Goal: Task Accomplishment & Management: Manage account settings

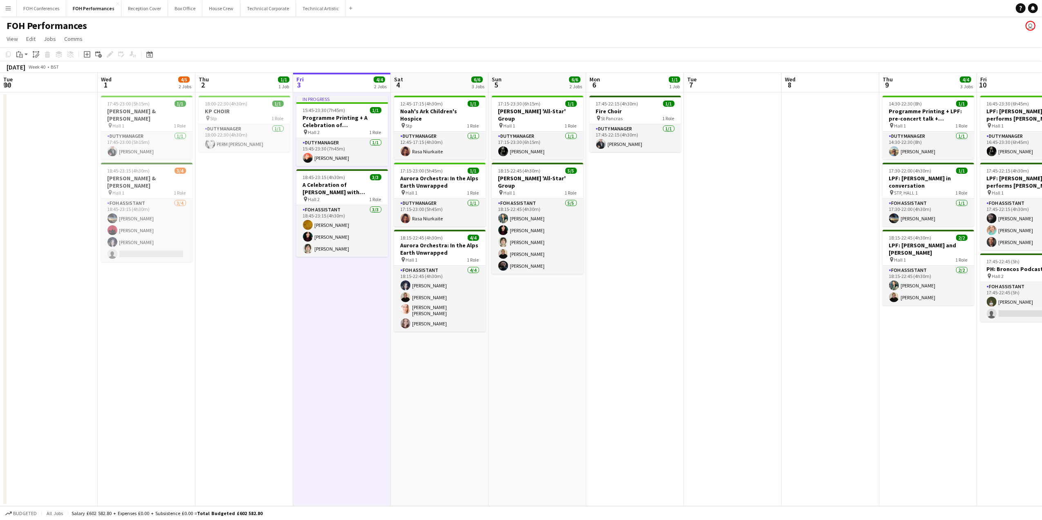
scroll to position [0, 195]
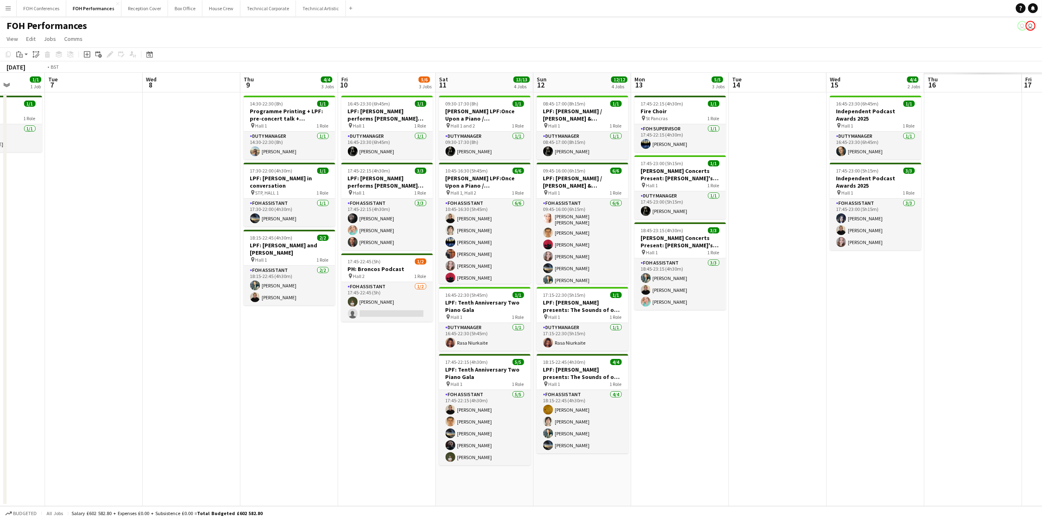
drag, startPoint x: 929, startPoint y: 85, endPoint x: 614, endPoint y: 82, distance: 314.9
click at [390, 84] on app-calendar-viewport "Thu 2 1/1 1 Job Fri 3 4/4 2 Jobs Sat 4 6/6 3 Jobs Sun 5 6/6 2 Jobs Mon 6 1/1 1 …" at bounding box center [521, 289] width 1042 height 433
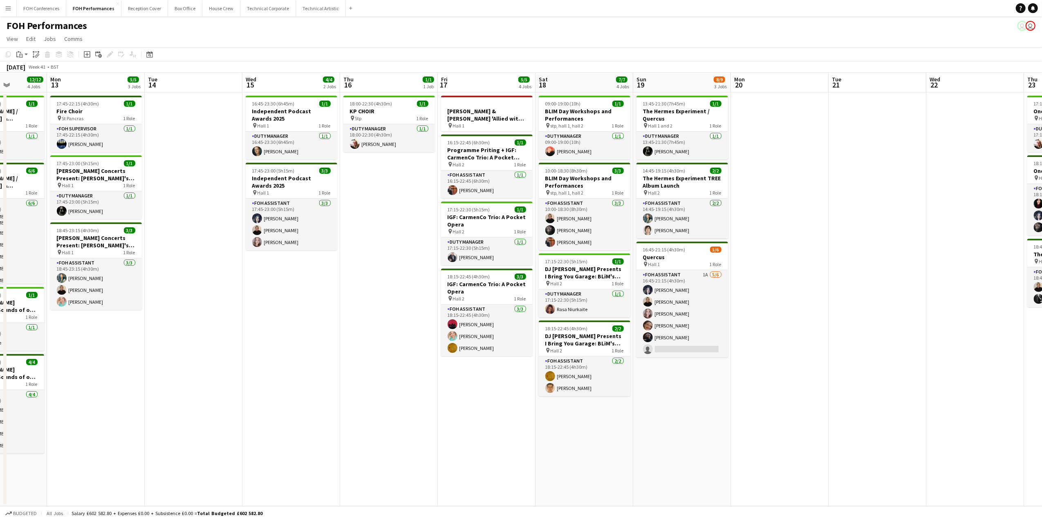
scroll to position [0, 307]
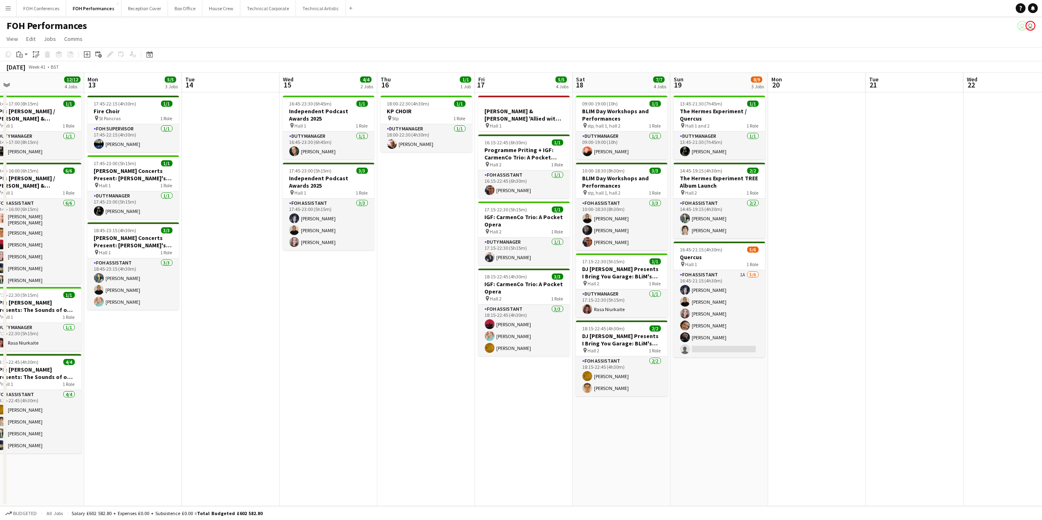
drag, startPoint x: 810, startPoint y: 83, endPoint x: 399, endPoint y: 95, distance: 411.2
click at [359, 99] on app-calendar-viewport "Thu 9 4/4 3 Jobs Fri 10 5/6 3 Jobs Sat 11 13/13 4 Jobs Sun 12 12/12 4 Jobs Mon …" at bounding box center [521, 289] width 1042 height 433
click at [701, 260] on h3 "Quercus" at bounding box center [720, 257] width 92 height 7
click at [704, 379] on app-date-cell "13:45-21:30 (7h45m) 1/1 The Hermes Experiment / Quercus pin Hall 1 and 2 1 Role…" at bounding box center [720, 299] width 98 height 414
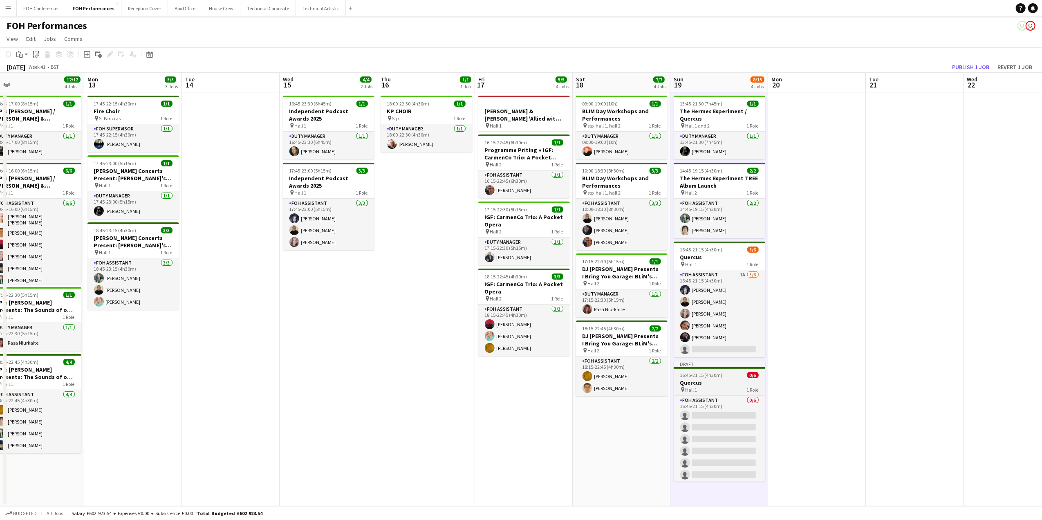
click at [715, 382] on h3 "Quercus" at bounding box center [720, 382] width 92 height 7
click at [110, 53] on icon at bounding box center [110, 54] width 4 height 4
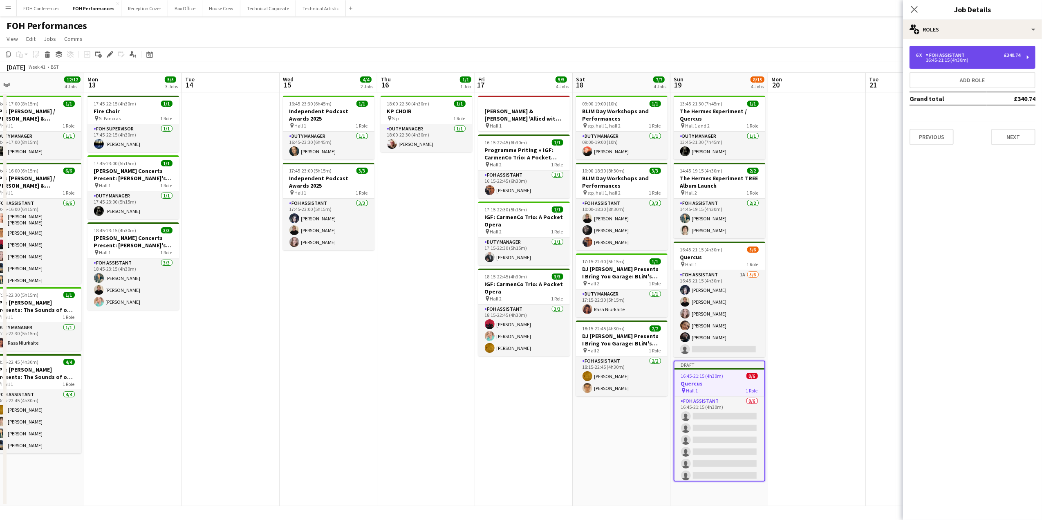
click at [988, 57] on div "6 x FOH Assistant £340.74" at bounding box center [968, 55] width 104 height 6
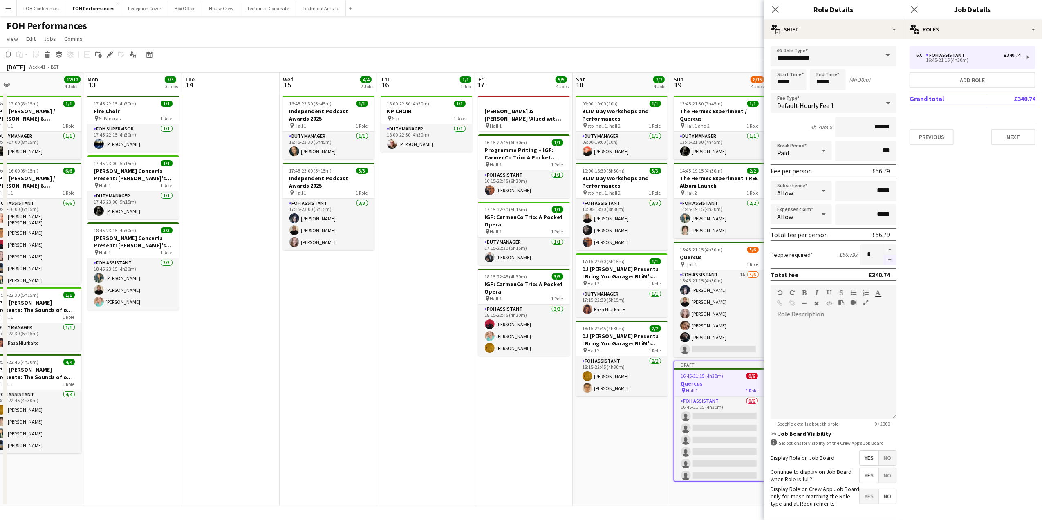
click at [886, 256] on button "button" at bounding box center [890, 260] width 13 height 10
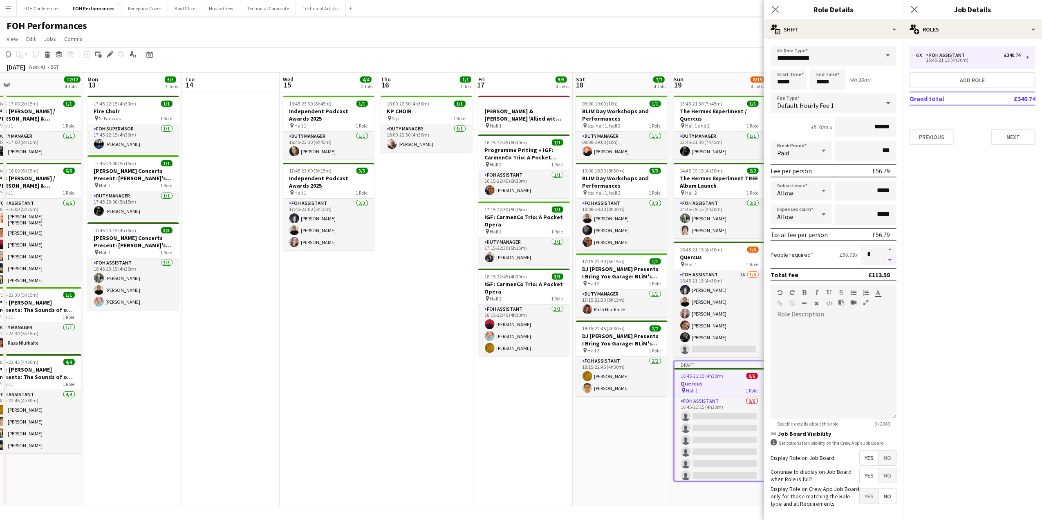
type input "*"
click at [1013, 140] on button "Next" at bounding box center [1014, 137] width 44 height 16
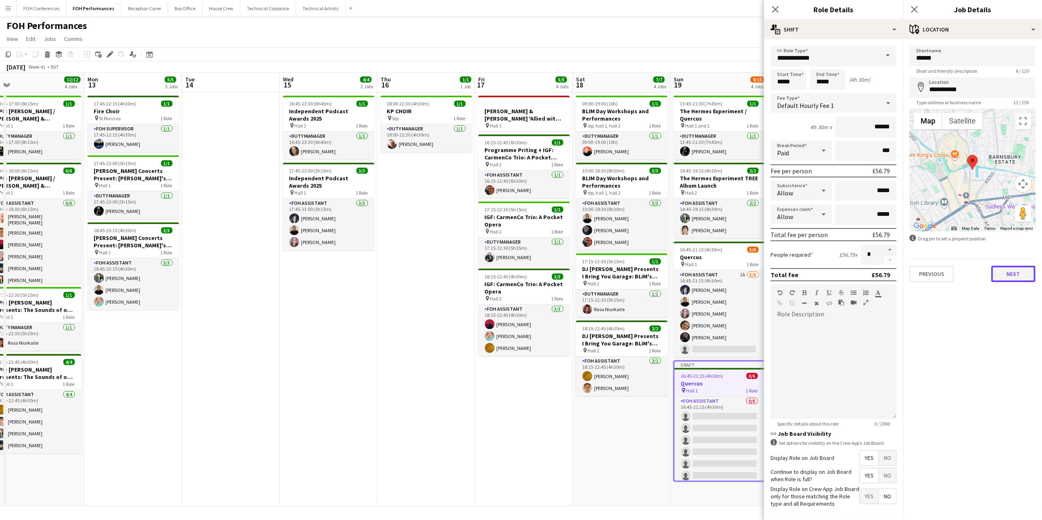
click at [1022, 272] on button "Next" at bounding box center [1014, 274] width 44 height 16
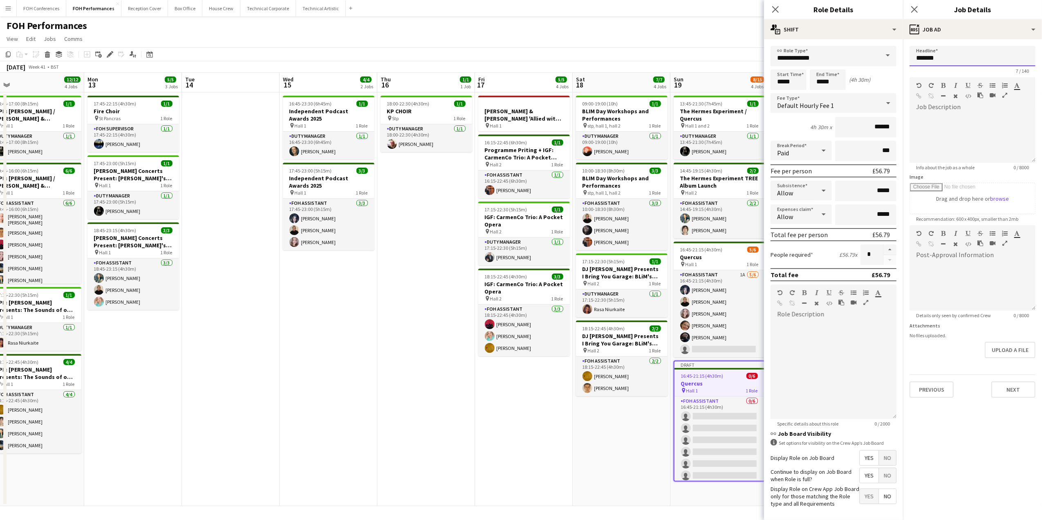
click at [972, 55] on input "*******" at bounding box center [973, 56] width 126 height 20
drag, startPoint x: 977, startPoint y: 56, endPoint x: 909, endPoint y: 53, distance: 68.8
click at [909, 53] on form "**********" at bounding box center [972, 222] width 139 height 352
type input "**********"
click at [1003, 392] on button "Next" at bounding box center [1014, 390] width 44 height 16
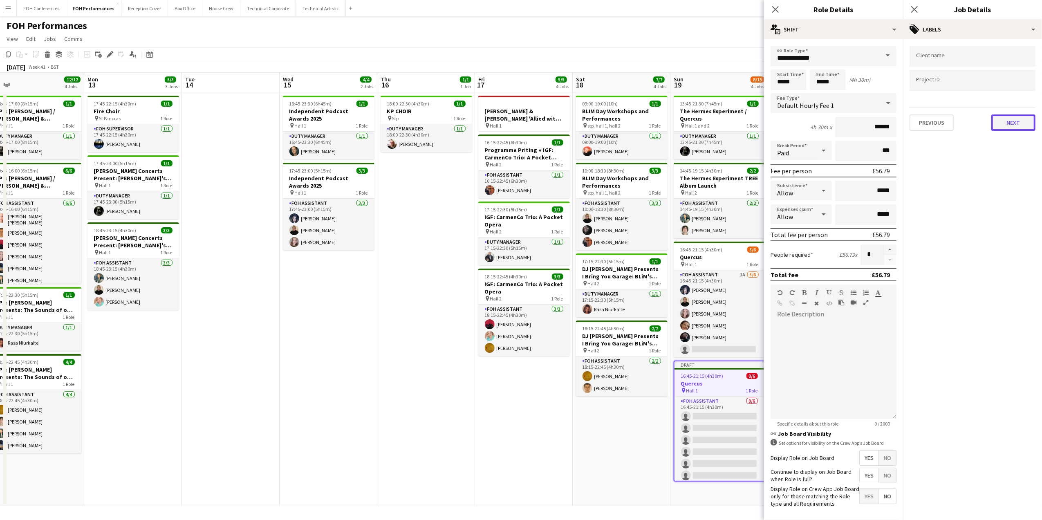
click at [1022, 125] on button "Next" at bounding box center [1014, 123] width 44 height 16
click at [1013, 87] on button "Next" at bounding box center [1014, 84] width 44 height 16
click at [1017, 167] on button "Next" at bounding box center [1014, 170] width 44 height 16
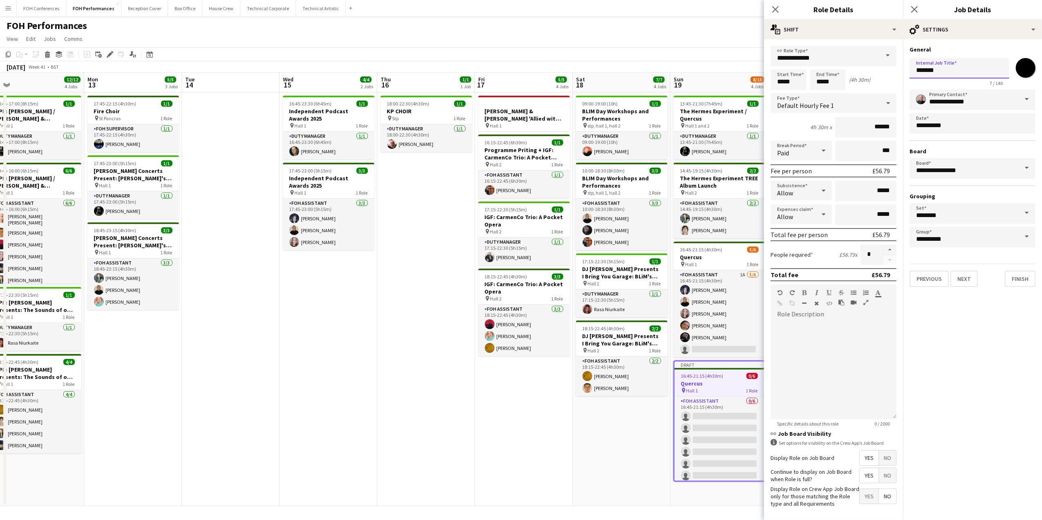
drag, startPoint x: 969, startPoint y: 74, endPoint x: 913, endPoint y: 67, distance: 56.9
click at [913, 67] on input "*******" at bounding box center [960, 68] width 100 height 20
paste input "********"
type input "**********"
click at [1022, 60] on input "*******" at bounding box center [1025, 67] width 29 height 29
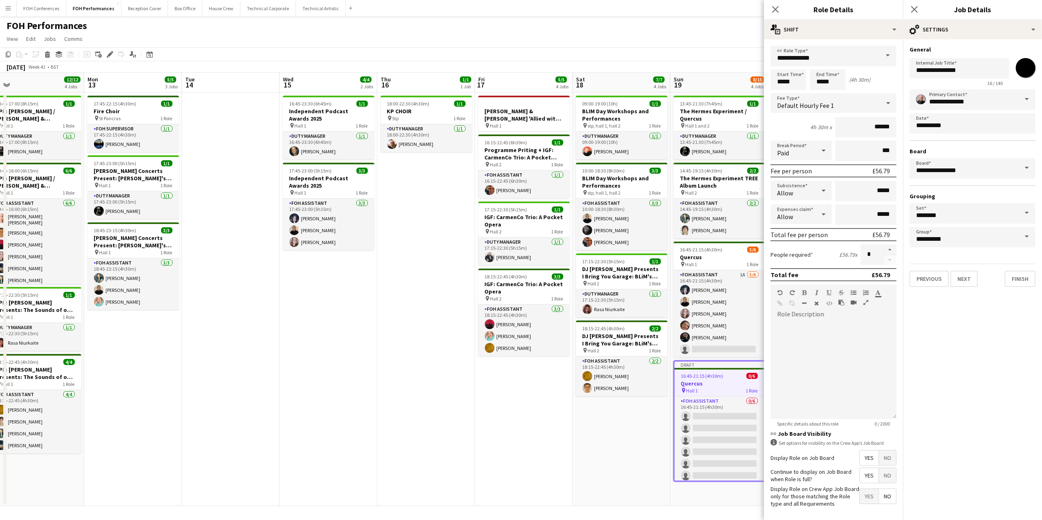
type input "*******"
click at [730, 33] on app-page-menu "View Day view expanded Day view collapsed Month view Date picker Jump to [DATE]…" at bounding box center [521, 40] width 1042 height 16
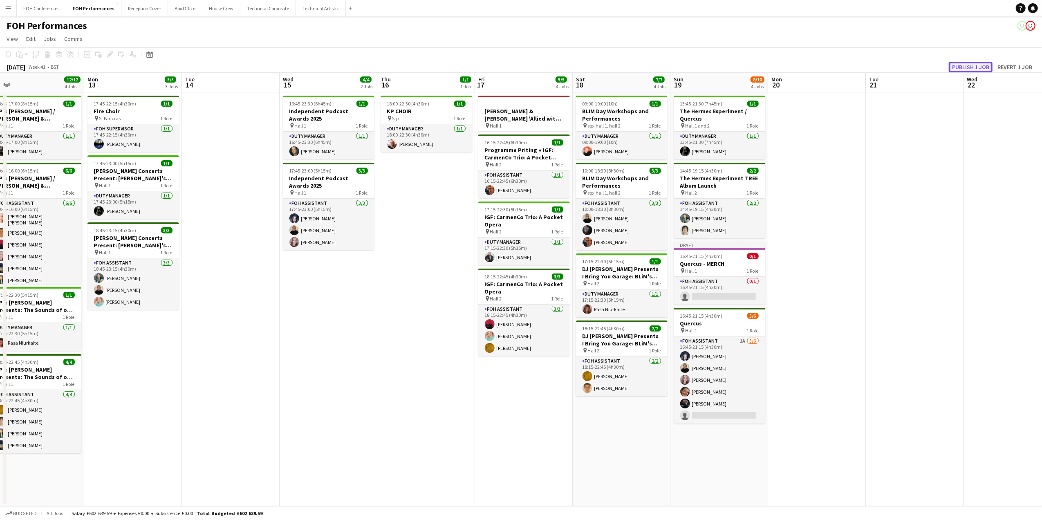
click at [968, 71] on button "Publish 1 job" at bounding box center [971, 67] width 44 height 11
click at [364, 50] on app-toolbar "Copy Paste Paste Ctrl+V Paste with crew Ctrl+Shift+V Paste linked Job [GEOGRAPH…" at bounding box center [521, 54] width 1042 height 14
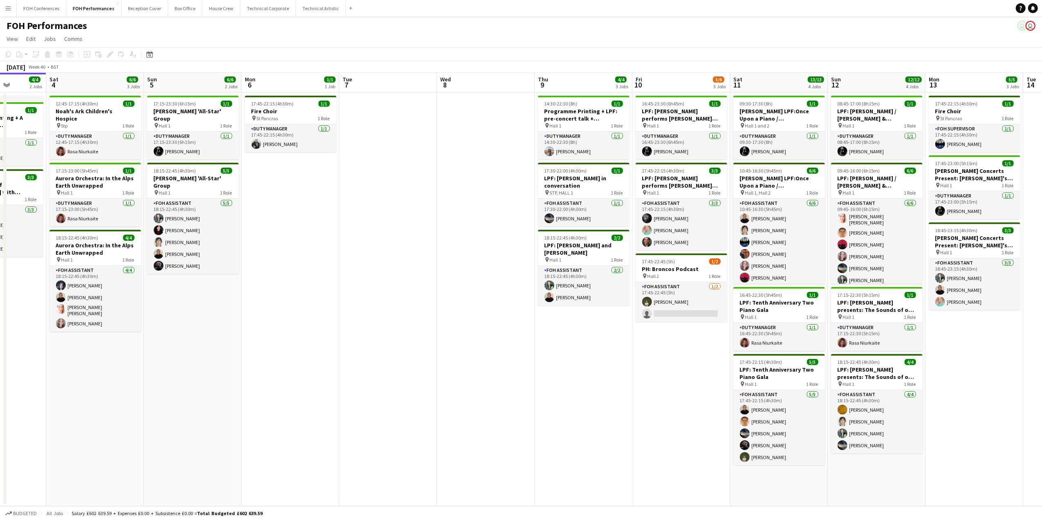
scroll to position [0, 246]
drag, startPoint x: 128, startPoint y: 82, endPoint x: 971, endPoint y: 166, distance: 846.5
click at [971, 166] on app-calendar-viewport "Wed 1 4/5 2 Jobs Thu 2 1/1 1 Job Fri 3 4/4 2 Jobs Sat 4 6/6 3 Jobs Sun 5 6/6 2 …" at bounding box center [521, 289] width 1042 height 433
click at [40, 7] on button "FOH Conferences Close" at bounding box center [41, 8] width 49 height 16
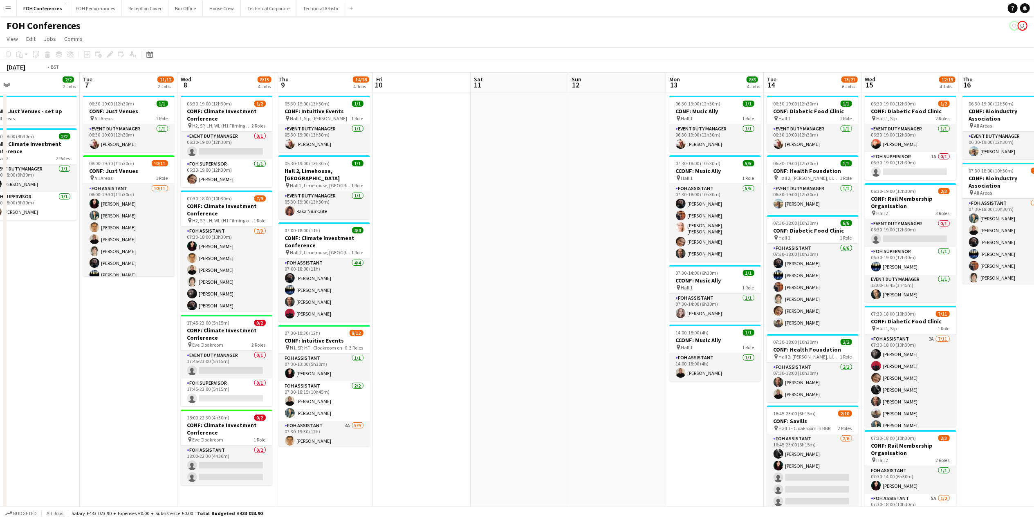
scroll to position [0, 326]
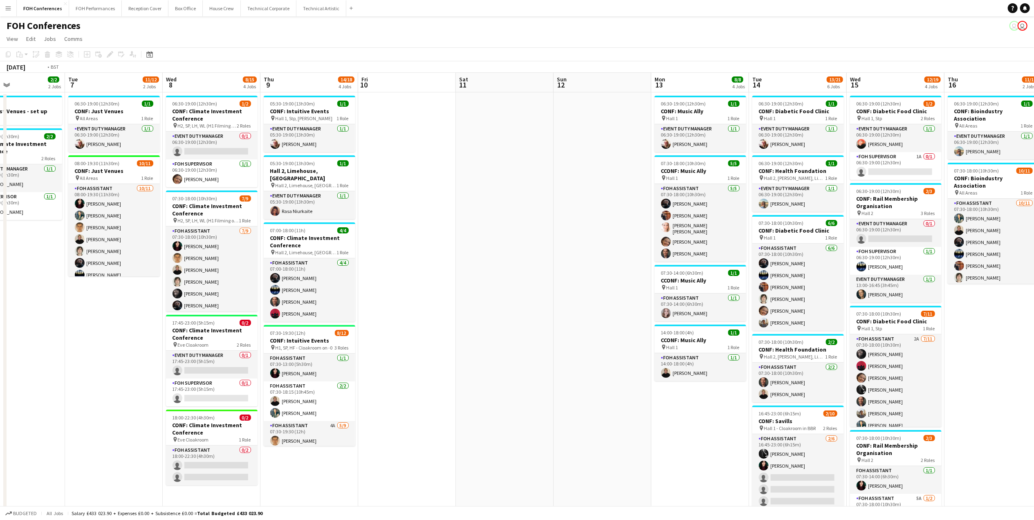
drag, startPoint x: 523, startPoint y: 84, endPoint x: 101, endPoint y: 112, distance: 423.8
click at [100, 113] on app-calendar-viewport "Fri 3 9/13 3 Jobs Sat 4 Sun 5 Mon 6 2/2 2 Jobs Tue 7 11/12 2 Jobs Wed 8 8/15 4 …" at bounding box center [517, 353] width 1034 height 560
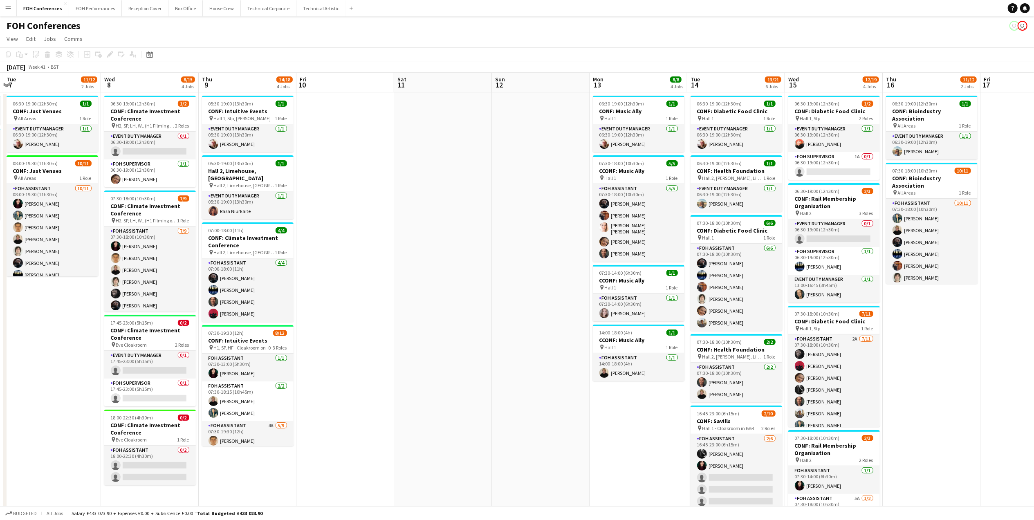
drag, startPoint x: 208, startPoint y: 83, endPoint x: 146, endPoint y: 90, distance: 62.1
click at [146, 90] on app-calendar-viewport "Sat 4 Sun 5 Mon 6 2/2 2 Jobs Tue 7 11/12 2 Jobs Wed 8 8/15 4 Jobs Thu 9 14/18 4…" at bounding box center [517, 353] width 1034 height 560
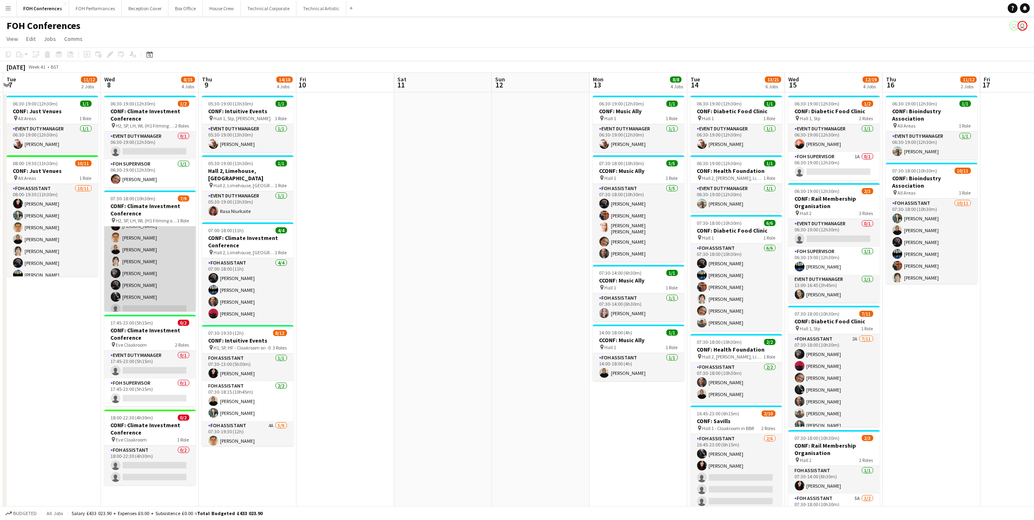
scroll to position [38, 0]
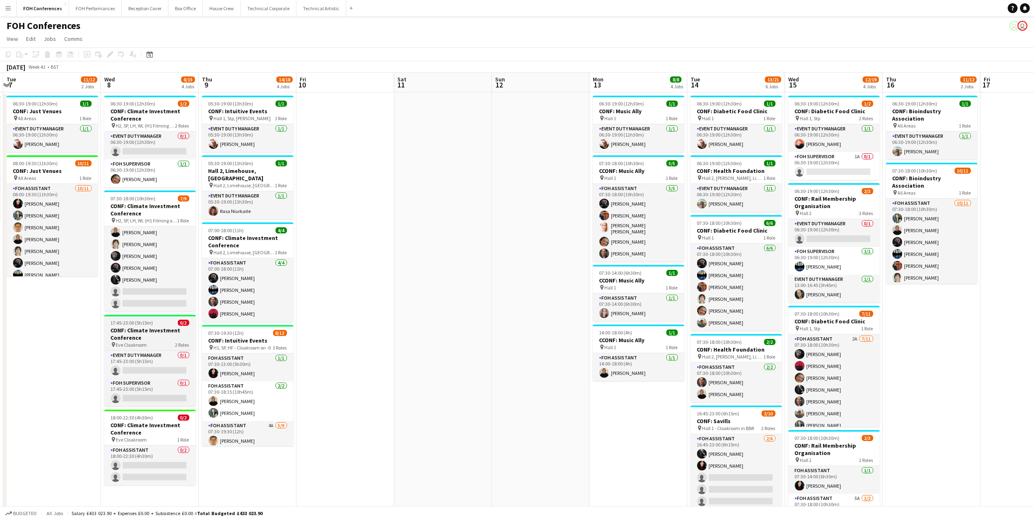
click at [130, 331] on h3 "CONF: Climate Investment Conference" at bounding box center [150, 334] width 92 height 15
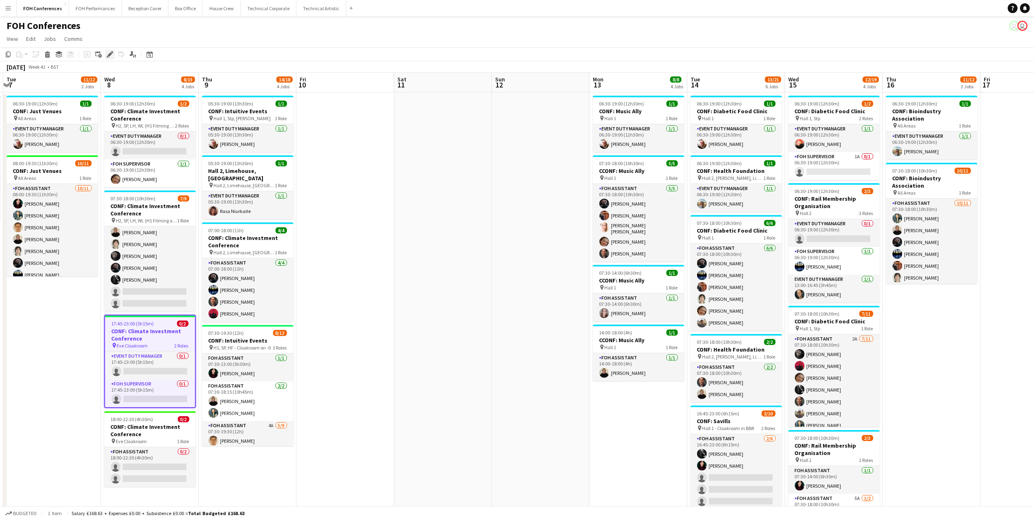
click at [112, 58] on div "Edit" at bounding box center [110, 54] width 10 height 10
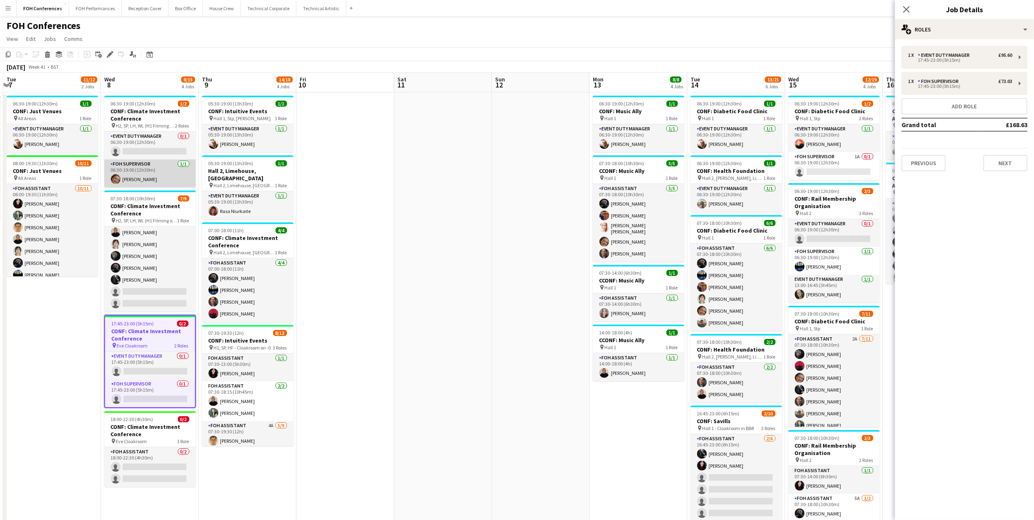
click at [143, 177] on app-card-role "FOH Supervisor [DATE] 06:30-19:00 (12h30m) [PERSON_NAME]" at bounding box center [150, 173] width 92 height 28
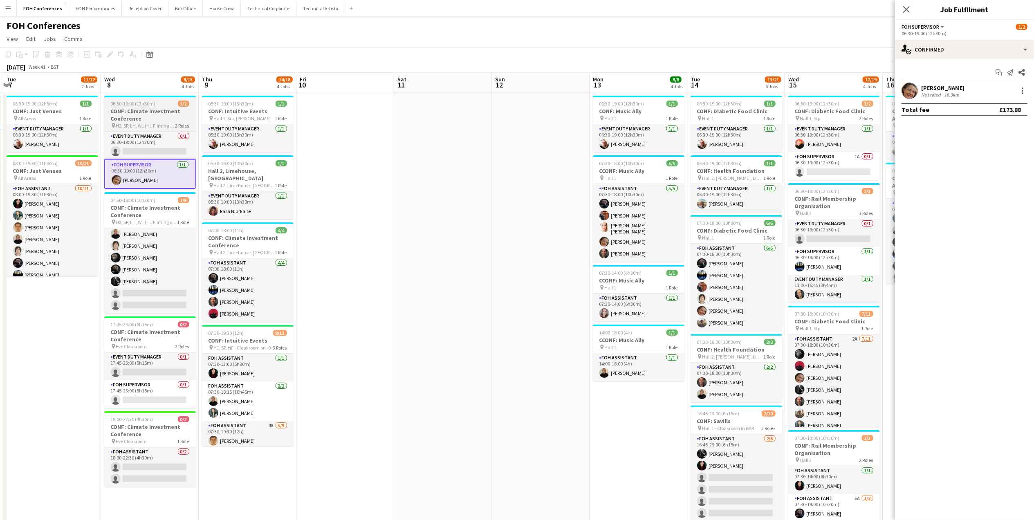
click at [138, 116] on h3 "CONF: Climate Investment Conference" at bounding box center [150, 115] width 92 height 15
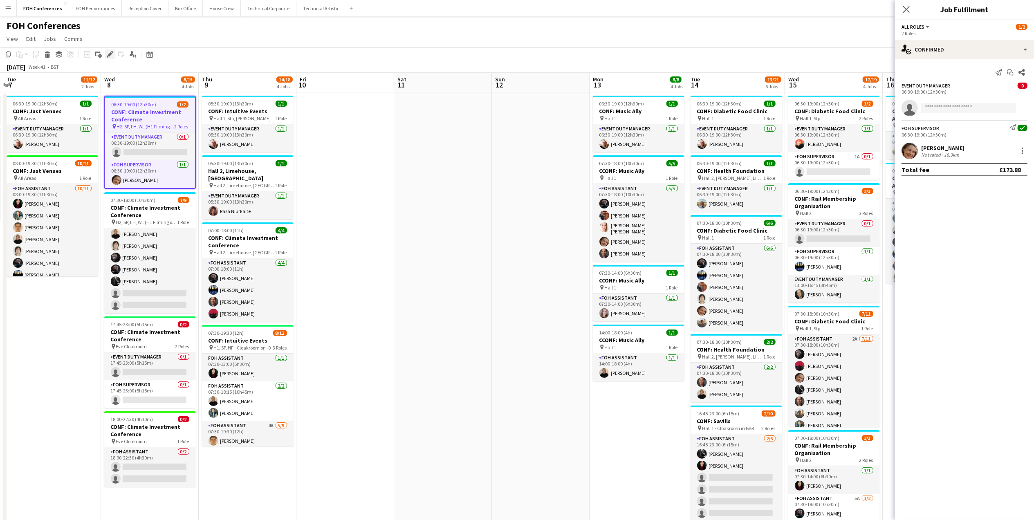
click at [113, 56] on icon "Edit" at bounding box center [110, 54] width 7 height 7
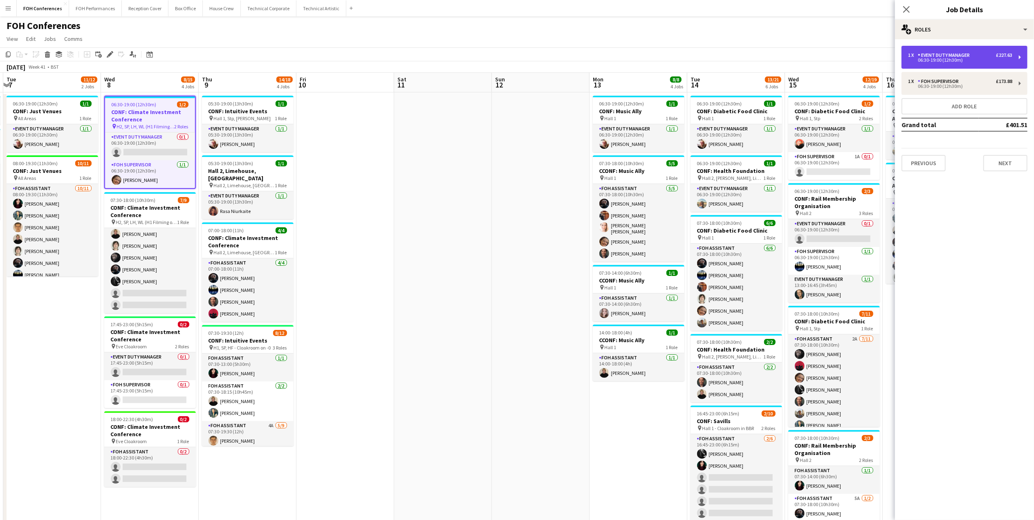
click at [963, 56] on div "Event Duty Manager" at bounding box center [945, 55] width 55 height 6
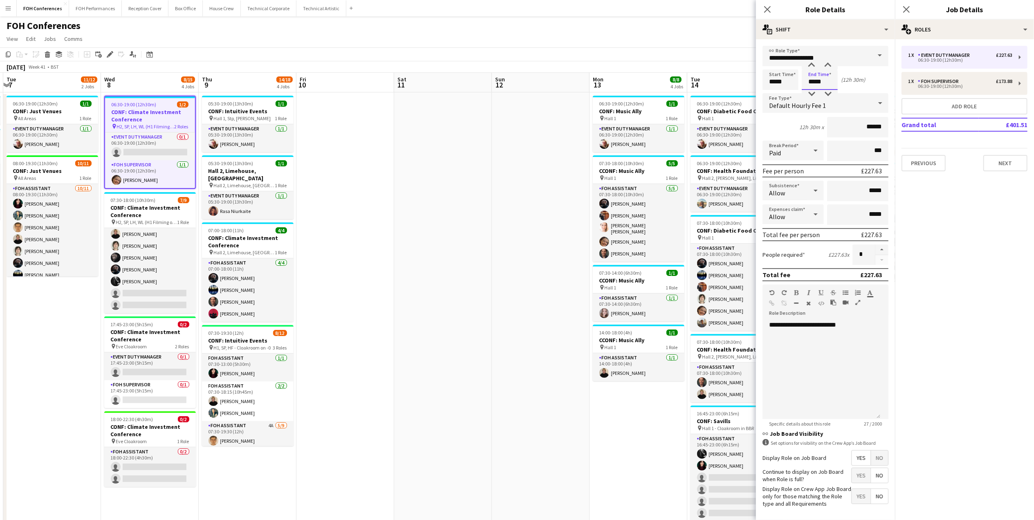
drag, startPoint x: 827, startPoint y: 84, endPoint x: 800, endPoint y: 81, distance: 27.1
click at [800, 81] on div "Start Time ***** End Time ***** (12h 30m)" at bounding box center [826, 80] width 126 height 20
type input "*****"
click at [740, 29] on div "FOH Conferences user user" at bounding box center [517, 24] width 1034 height 16
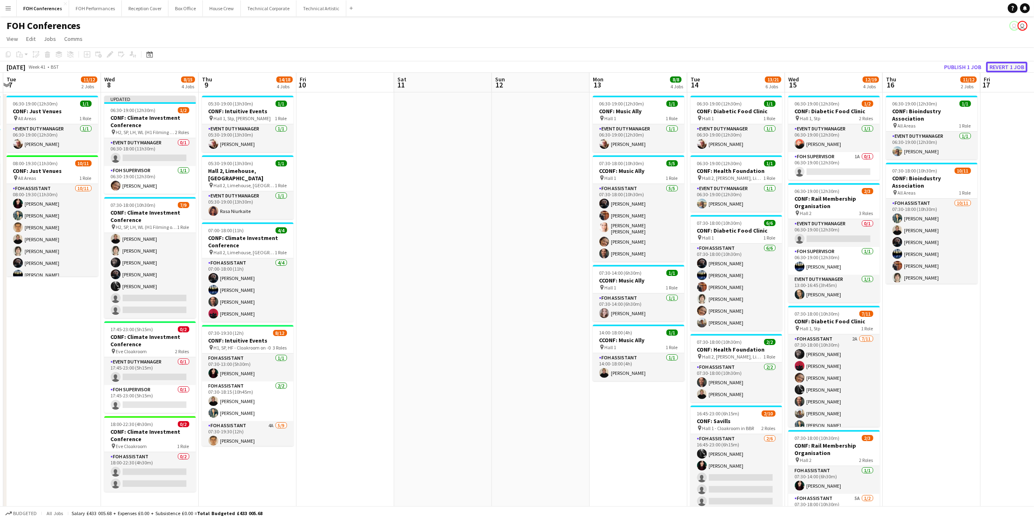
click at [1019, 67] on button "Revert 1 job" at bounding box center [1006, 67] width 41 height 11
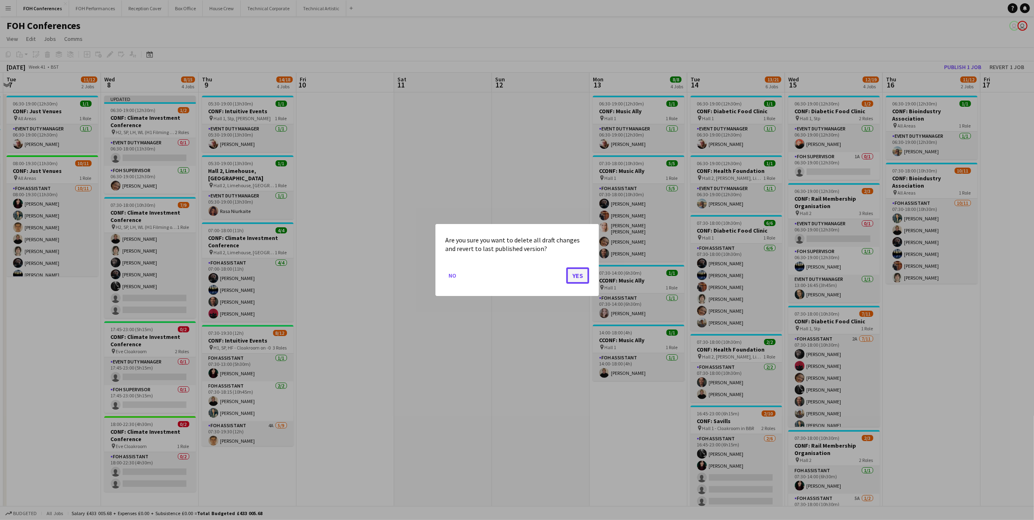
click at [581, 277] on button "Yes" at bounding box center [577, 275] width 23 height 16
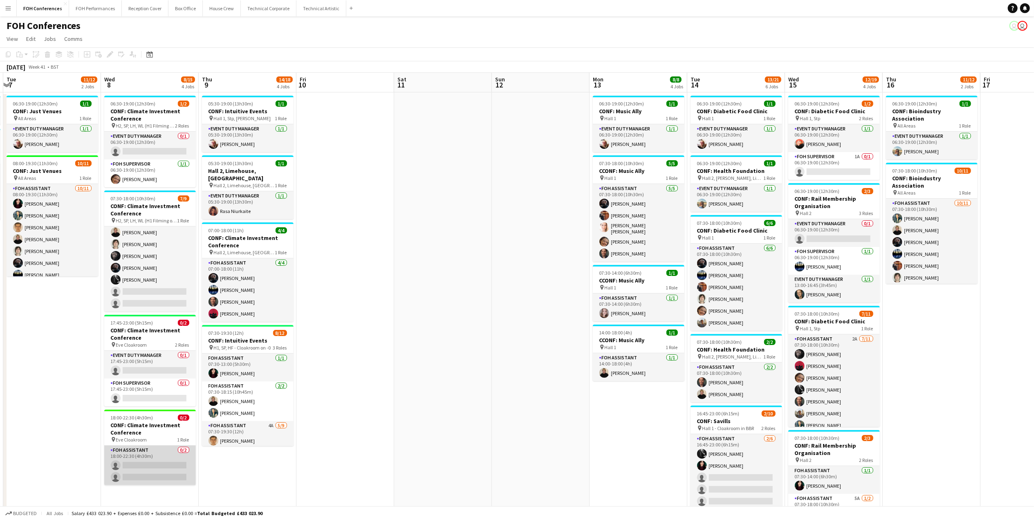
click at [156, 466] on app-card-role "FOH Assistant 0/2 18:00-22:30 (4h30m) single-neutral-actions single-neutral-act…" at bounding box center [150, 466] width 92 height 40
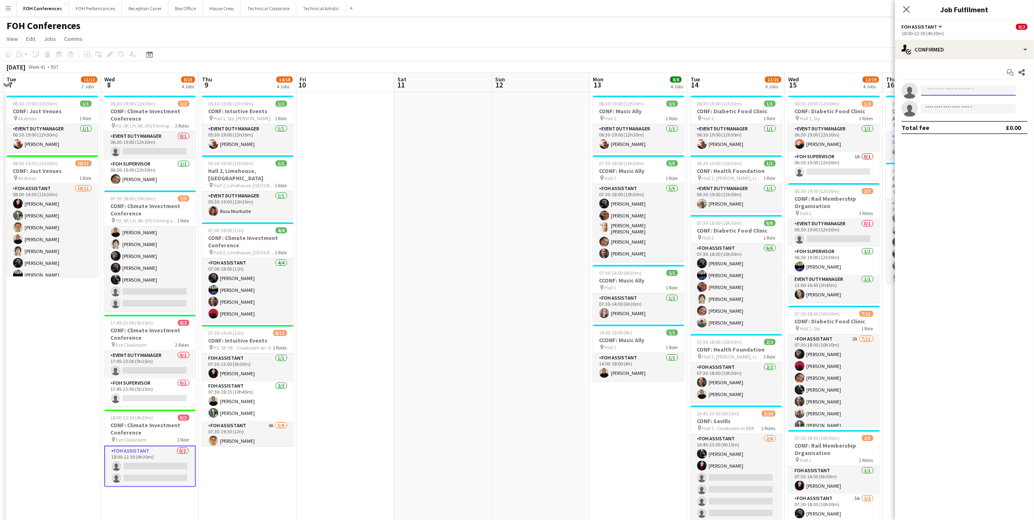
click at [946, 93] on input at bounding box center [968, 91] width 95 height 10
type input "***"
click at [958, 103] on span "[PERSON_NAME]" at bounding box center [951, 102] width 47 height 7
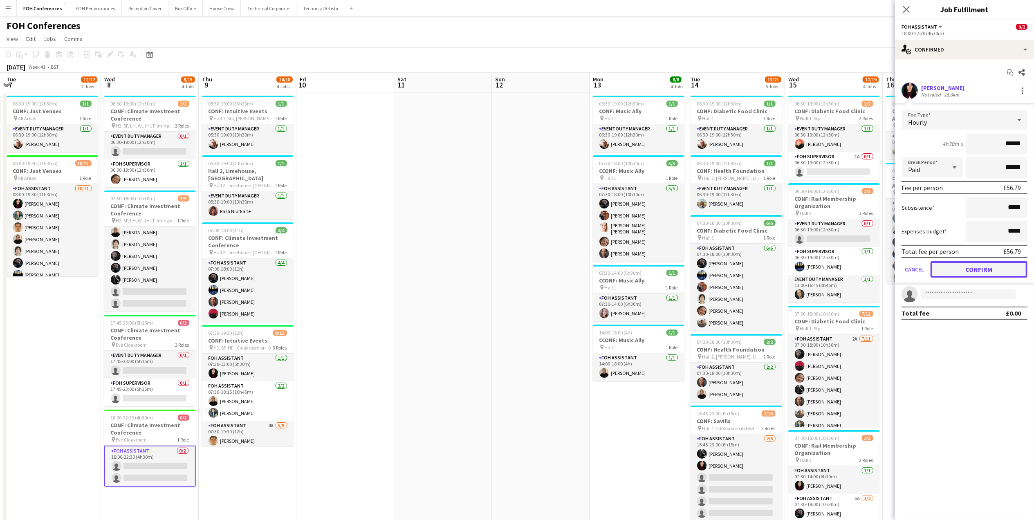
click at [980, 265] on button "Confirm" at bounding box center [979, 269] width 97 height 16
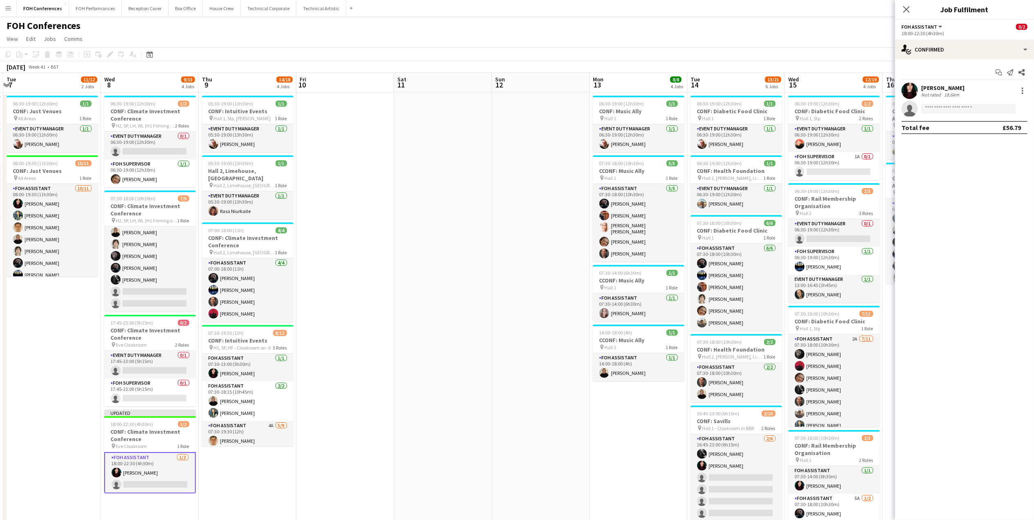
click at [861, 46] on app-page-menu "View Day view expanded Day view collapsed Month view Date picker Jump to [DATE]…" at bounding box center [517, 40] width 1034 height 16
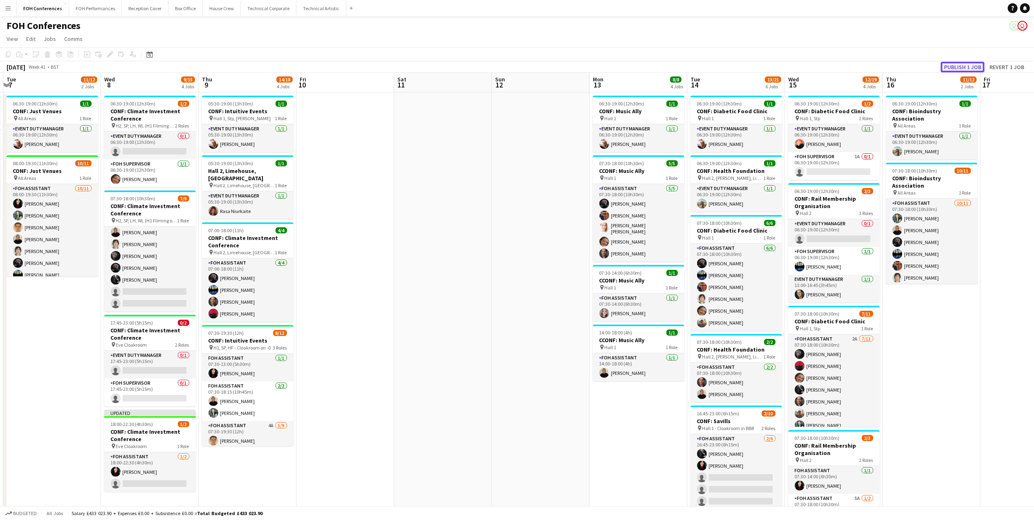
click at [963, 64] on button "Publish 1 job" at bounding box center [963, 67] width 44 height 11
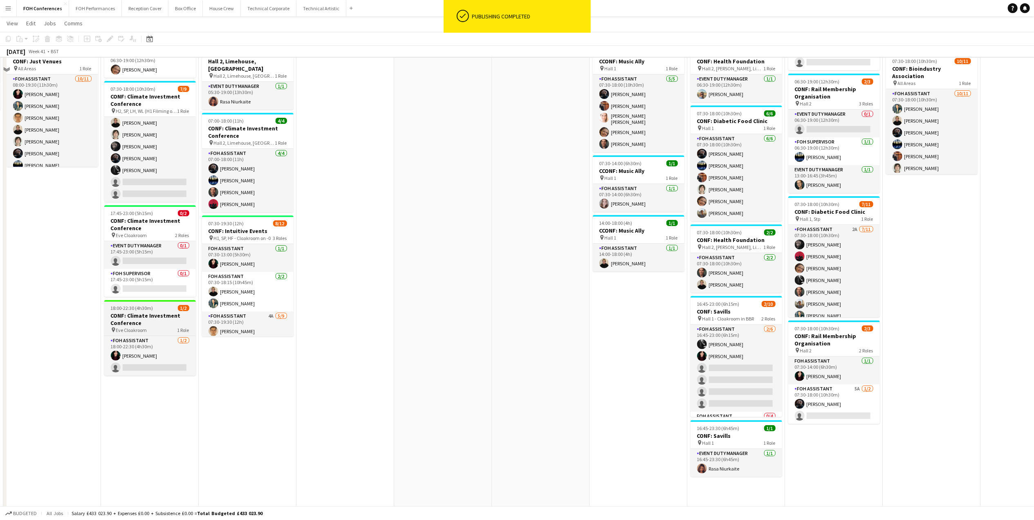
scroll to position [0, 0]
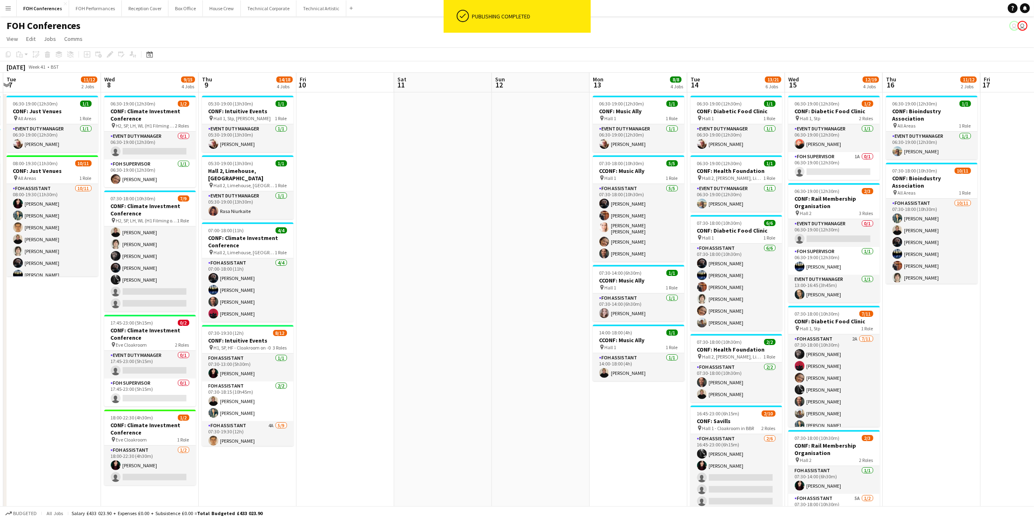
click at [222, 31] on div "FOH Conferences user user" at bounding box center [517, 24] width 1034 height 16
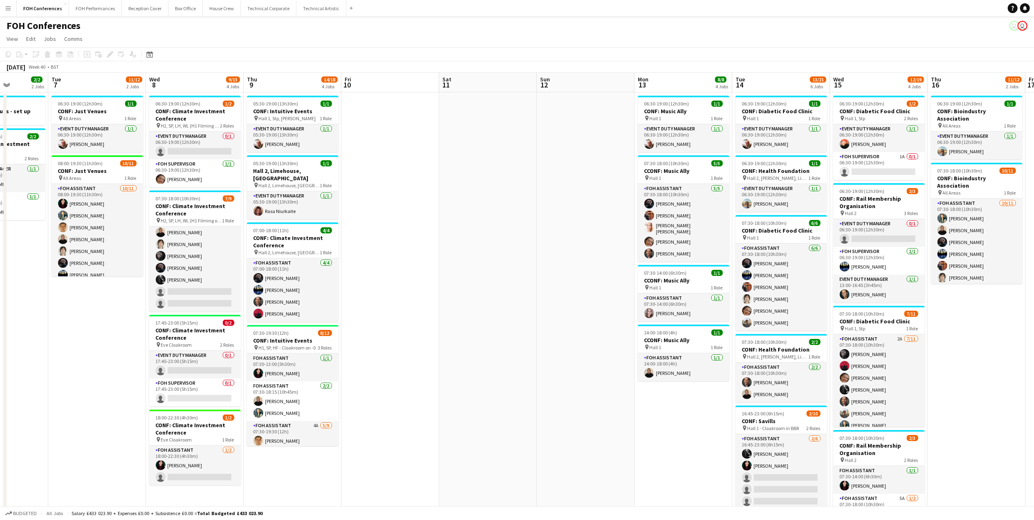
drag, startPoint x: 149, startPoint y: 81, endPoint x: 180, endPoint y: 99, distance: 35.9
click at [180, 99] on app-calendar-viewport "Fri 3 9/13 3 Jobs Sat 4 Sun 5 Mon 6 2/2 2 Jobs Tue 7 11/12 2 Jobs Wed 8 9/15 4 …" at bounding box center [517, 353] width 1034 height 560
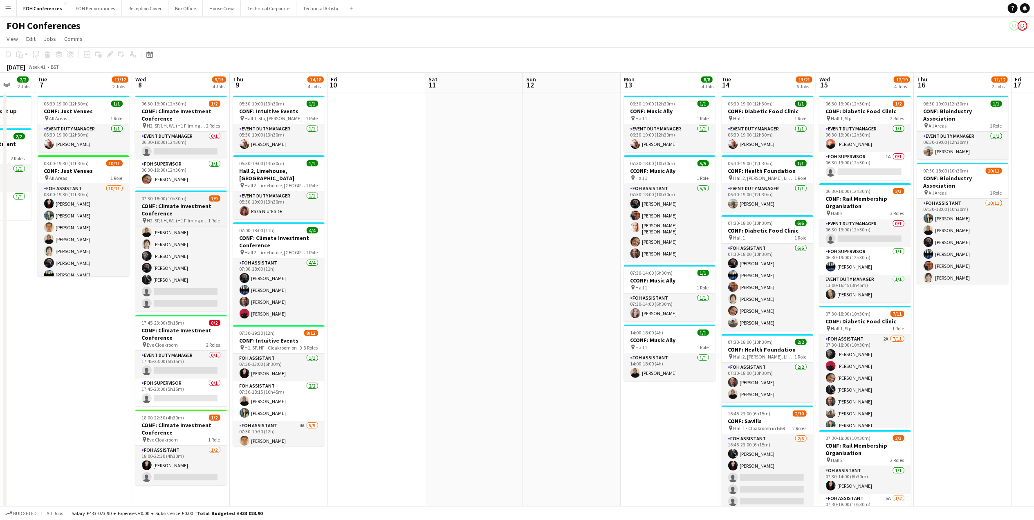
click at [169, 204] on h3 "CONF: Climate Investment Conference" at bounding box center [181, 209] width 92 height 15
click at [107, 55] on icon "Edit" at bounding box center [110, 54] width 7 height 7
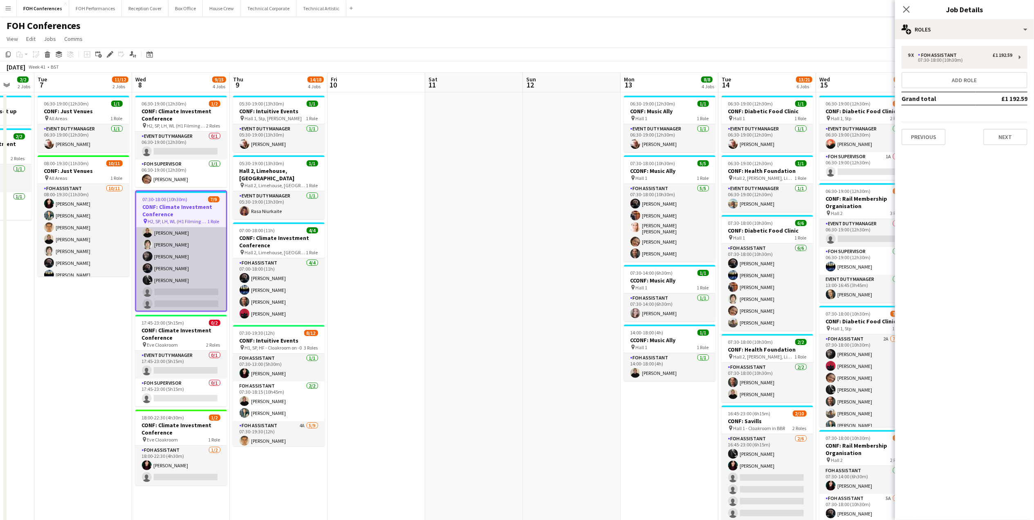
click at [171, 254] on app-card-role "FOH Assistant [DATE] 07:30-18:00 (10h30m) [PERSON_NAME] [PERSON_NAME] [PERSON_N…" at bounding box center [181, 250] width 90 height 123
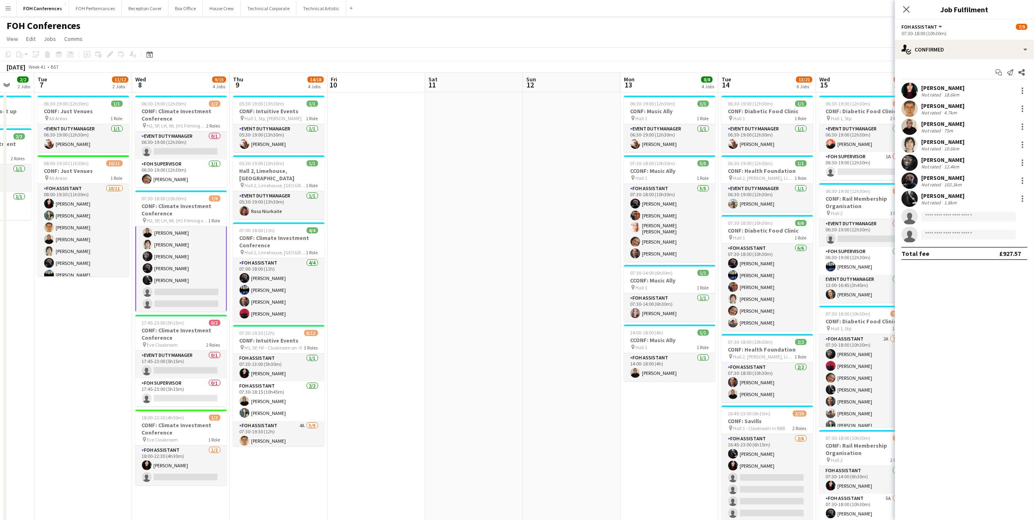
scroll to position [38, 0]
click at [1024, 161] on div at bounding box center [1023, 163] width 10 height 10
click at [982, 250] on button "Remove" at bounding box center [996, 257] width 64 height 20
click at [850, 29] on div "FOH Conferences user user" at bounding box center [517, 24] width 1034 height 16
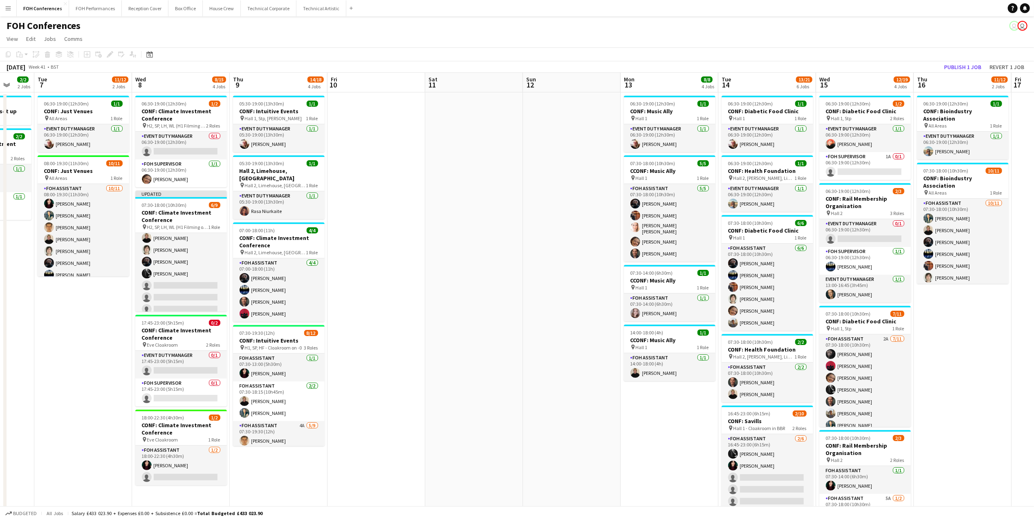
scroll to position [38, 0]
click at [963, 63] on button "Publish 1 job" at bounding box center [963, 67] width 44 height 11
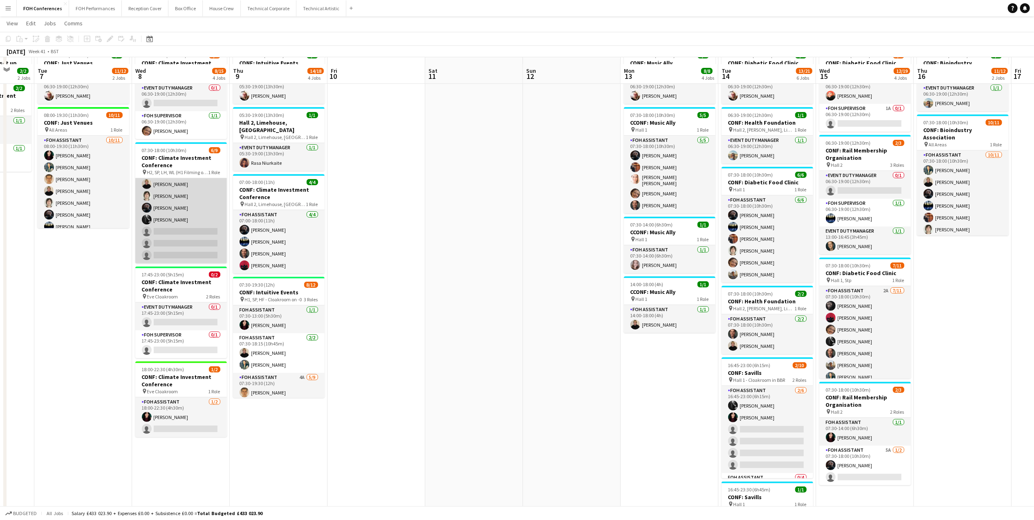
scroll to position [54, 0]
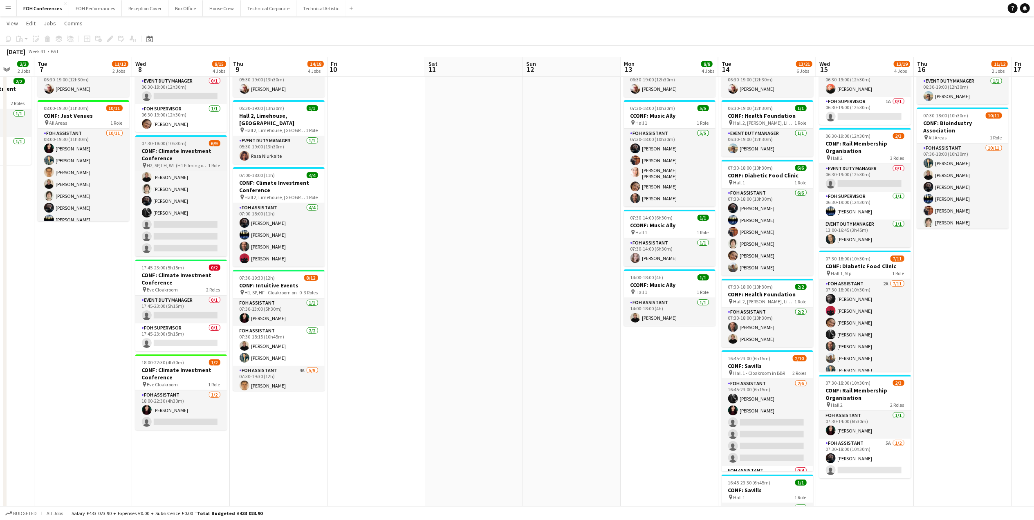
click at [174, 157] on h3 "CONF: Climate Investment Conference" at bounding box center [181, 154] width 92 height 15
click at [110, 38] on icon at bounding box center [110, 39] width 4 height 4
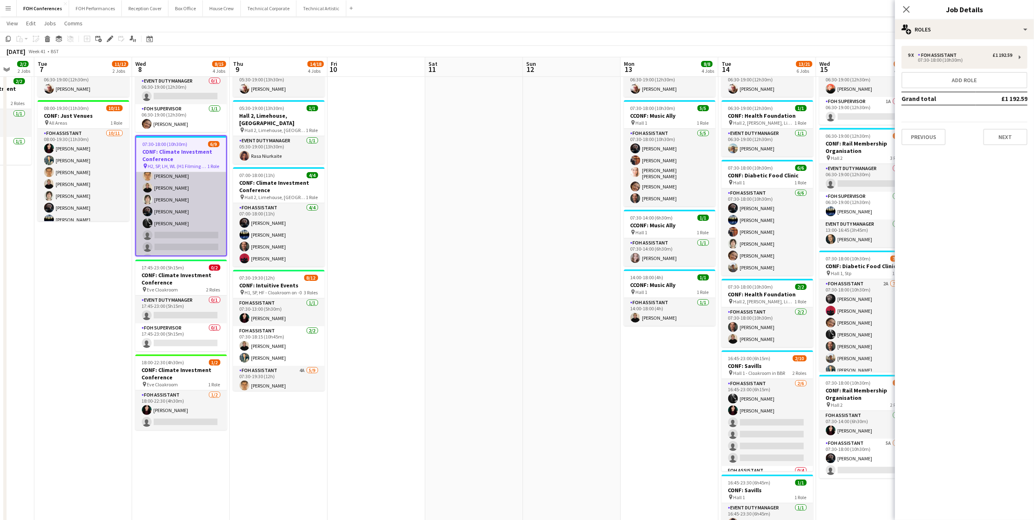
scroll to position [39, 0]
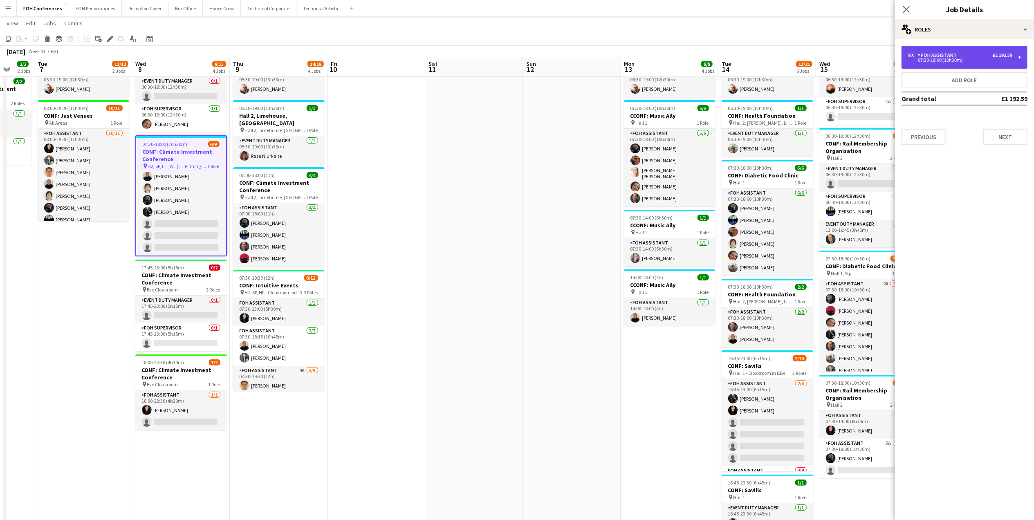
click at [1013, 59] on div "9 x FOH Assistant £1 192.59 07:30-18:00 (10h30m)" at bounding box center [965, 57] width 126 height 23
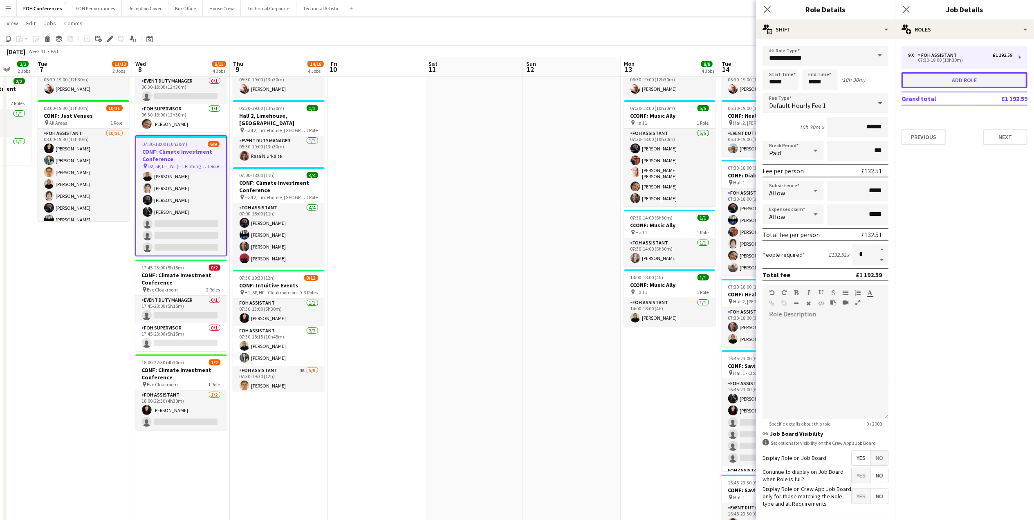
click at [972, 83] on button "Add role" at bounding box center [965, 80] width 126 height 16
type input "**********"
type input "*****"
type input "******"
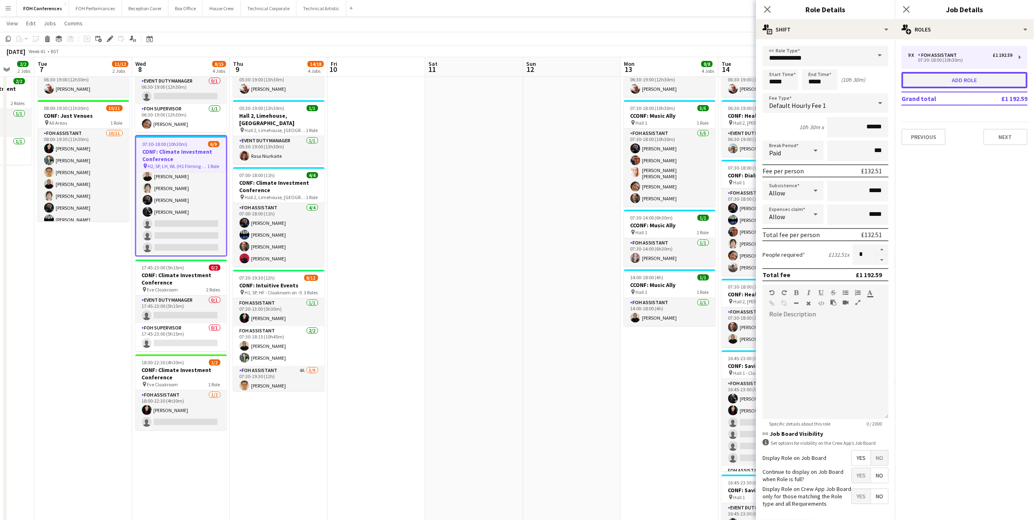
type input "*"
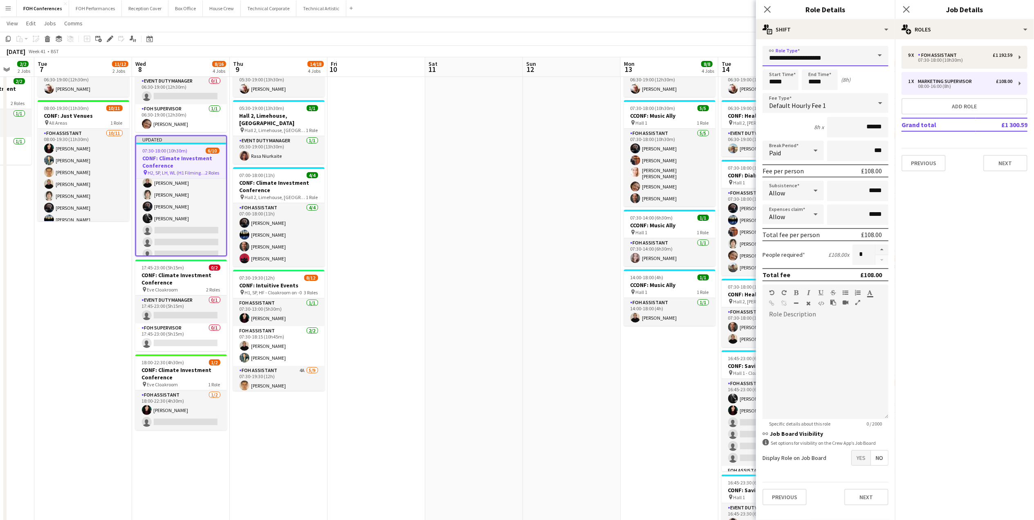
drag, startPoint x: 842, startPoint y: 56, endPoint x: 737, endPoint y: 52, distance: 105.2
click at [737, 52] on body "Menu Boards Boards Boards All jobs Status Workforce Workforce My Workforce Recr…" at bounding box center [517, 269] width 1034 height 646
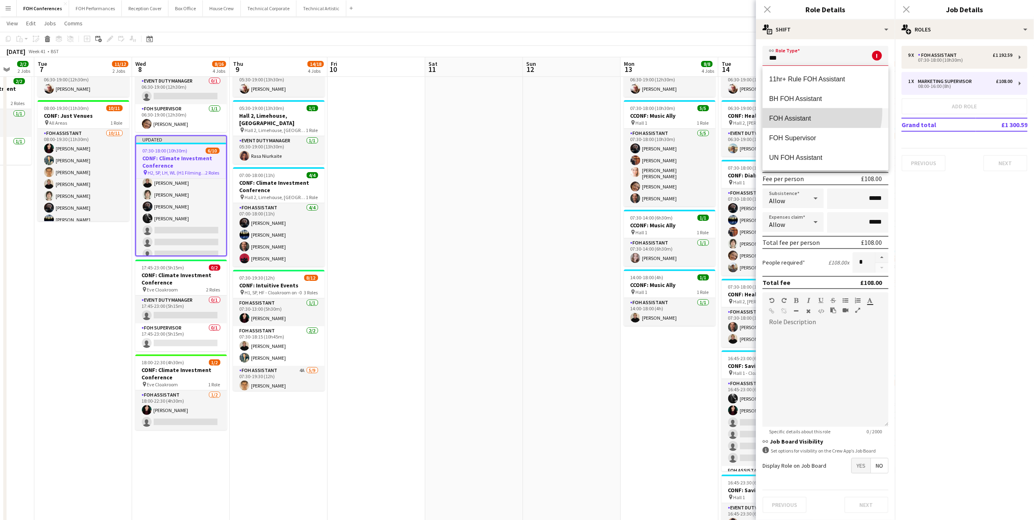
click at [804, 111] on mat-option "FOH Assistant" at bounding box center [826, 118] width 126 height 20
type input "**********"
type input "******"
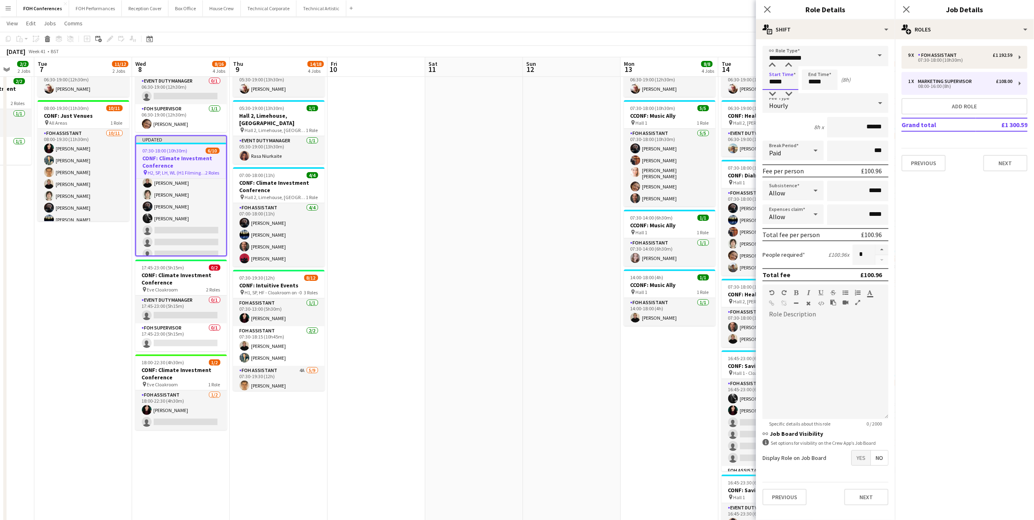
drag, startPoint x: 789, startPoint y: 79, endPoint x: 722, endPoint y: 77, distance: 67.1
click at [722, 77] on body "Menu Boards Boards Boards All jobs Status Workforce Workforce My Workforce Recr…" at bounding box center [517, 269] width 1034 height 646
type input "*****"
drag, startPoint x: 833, startPoint y: 81, endPoint x: 767, endPoint y: 11, distance: 96.1
click at [790, 81] on div "Start Time ***** End Time ***** (4h)" at bounding box center [826, 80] width 126 height 20
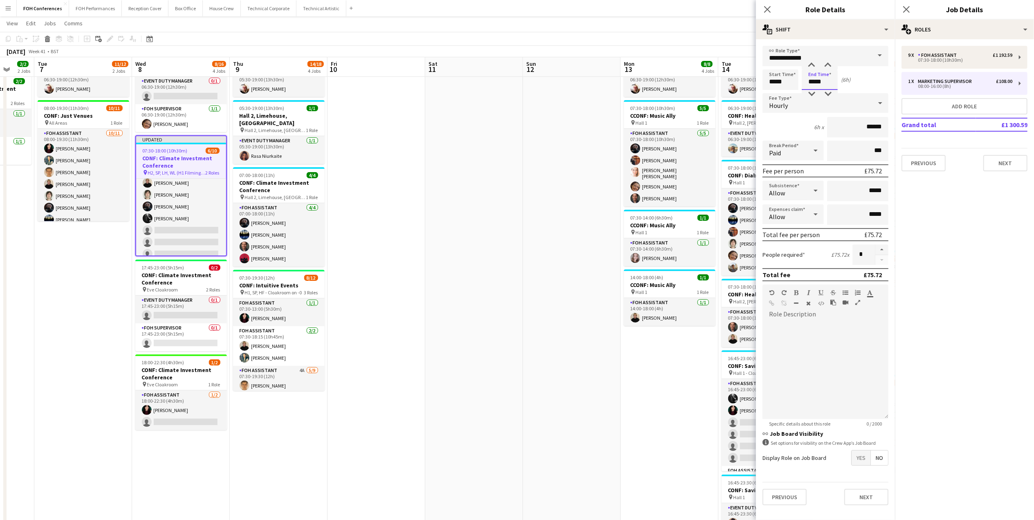
type input "*****"
click at [709, 25] on app-page-menu "View Day view expanded Day view collapsed Month view Date picker Jump to [DATE]…" at bounding box center [517, 24] width 1034 height 16
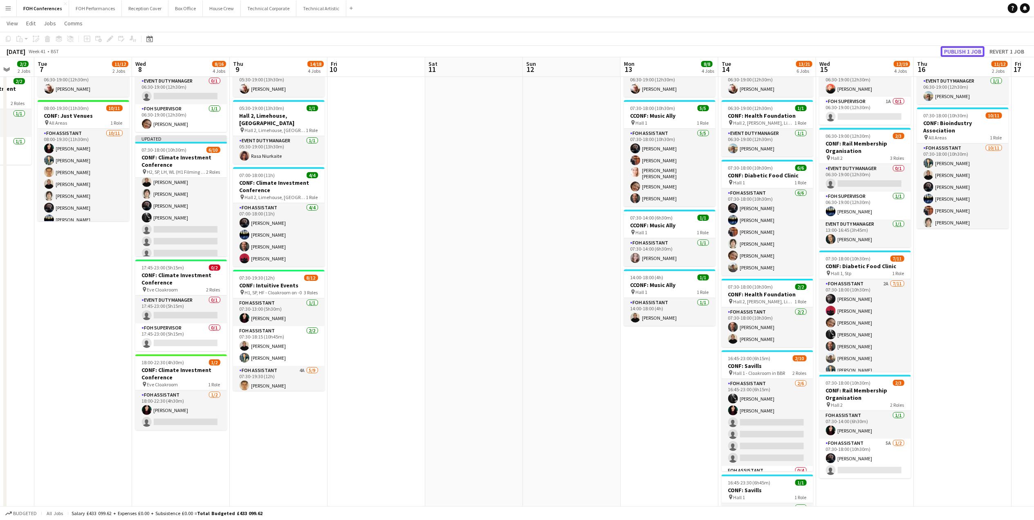
click at [958, 52] on button "Publish 1 job" at bounding box center [963, 51] width 44 height 11
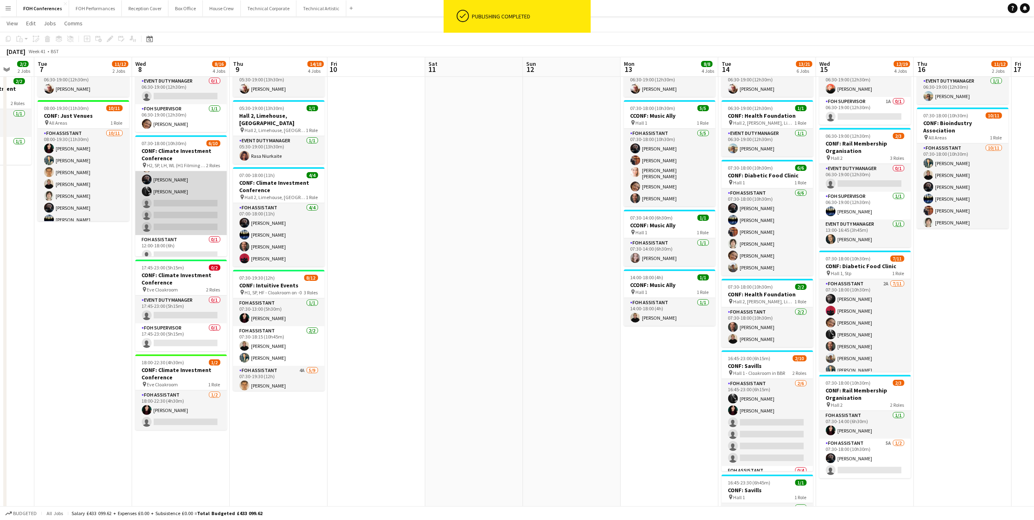
scroll to position [66, 0]
click at [175, 247] on app-card-role "FOH Assistant 0/1 12:00-18:00 (6h) single-neutral-actions" at bounding box center [181, 243] width 92 height 28
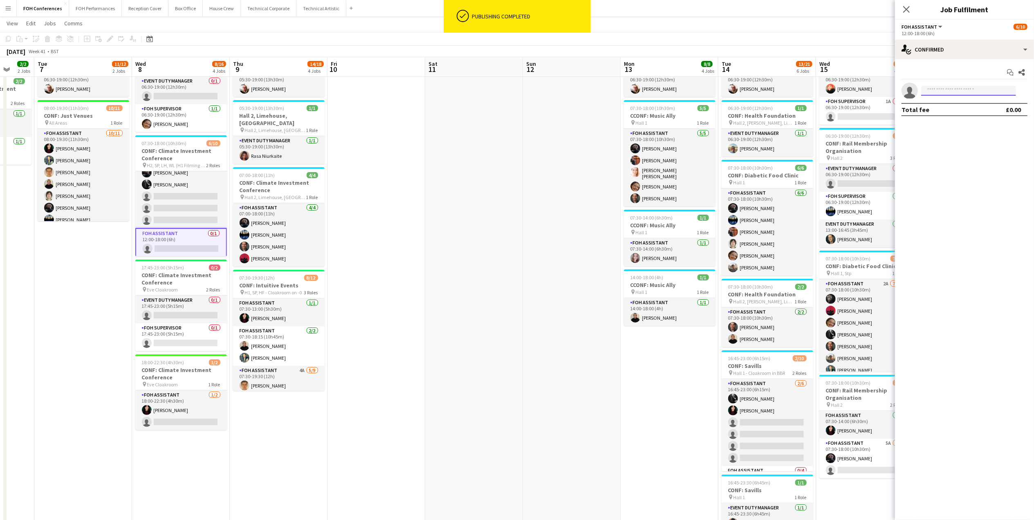
click at [997, 95] on input at bounding box center [968, 91] width 95 height 10
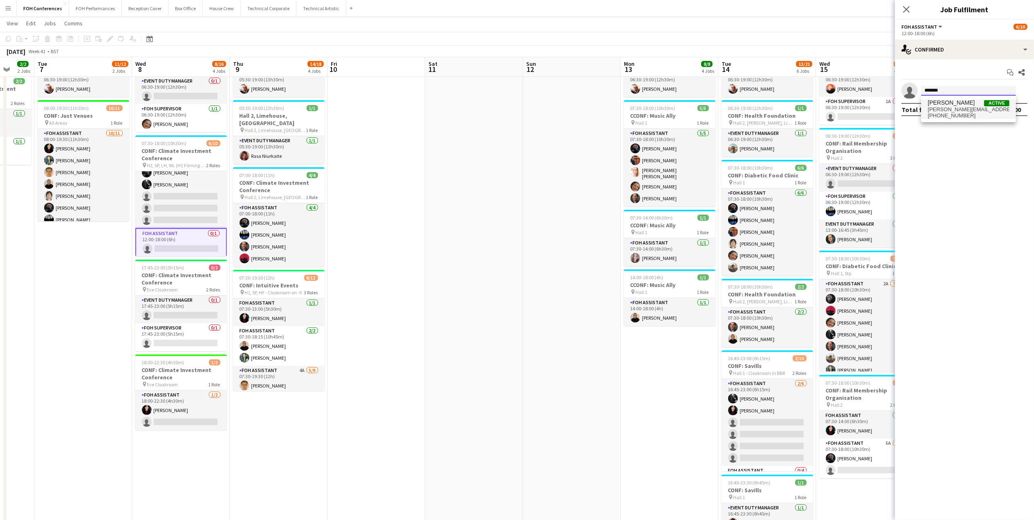
type input "*******"
click at [936, 115] on span "[PHONE_NUMBER]" at bounding box center [969, 115] width 82 height 7
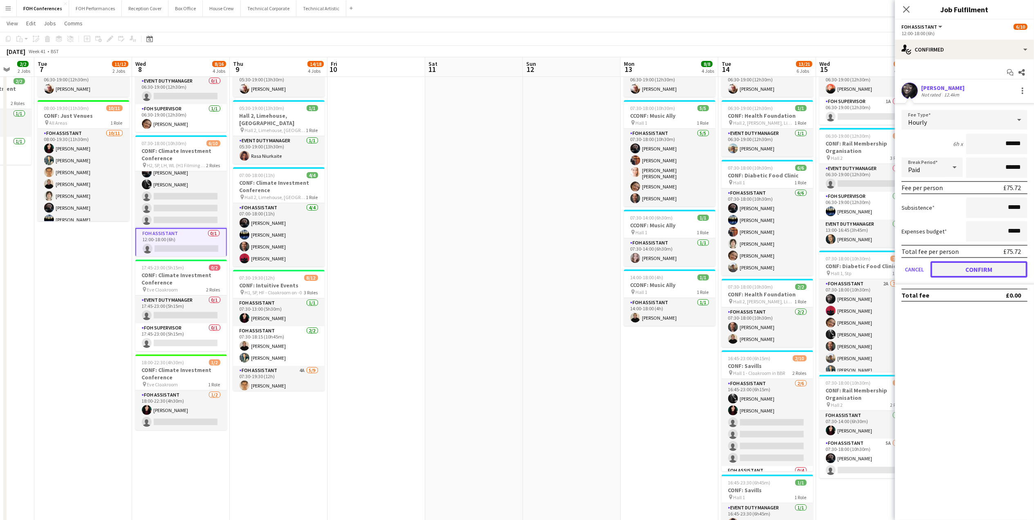
click at [966, 271] on button "Confirm" at bounding box center [979, 269] width 97 height 16
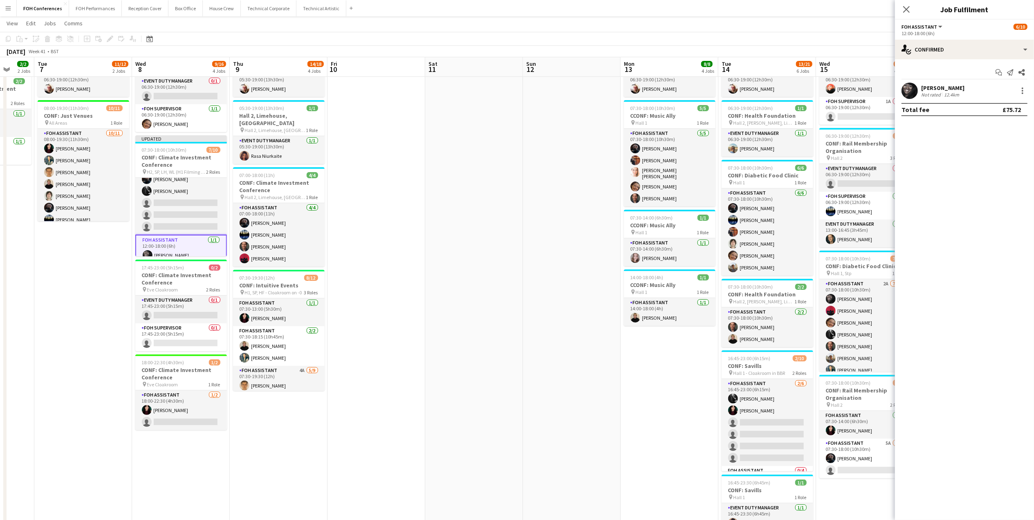
click at [861, 37] on app-toolbar "Copy Paste Paste Ctrl+V Paste with crew Ctrl+Shift+V Paste linked Job [GEOGRAPH…" at bounding box center [517, 39] width 1034 height 14
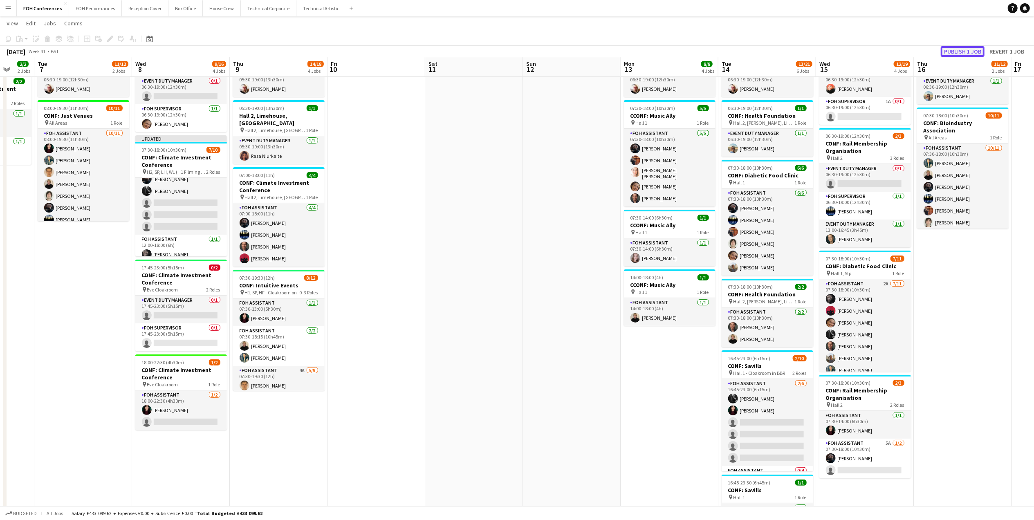
click at [946, 48] on button "Publish 1 job" at bounding box center [963, 51] width 44 height 11
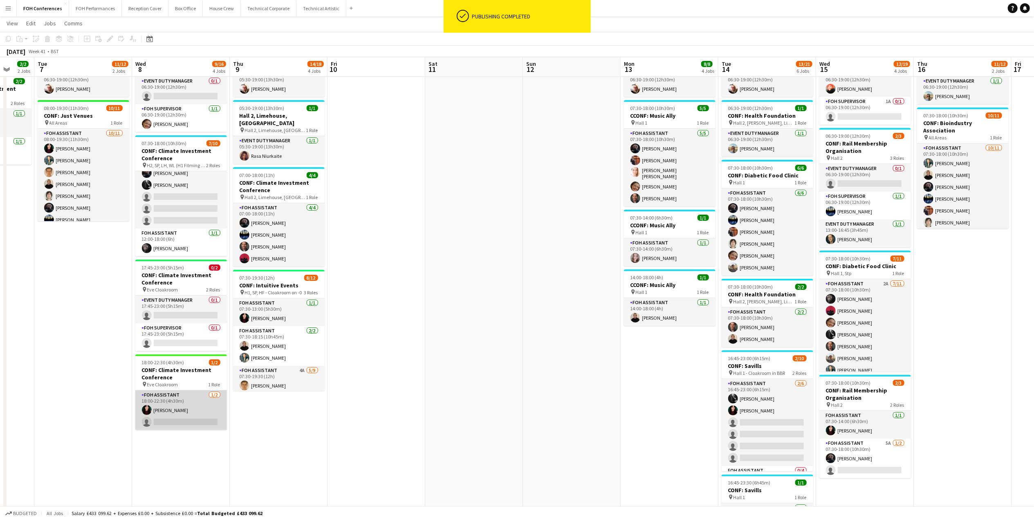
click at [172, 423] on app-card-role "FOH Assistant [DATE] 18:00-22:30 (4h30m) [PERSON_NAME] single-neutral-actions" at bounding box center [181, 411] width 92 height 40
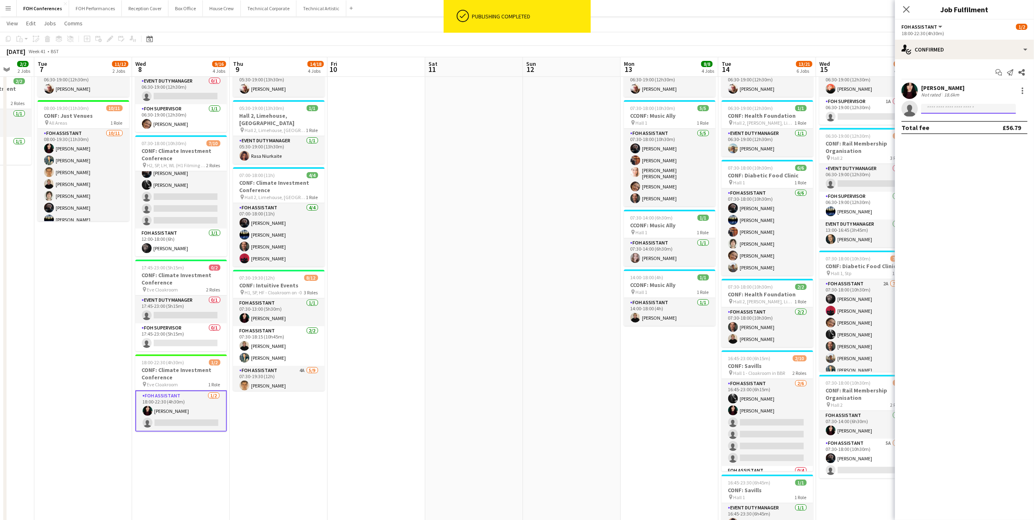
click at [946, 112] on input at bounding box center [968, 109] width 95 height 10
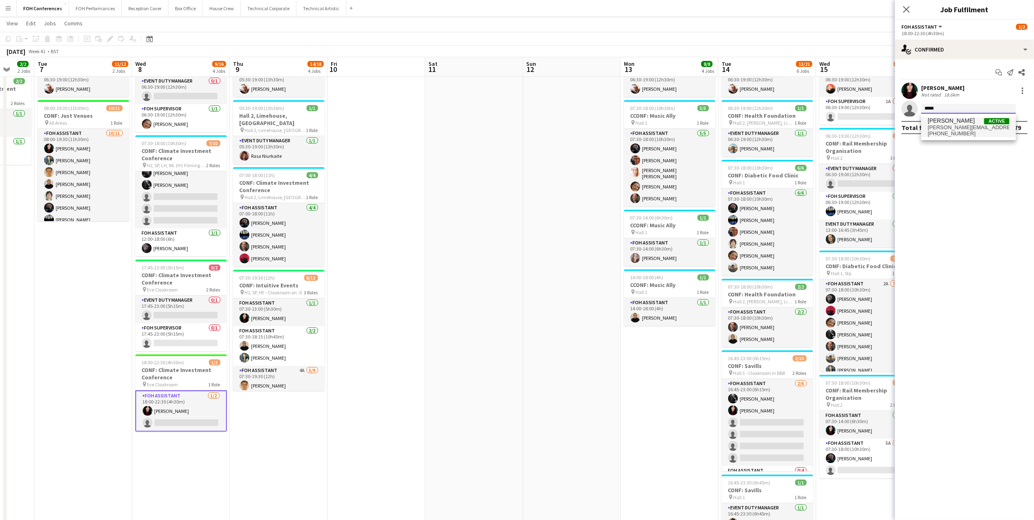
type input "*****"
click at [971, 128] on span "[PERSON_NAME][EMAIL_ADDRESS][PERSON_NAME][DOMAIN_NAME]" at bounding box center [969, 127] width 82 height 7
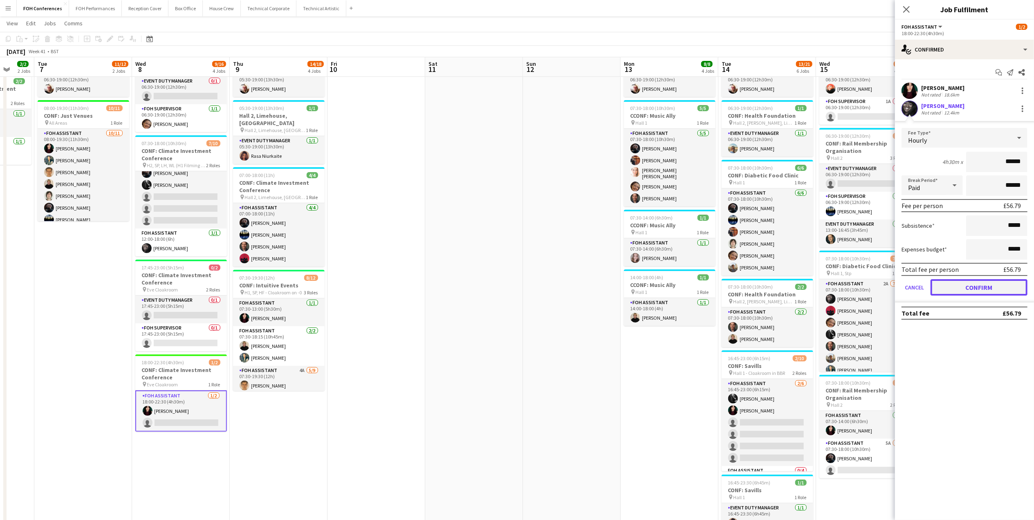
click at [969, 290] on button "Confirm" at bounding box center [979, 287] width 97 height 16
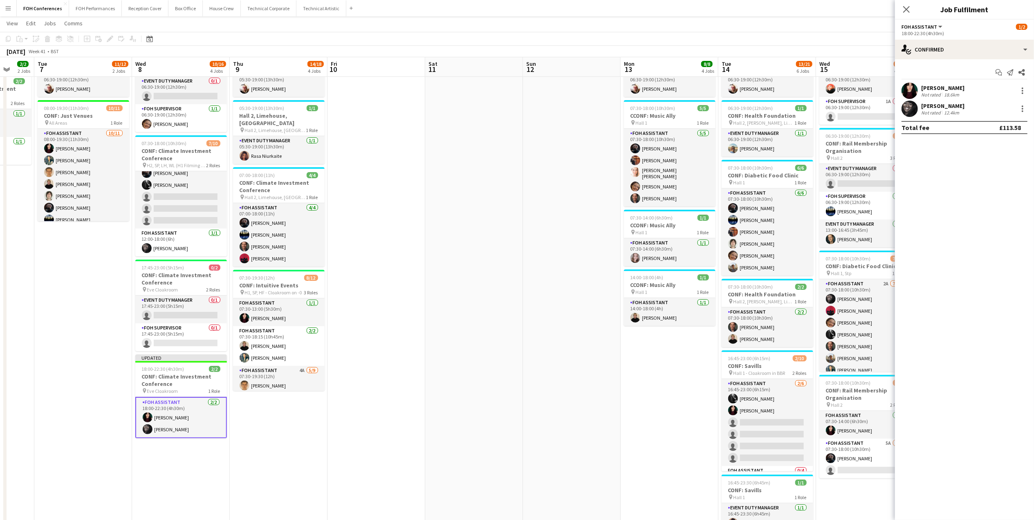
click at [880, 36] on app-toolbar "Copy Paste Paste Ctrl+V Paste with crew Ctrl+Shift+V Paste linked Job [GEOGRAPH…" at bounding box center [517, 39] width 1034 height 14
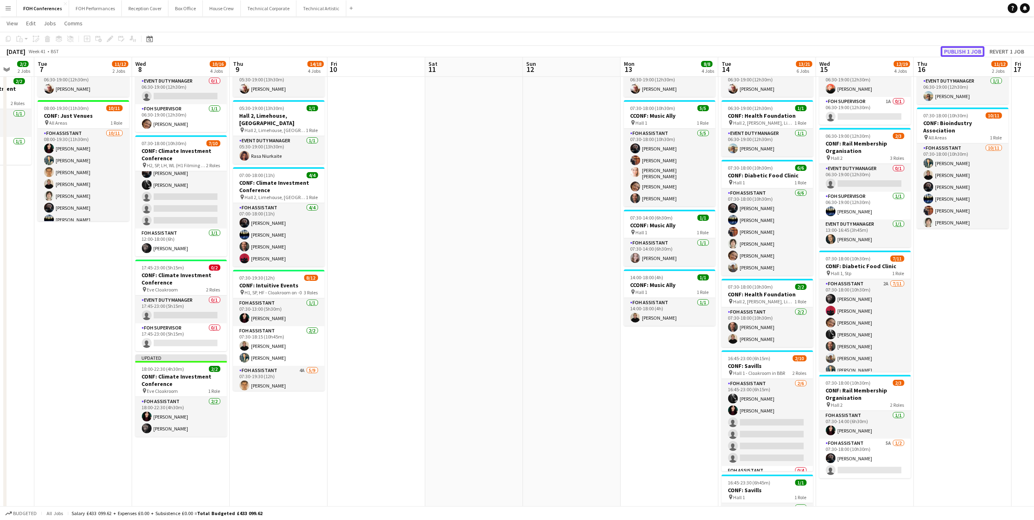
click at [959, 49] on button "Publish 1 job" at bounding box center [963, 51] width 44 height 11
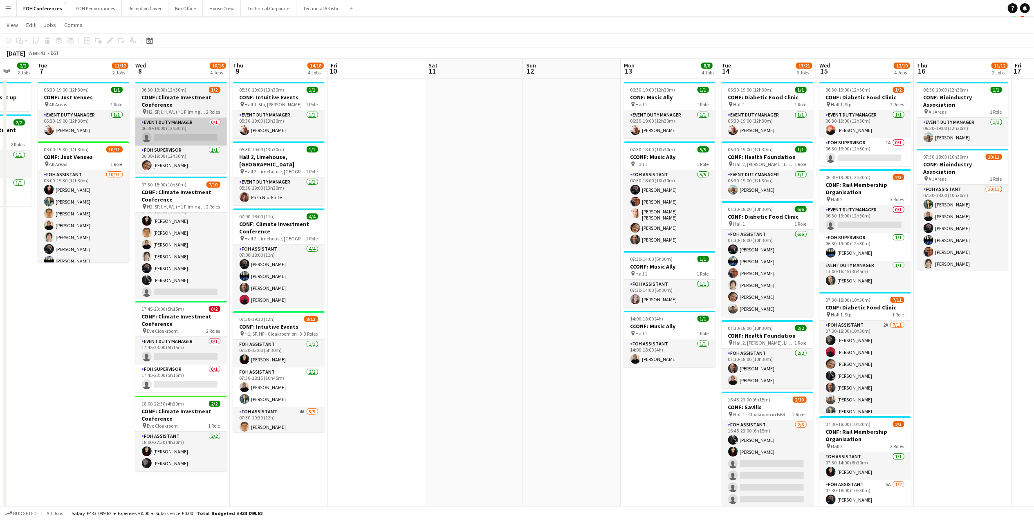
scroll to position [0, 0]
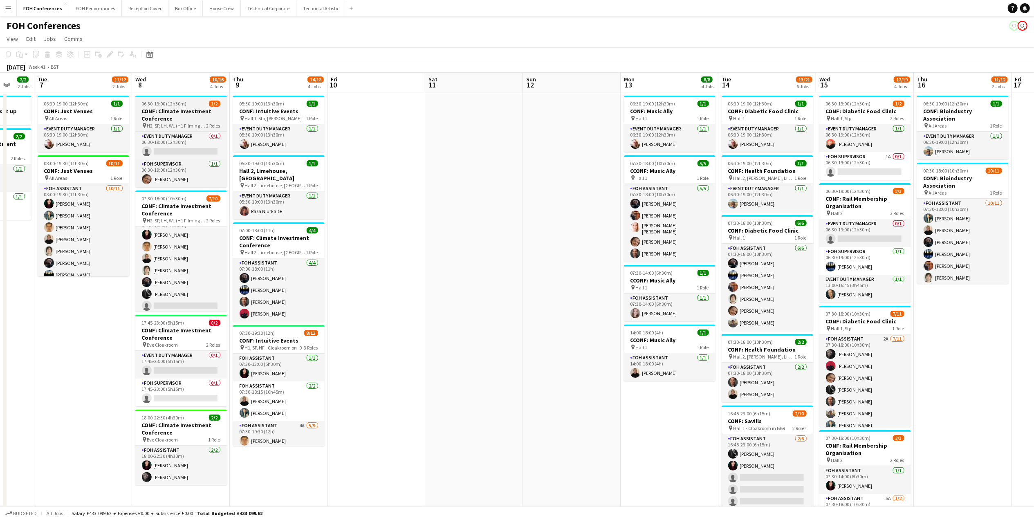
click at [177, 112] on h3 "CONF: Climate Investment Conference" at bounding box center [181, 115] width 92 height 15
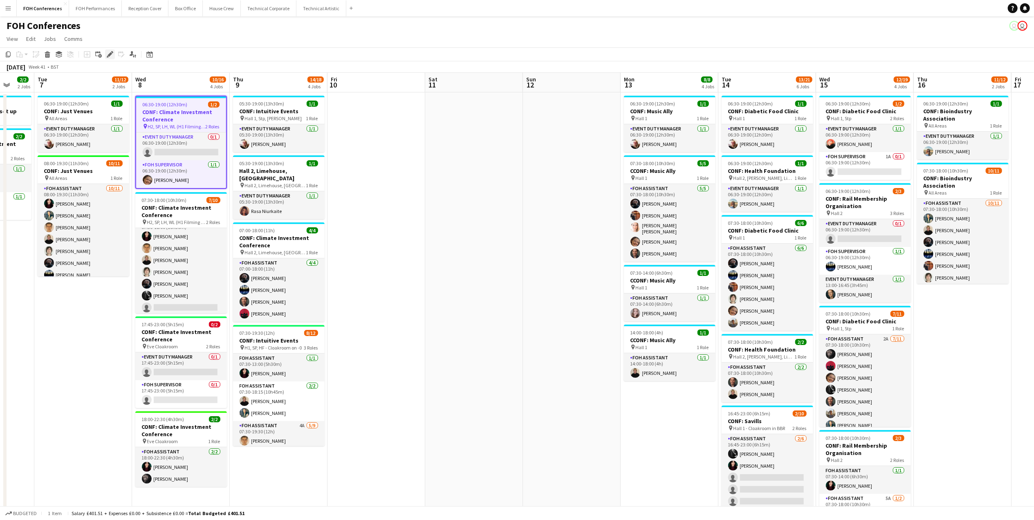
click at [112, 53] on icon at bounding box center [110, 54] width 4 height 4
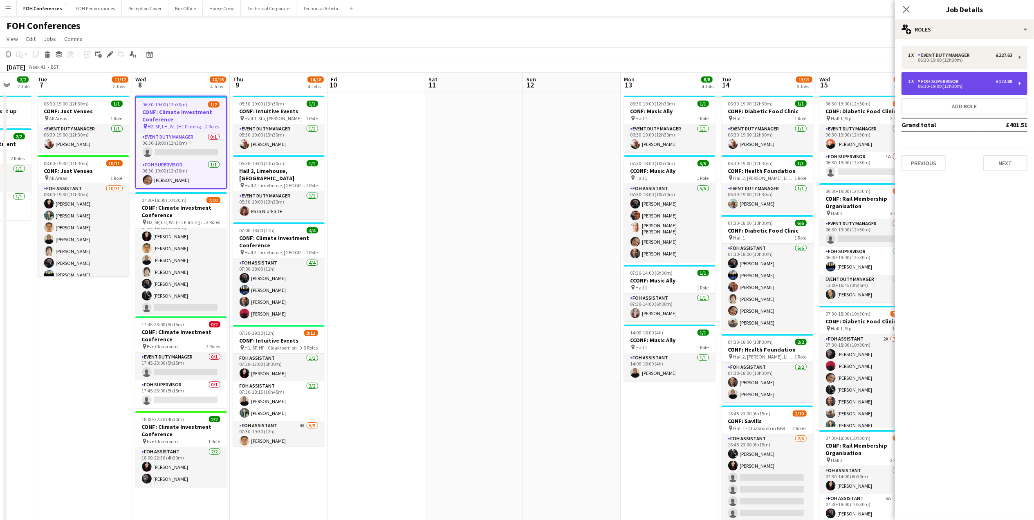
click at [1002, 83] on div "£173.88" at bounding box center [1004, 82] width 16 height 6
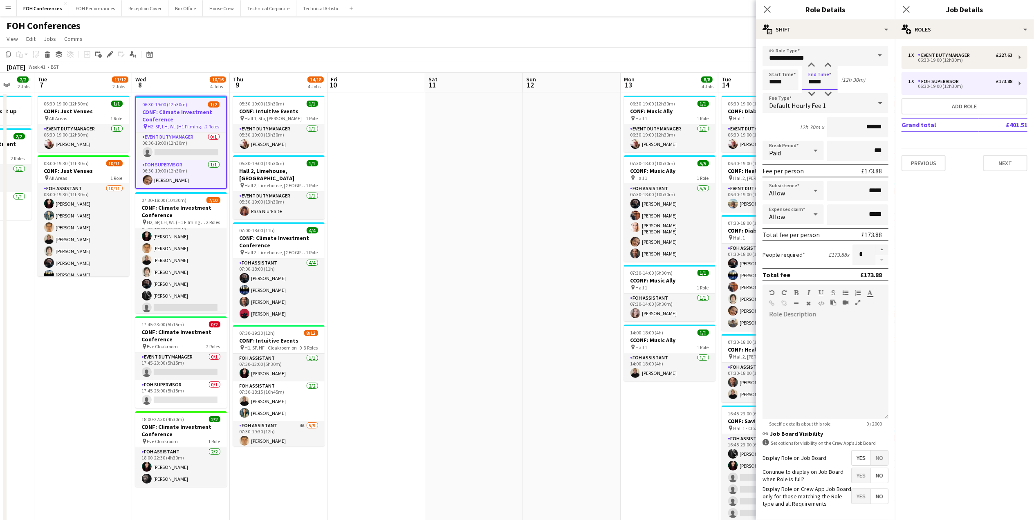
drag, startPoint x: 825, startPoint y: 77, endPoint x: 769, endPoint y: 79, distance: 56.0
click at [771, 77] on div "Start Time ***** End Time ***** (12h 30m)" at bounding box center [826, 80] width 126 height 20
type input "*****"
click at [721, 25] on div "FOH Conferences user user" at bounding box center [517, 24] width 1034 height 16
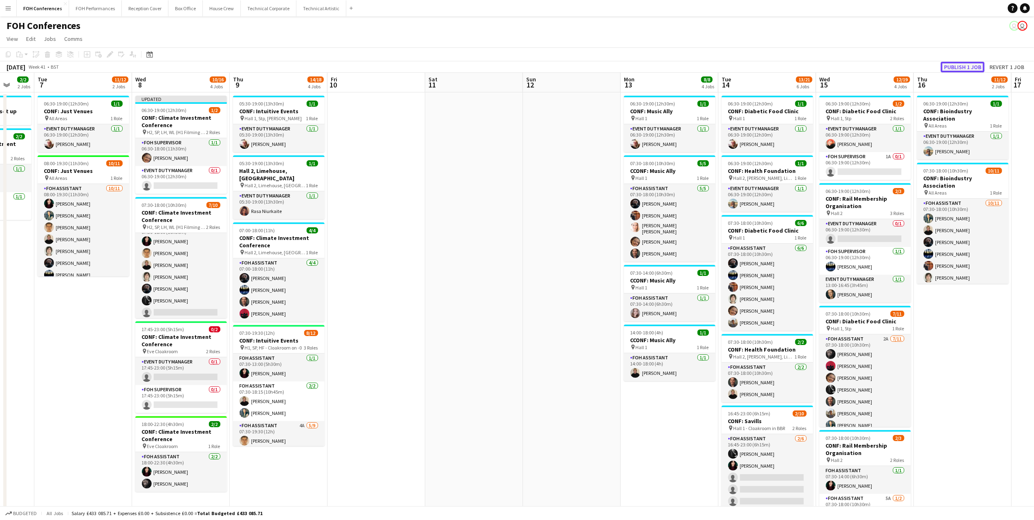
click at [972, 66] on button "Publish 1 job" at bounding box center [963, 67] width 44 height 11
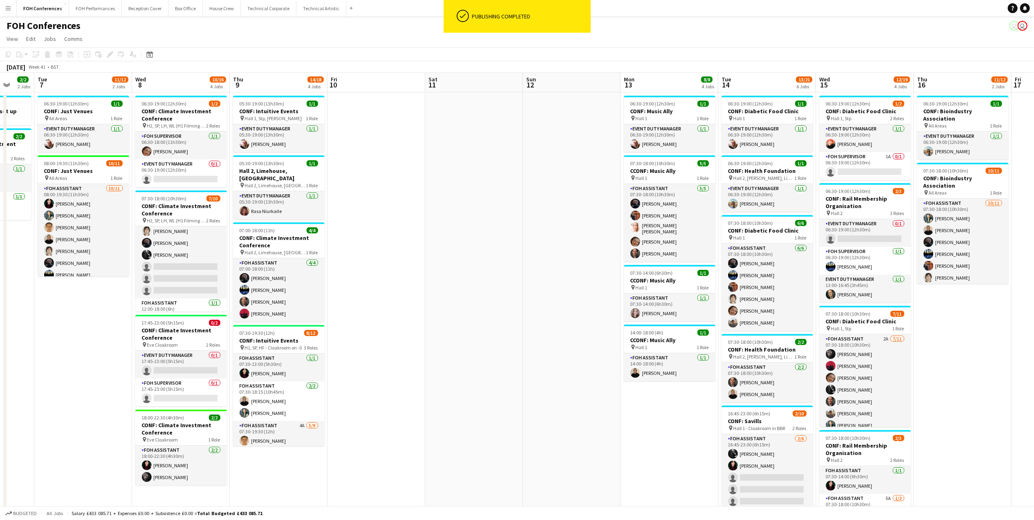
scroll to position [66, 0]
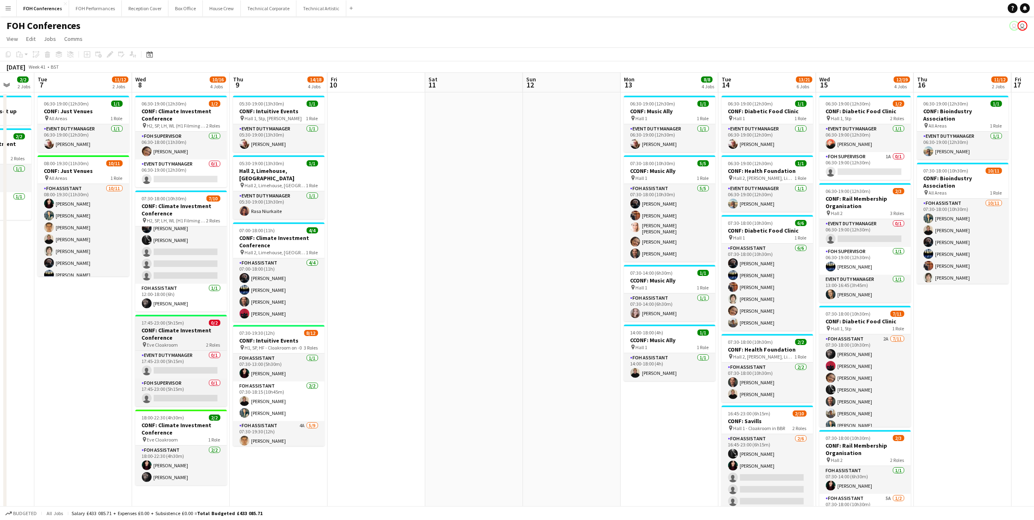
click at [164, 335] on h3 "CONF: Climate Investment Conference" at bounding box center [181, 334] width 92 height 15
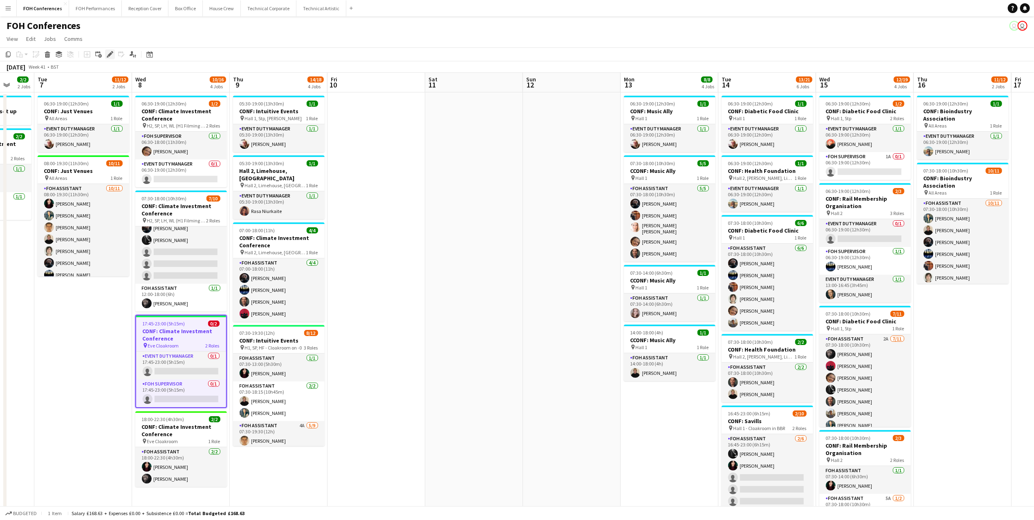
click at [110, 56] on icon "Edit" at bounding box center [110, 54] width 7 height 7
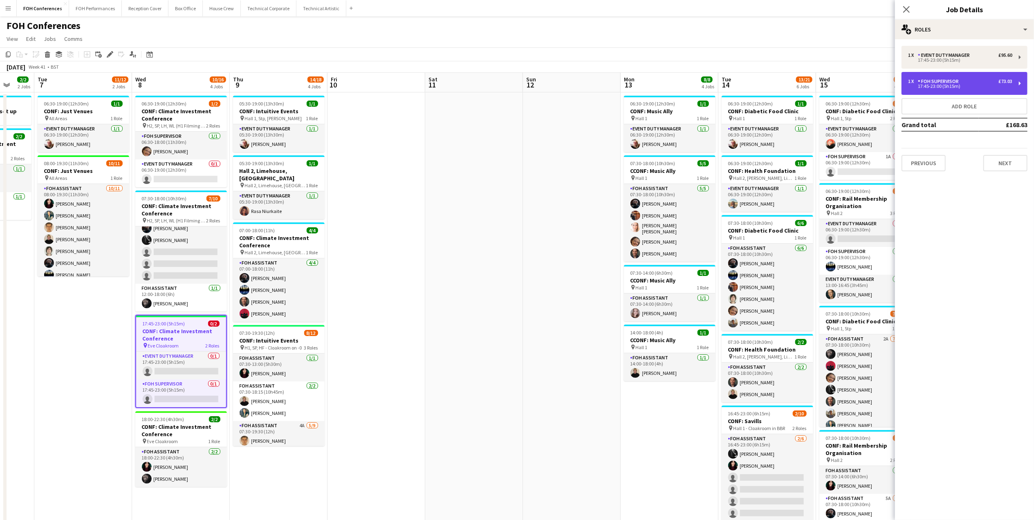
click at [998, 83] on div "1 x FOH Supervisor £73.03" at bounding box center [960, 82] width 104 height 6
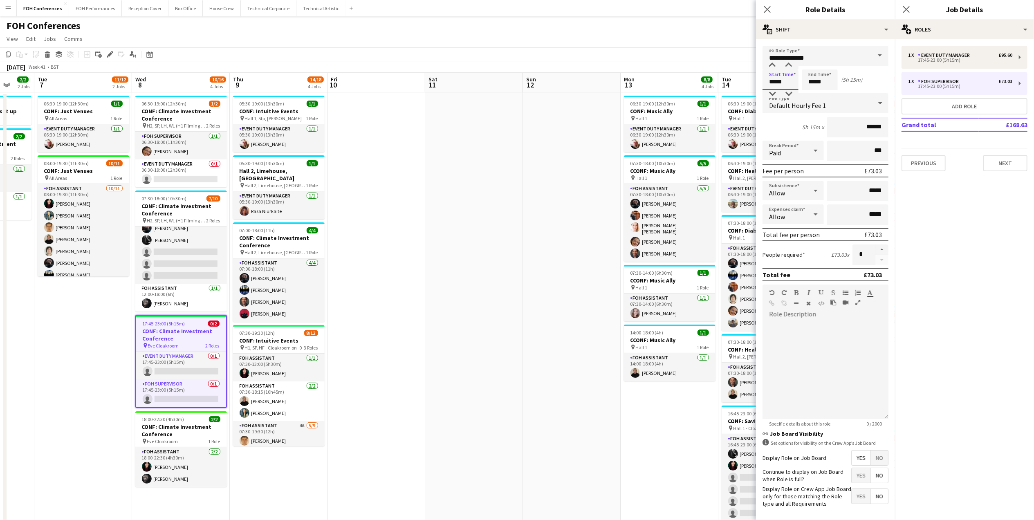
drag, startPoint x: 793, startPoint y: 88, endPoint x: 705, endPoint y: 72, distance: 89.7
click at [705, 72] on body "Menu Boards Boards Boards All jobs Status Workforce Workforce My Workforce Recr…" at bounding box center [517, 323] width 1034 height 647
type input "*****"
click at [713, 38] on app-page-menu "View Day view expanded Day view collapsed Month view Date picker Jump to [DATE]…" at bounding box center [517, 40] width 1034 height 16
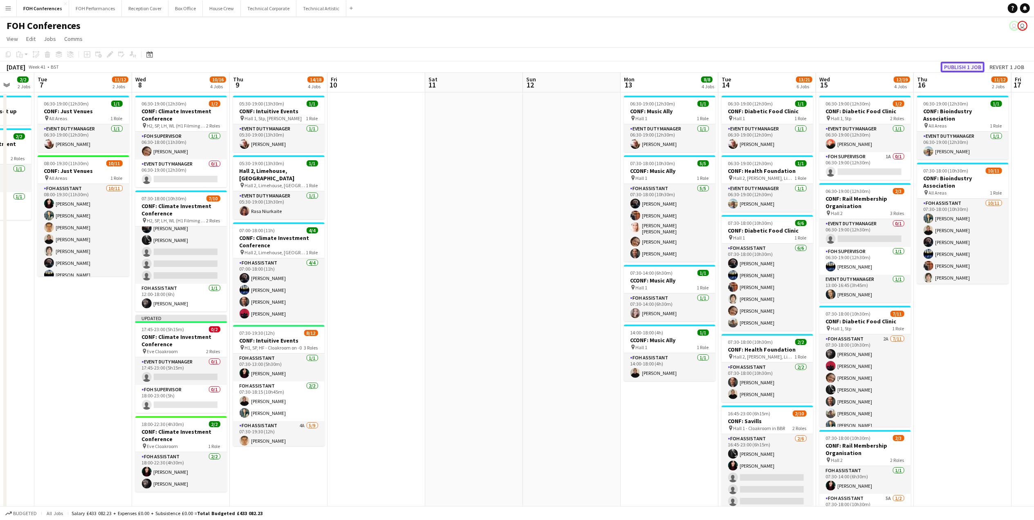
click at [970, 65] on button "Publish 1 job" at bounding box center [963, 67] width 44 height 11
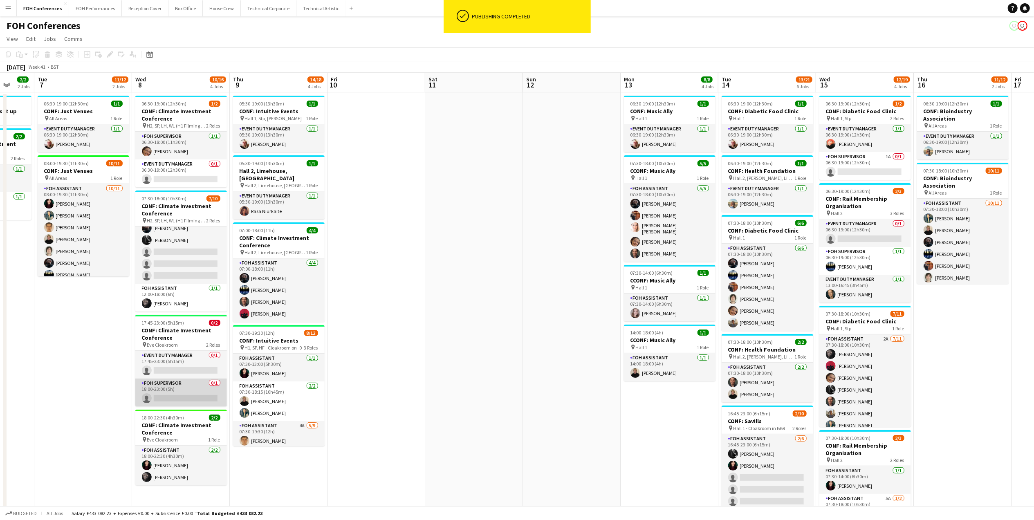
click at [174, 400] on app-card-role "FOH Supervisor 0/1 18:00-23:00 (5h) single-neutral-actions" at bounding box center [181, 393] width 92 height 28
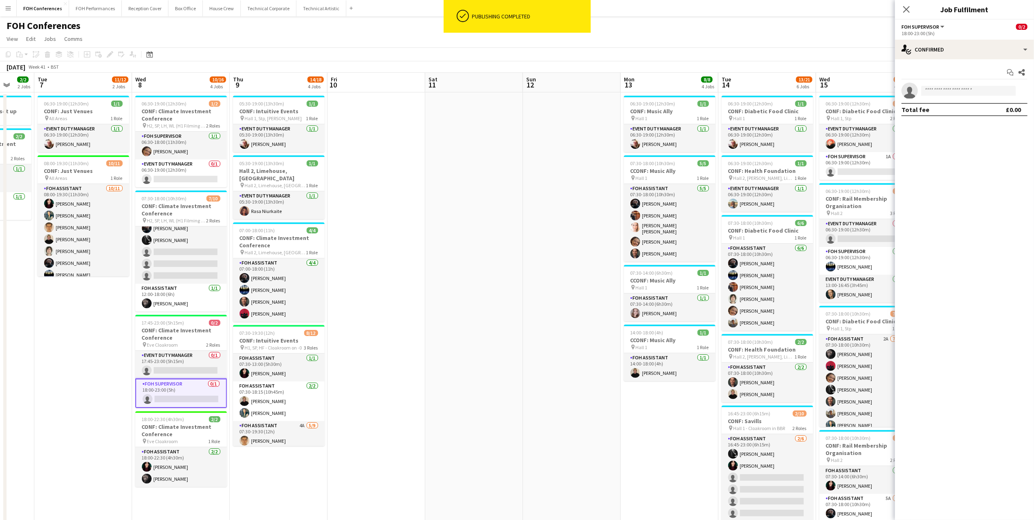
click at [963, 84] on app-invite-slot "single-neutral-actions" at bounding box center [964, 91] width 139 height 16
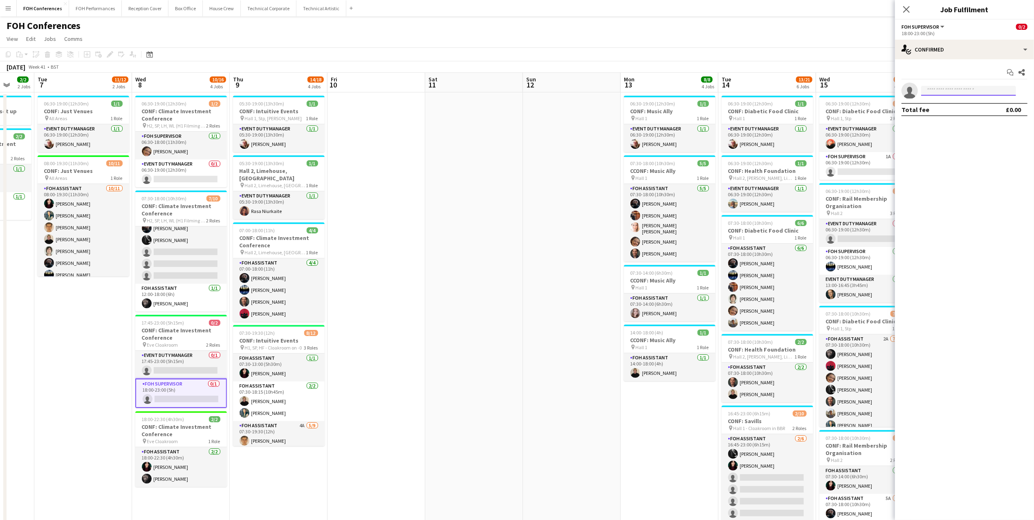
click at [963, 88] on input at bounding box center [968, 91] width 95 height 10
type input "****"
click at [960, 113] on span "[PHONE_NUMBER]" at bounding box center [969, 115] width 82 height 7
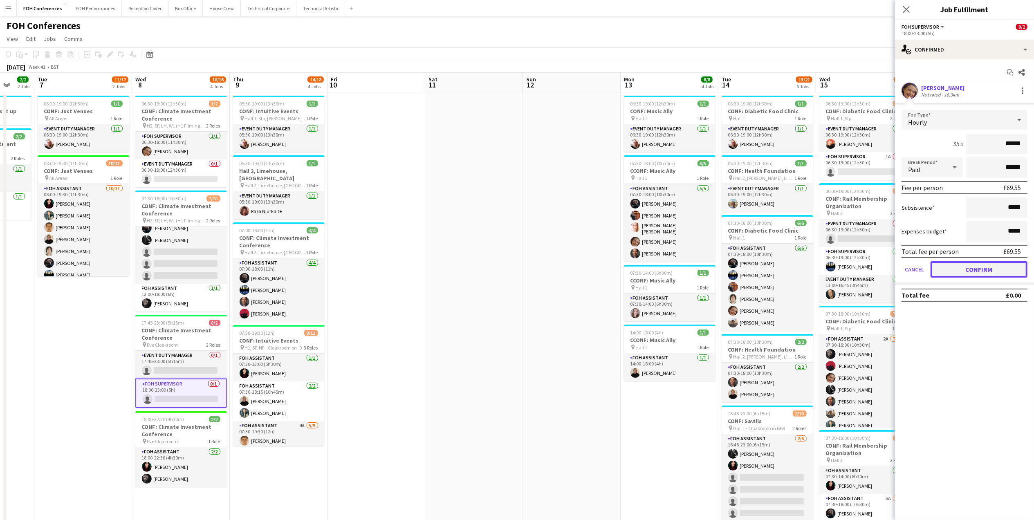
click at [972, 271] on button "Confirm" at bounding box center [979, 269] width 97 height 16
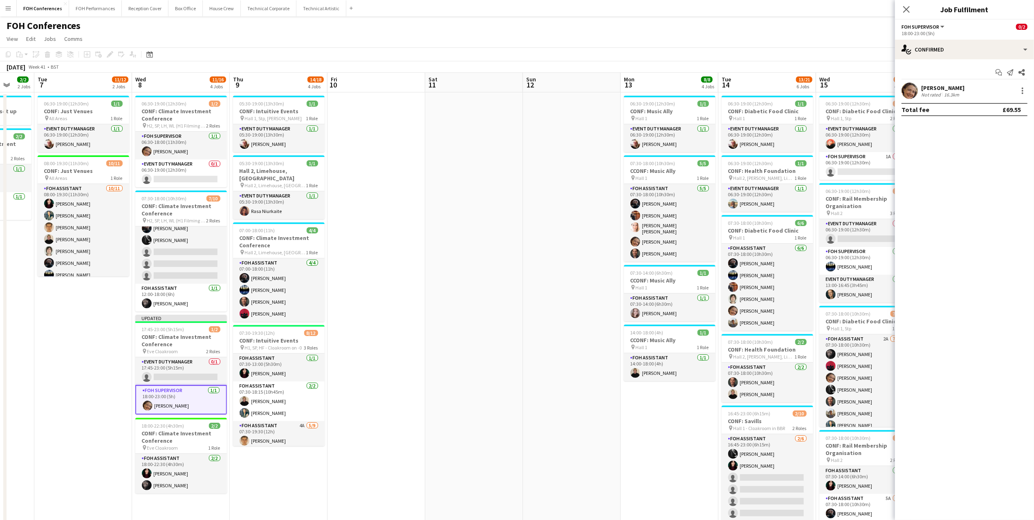
click at [843, 28] on div "FOH Conferences user user" at bounding box center [517, 24] width 1034 height 16
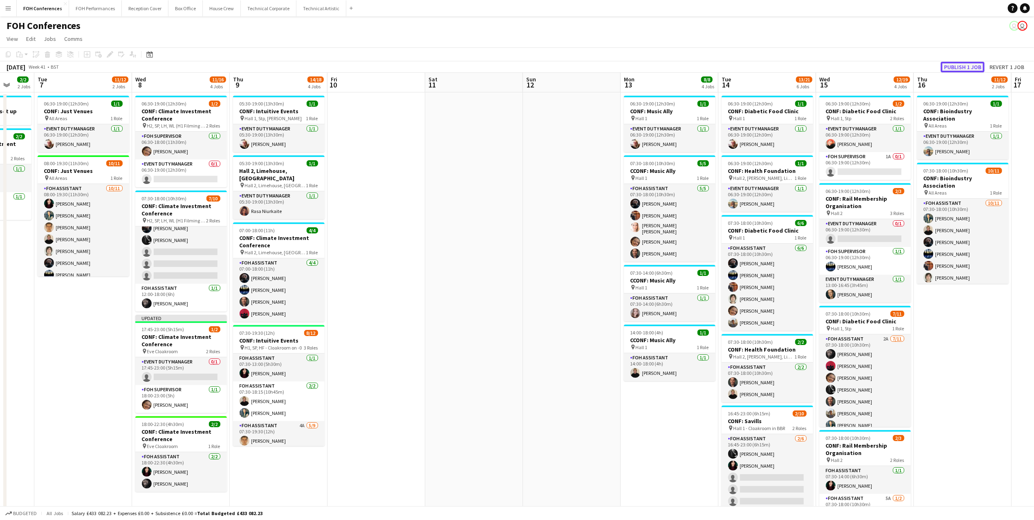
click at [954, 67] on button "Publish 1 job" at bounding box center [963, 67] width 44 height 11
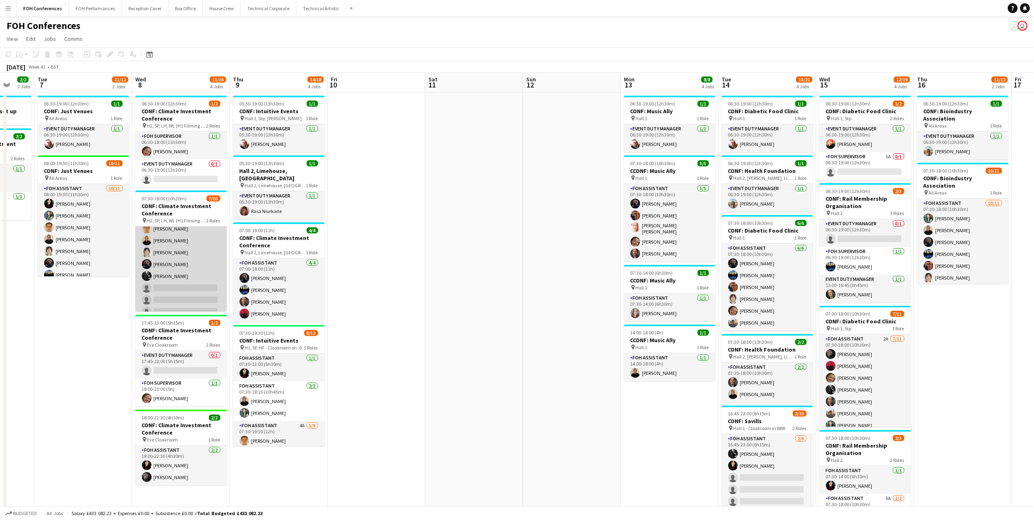
scroll to position [0, 0]
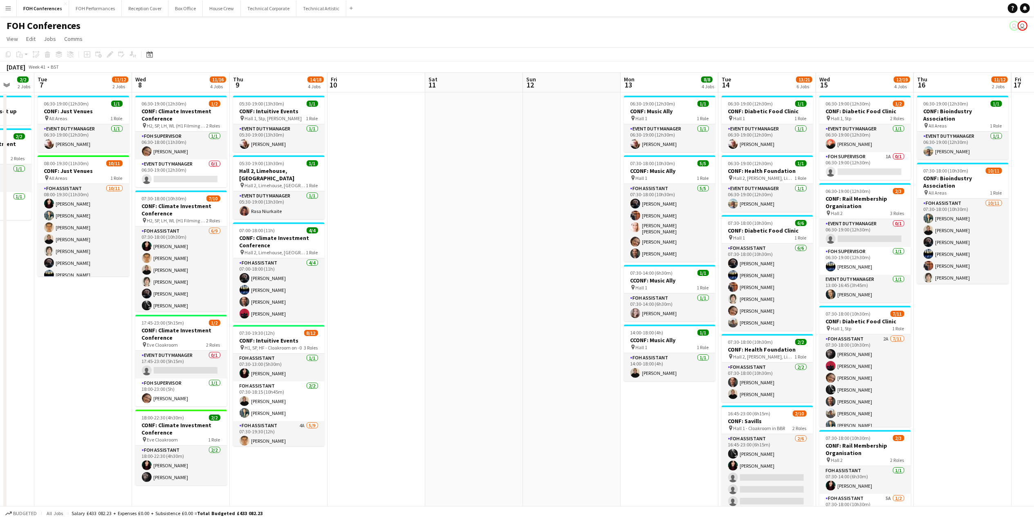
click at [411, 36] on app-page-menu "View Day view expanded Day view collapsed Month view Date picker Jump to [DATE]…" at bounding box center [517, 40] width 1034 height 16
click at [405, 36] on app-page-menu "View Day view expanded Day view collapsed Month view Date picker Jump to [DATE]…" at bounding box center [517, 40] width 1034 height 16
click at [376, 33] on app-page-menu "View Day view expanded Day view collapsed Month view Date picker Jump to [DATE]…" at bounding box center [517, 40] width 1034 height 16
click at [246, 36] on app-page-menu "View Day view expanded Day view collapsed Month view Date picker Jump to [DATE]…" at bounding box center [517, 40] width 1034 height 16
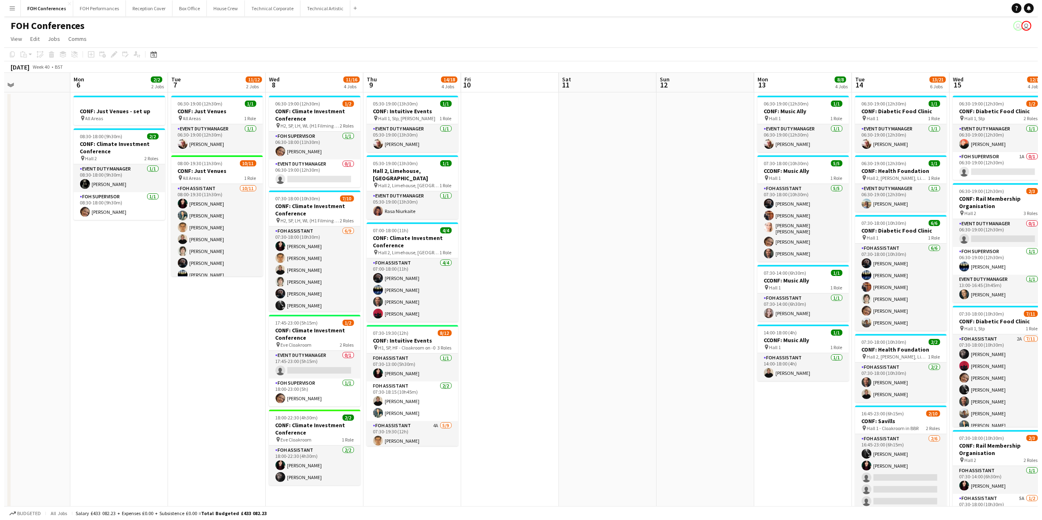
scroll to position [0, 338]
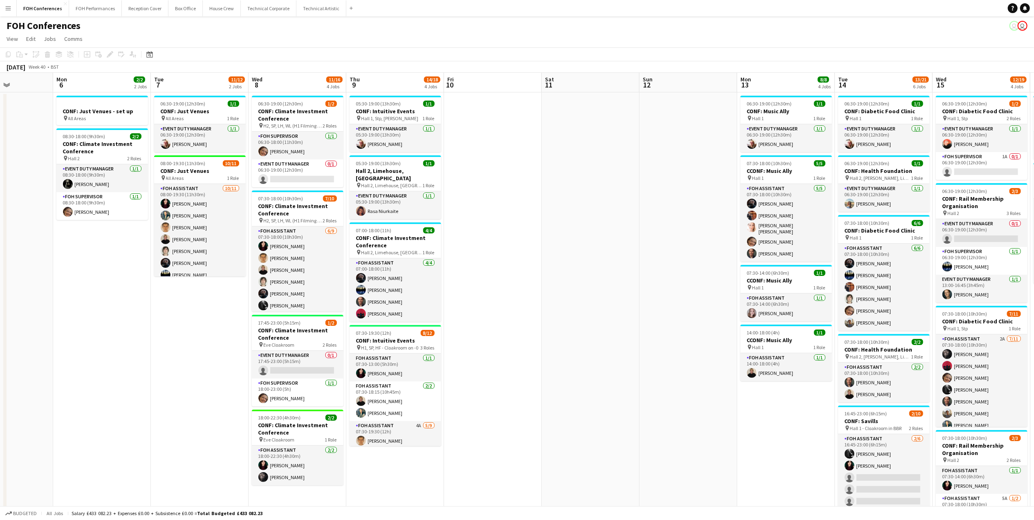
drag, startPoint x: 100, startPoint y: 81, endPoint x: 216, endPoint y: 104, distance: 118.5
click at [216, 104] on app-calendar-viewport "Thu 2 14/15 2 Jobs Fri 3 9/13 3 Jobs Sat 4 Sun 5 Mon 6 2/2 2 Jobs Tue 7 11/12 2…" at bounding box center [517, 353] width 1034 height 560
click at [75, 8] on button "FOH Performances Close" at bounding box center [95, 8] width 53 height 16
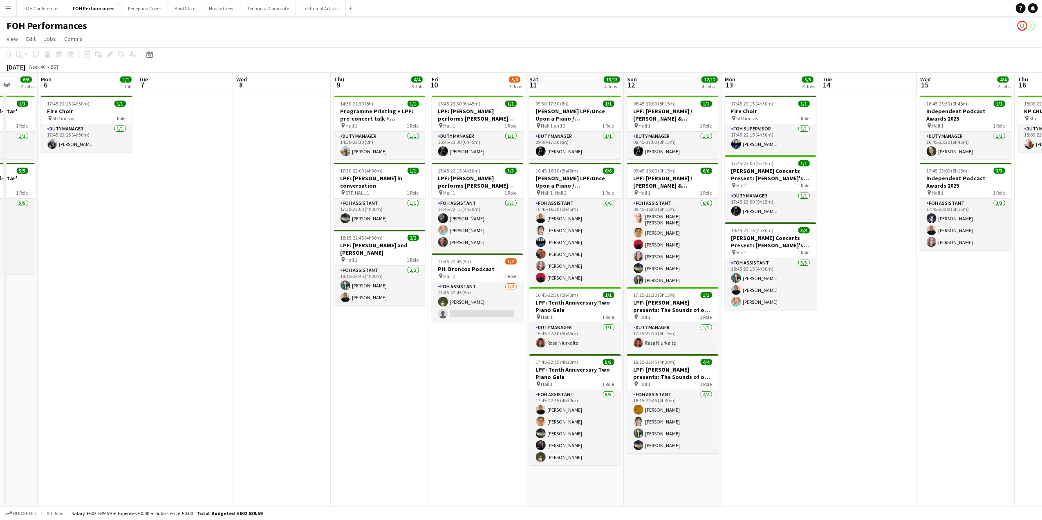
scroll to position [0, 355]
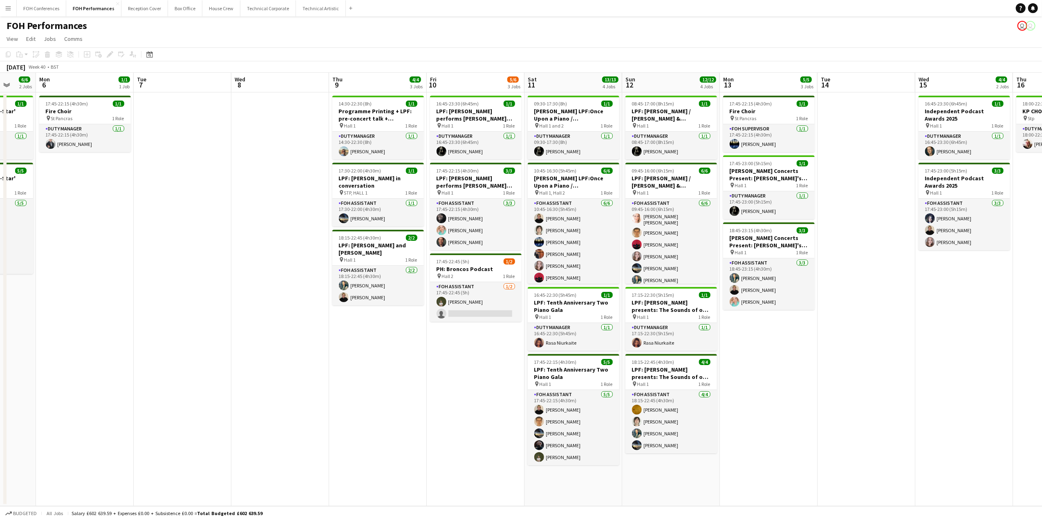
drag, startPoint x: 417, startPoint y: 86, endPoint x: 63, endPoint y: 100, distance: 354.8
click at [63, 100] on app-calendar-viewport "Thu 2 1/1 1 Job Fri 3 4/4 2 Jobs Sat 4 6/6 3 Jobs Sun 5 6/6 2 Jobs Mon 6 1/1 1 …" at bounding box center [521, 289] width 1042 height 433
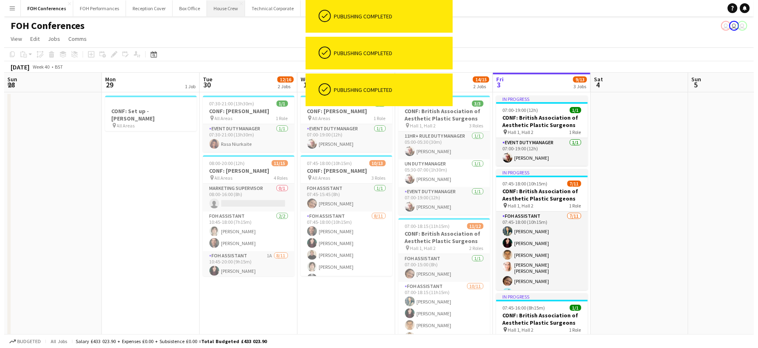
scroll to position [0, 177]
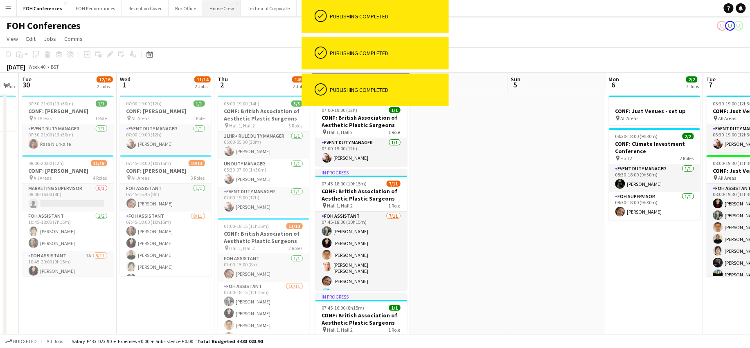
click at [214, 9] on button "House Crew Close" at bounding box center [222, 8] width 38 height 16
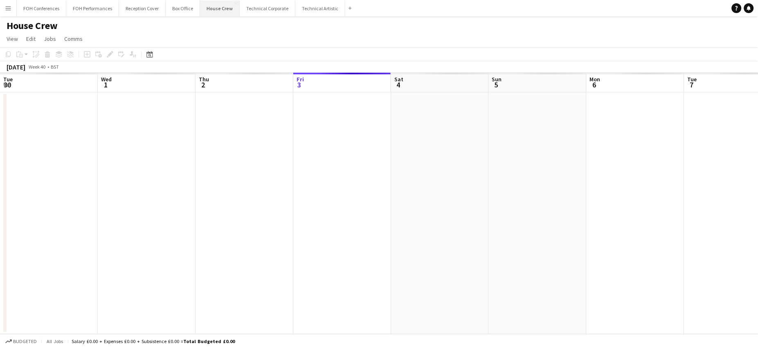
scroll to position [0, 195]
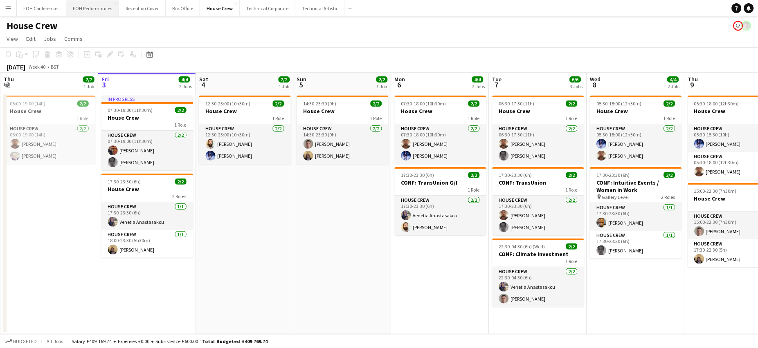
click at [97, 10] on button "FOH Performances Close" at bounding box center [92, 8] width 53 height 16
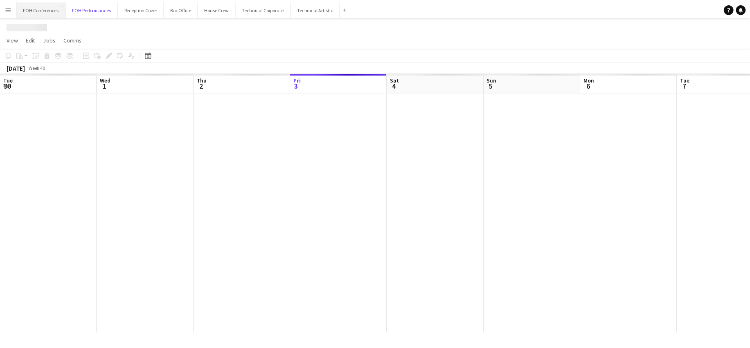
scroll to position [0, 195]
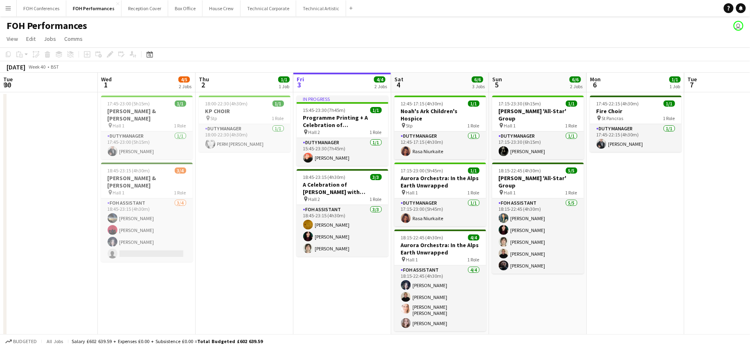
scroll to position [0, 195]
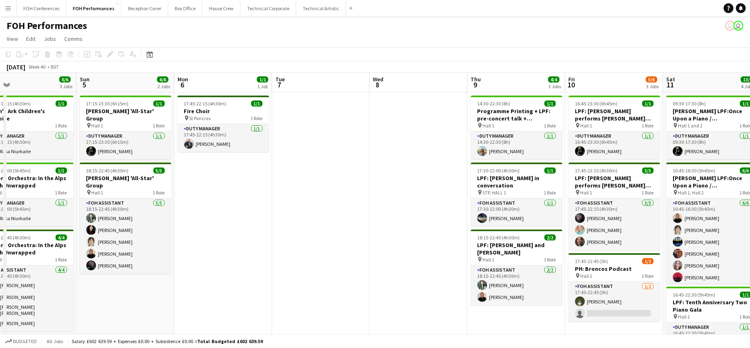
drag, startPoint x: 319, startPoint y: 97, endPoint x: 159, endPoint y: 98, distance: 159.9
click at [159, 98] on app-calendar-viewport "Wed 1 4/5 2 Jobs Thu 2 1/1 1 Job Fri 3 4/4 2 Jobs Sat 4 6/6 3 Jobs Sun 5 6/6 2 …" at bounding box center [375, 278] width 750 height 411
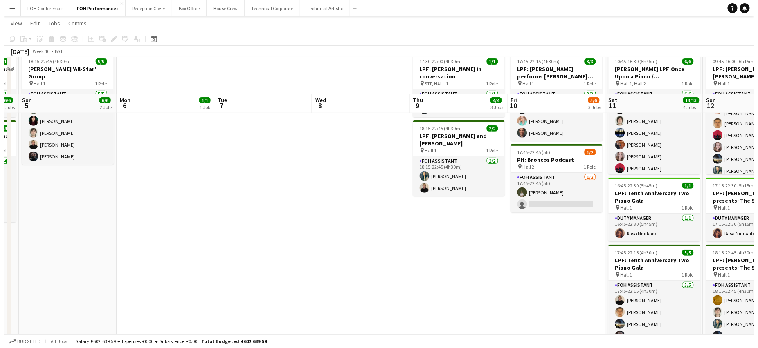
scroll to position [0, 0]
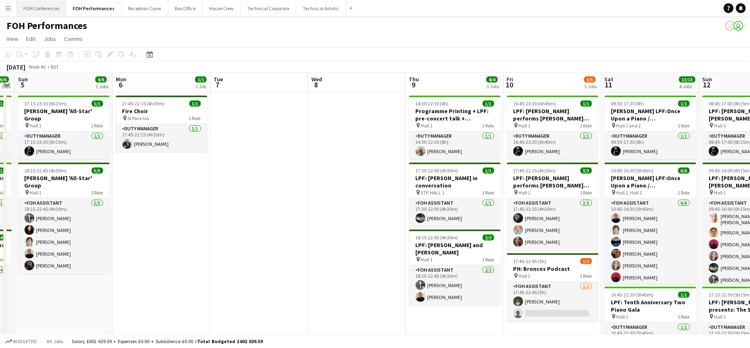
click at [37, 9] on button "FOH Conferences Close" at bounding box center [41, 8] width 49 height 16
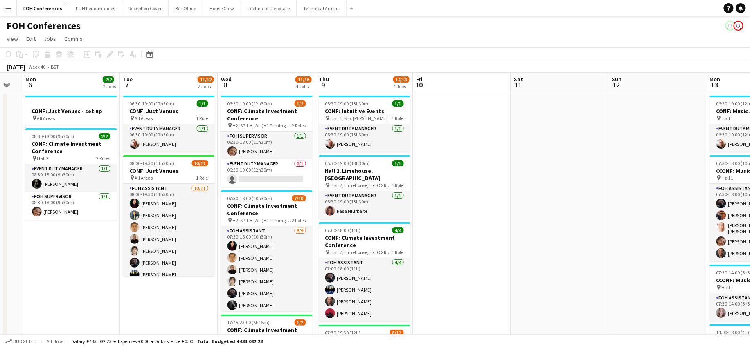
scroll to position [0, 275]
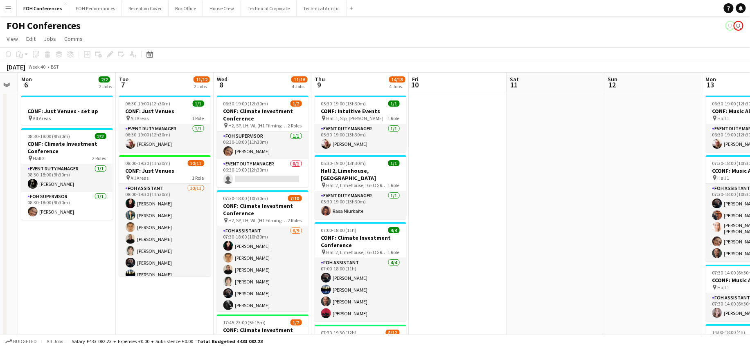
drag, startPoint x: 455, startPoint y: 83, endPoint x: 82, endPoint y: 102, distance: 373.4
click at [82, 102] on app-calendar-viewport "Fri 3 9/13 3 Jobs Sat 4 Sun 5 Mon 6 2/2 2 Jobs Tue 7 11/12 2 Jobs Wed 8 11/16 4…" at bounding box center [375, 353] width 750 height 560
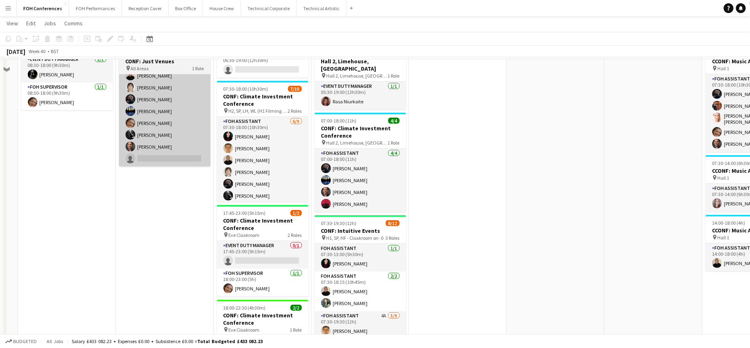
scroll to position [0, 0]
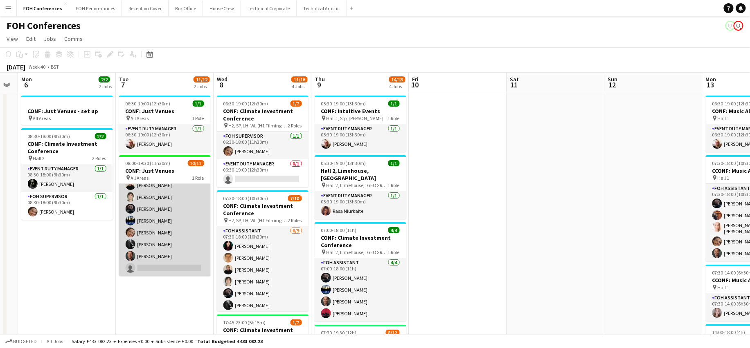
click at [152, 267] on app-card-role "FOH Assistant 10/11 08:00-19:30 (11h30m) Pamela Sledzik Jonathan Woods William …" at bounding box center [165, 203] width 92 height 146
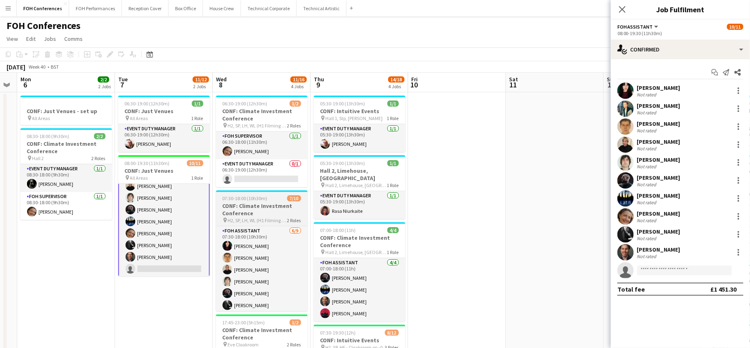
scroll to position [54, 0]
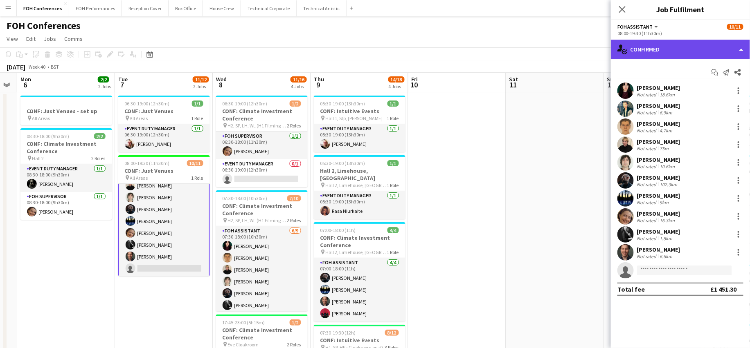
click at [669, 45] on div "single-neutral-actions-check-2 Confirmed" at bounding box center [680, 50] width 139 height 20
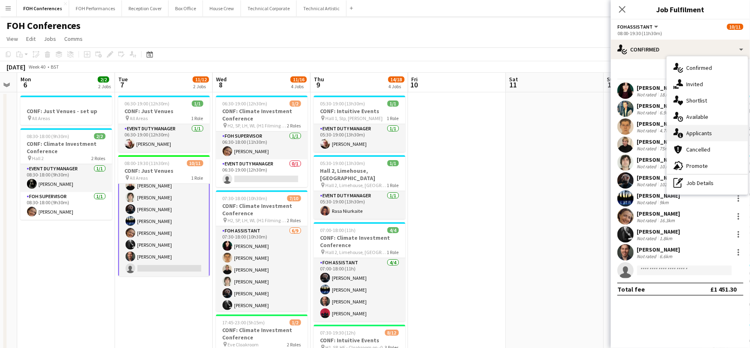
click at [705, 136] on span "Applicants" at bounding box center [699, 133] width 26 height 7
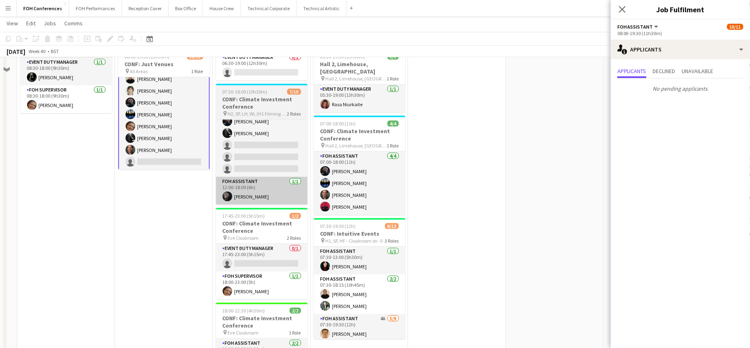
scroll to position [109, 0]
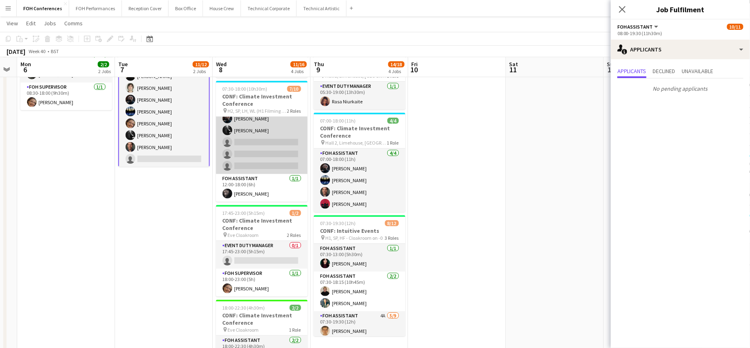
click at [256, 141] on app-card-role "FOH Assistant 6/9 07:30-18:00 (10h30m) Pamela Sledzik William Warren Jojo Ruta …" at bounding box center [262, 113] width 92 height 123
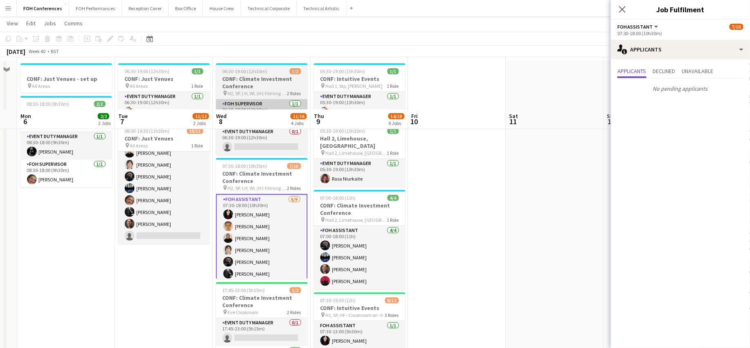
scroll to position [0, 0]
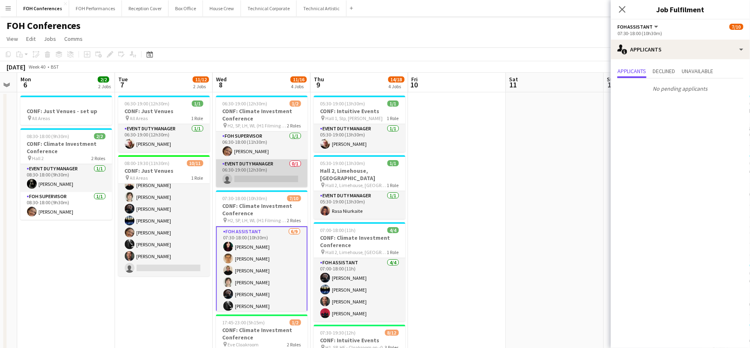
click at [259, 179] on app-card-role "Event Duty Manager 0/1 06:30-19:00 (12h30m) single-neutral-actions" at bounding box center [262, 173] width 92 height 28
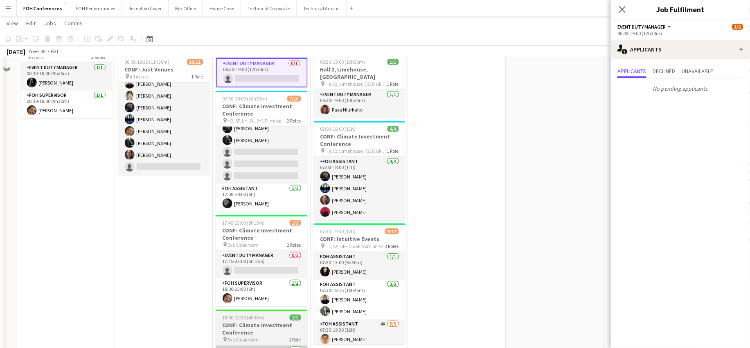
scroll to position [164, 0]
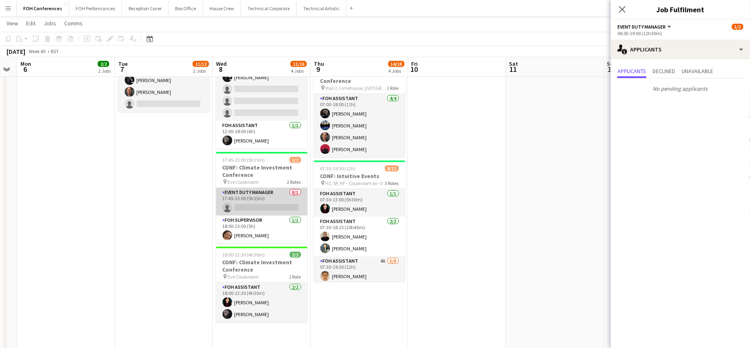
click at [249, 206] on app-card-role "Event Duty Manager 0/1 17:45-23:00 (5h15m) single-neutral-actions" at bounding box center [262, 202] width 92 height 28
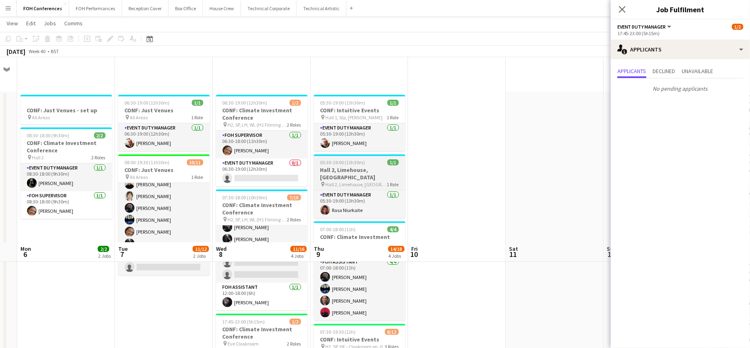
scroll to position [218, 0]
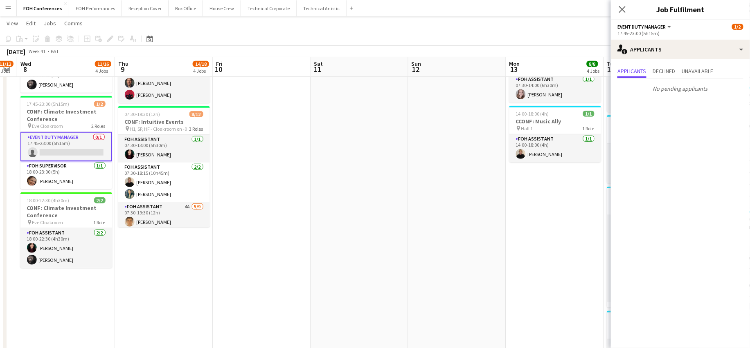
drag, startPoint x: 466, startPoint y: 74, endPoint x: 22, endPoint y: 100, distance: 444.9
click at [14, 100] on app-calendar-viewport "Sun 5 Mon 6 2/2 2 Jobs Tue 7 11/12 2 Jobs Wed 8 11/16 4 Jobs Thu 9 14/18 4 Jobs…" at bounding box center [375, 114] width 750 height 600
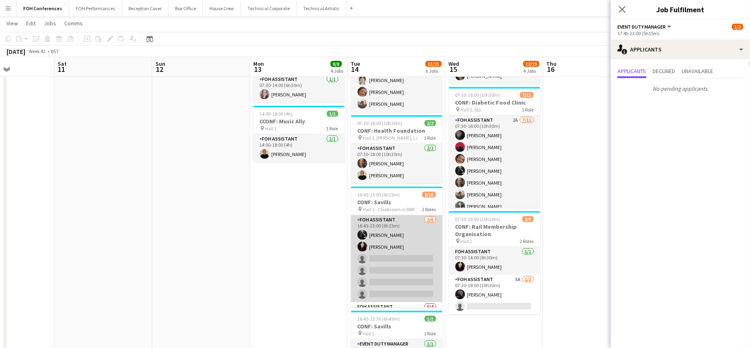
click at [391, 255] on app-card-role "FOH Assistant 2/6 16:45-23:00 (6h15m) Catriona Lockhart Pamela Sledzik single-n…" at bounding box center [397, 259] width 92 height 87
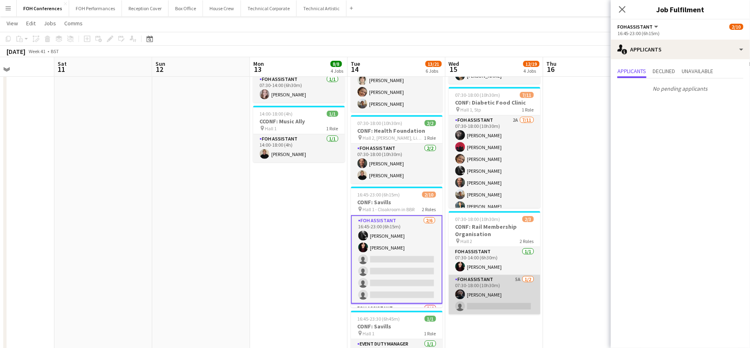
click at [476, 306] on app-card-role "FOH Assistant 5A 1/2 07:30-18:00 (10h30m) Nathan Cable single-neutral-actions" at bounding box center [495, 295] width 92 height 40
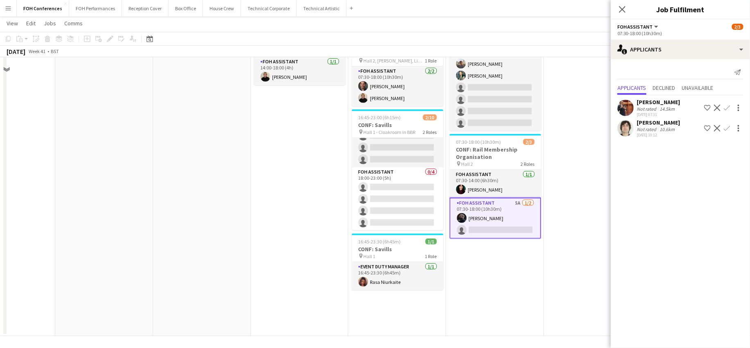
scroll to position [297, 0]
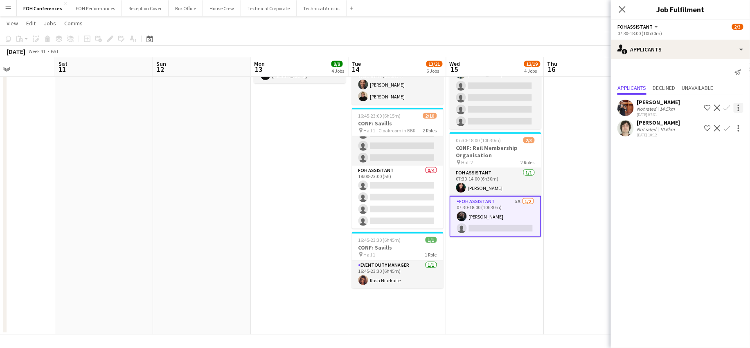
click at [738, 107] on div at bounding box center [738, 108] width 10 height 10
click at [717, 108] on div at bounding box center [375, 174] width 750 height 348
click at [717, 108] on app-icon "Decline" at bounding box center [717, 108] width 7 height 7
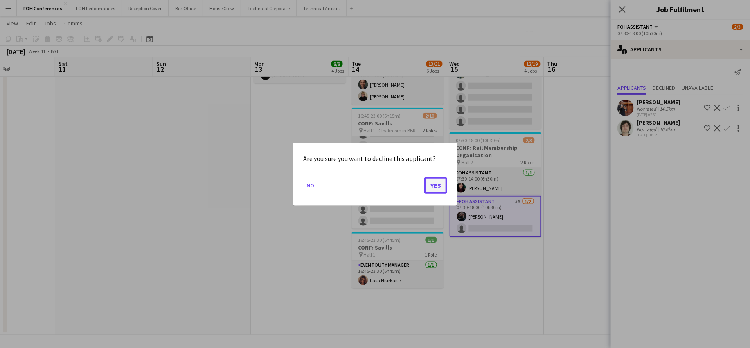
click at [431, 178] on button "Yes" at bounding box center [435, 185] width 23 height 16
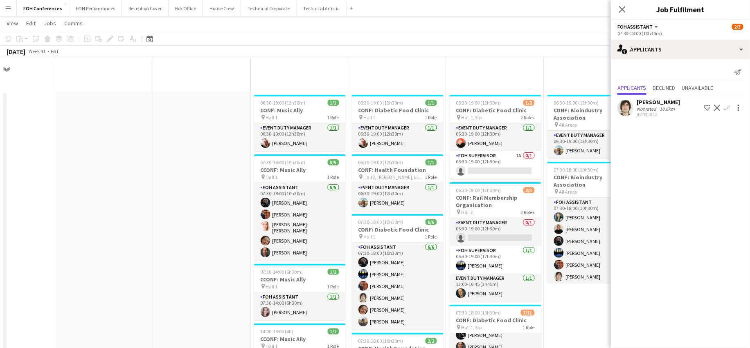
scroll to position [297, 0]
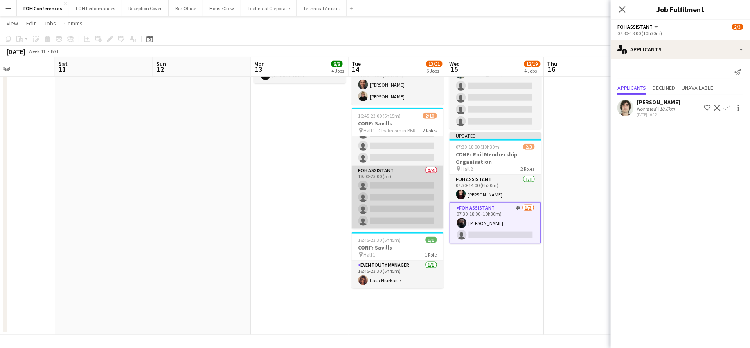
click at [390, 186] on app-card-role "FOH Assistant 0/4 18:00-23:00 (5h) single-neutral-actions single-neutral-action…" at bounding box center [398, 197] width 92 height 63
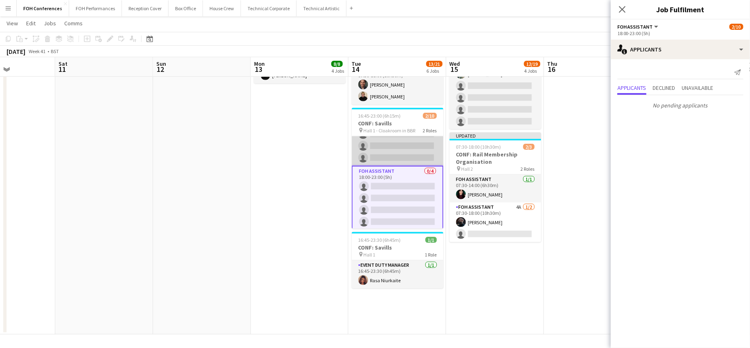
click at [388, 146] on app-card-role "FOH Assistant 2/6 16:45-23:00 (6h15m) Catriona Lockhart Pamela Sledzik single-n…" at bounding box center [398, 122] width 92 height 87
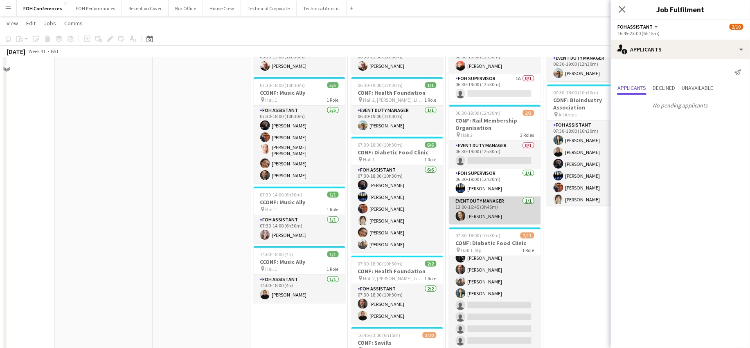
scroll to position [133, 0]
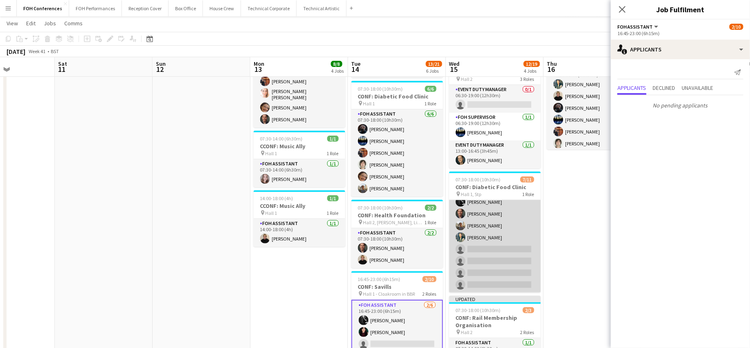
click at [498, 245] on app-card-role "FOH Assistant 2A 7/11 07:30-18:00 (10h30m) Deborah Carew Graeme Wilmot Raquel T…" at bounding box center [495, 220] width 92 height 146
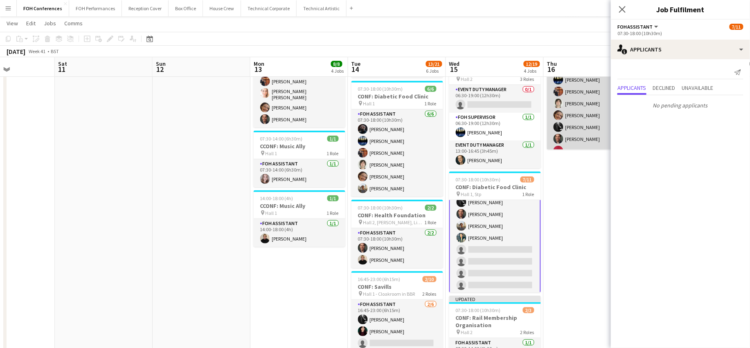
scroll to position [54, 0]
click at [569, 134] on app-card-role "FOH Assistant 10/11 07:30-18:00 (10h30m) Jonathan Woods Jojo Ruta Nathan Cable …" at bounding box center [593, 84] width 92 height 146
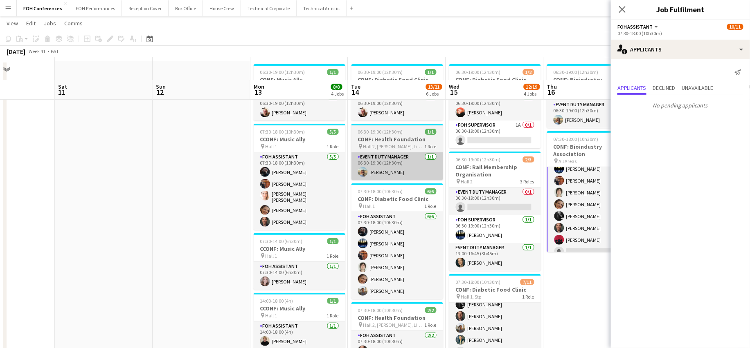
scroll to position [0, 0]
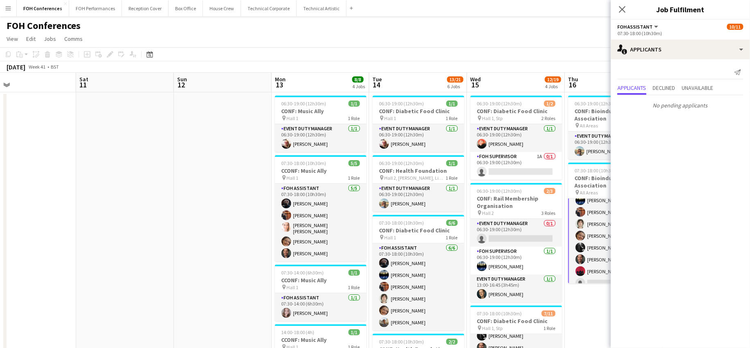
drag, startPoint x: 505, startPoint y: 82, endPoint x: 288, endPoint y: 85, distance: 217.2
click at [288, 85] on app-calendar-viewport "Tue 7 11/12 2 Jobs Wed 8 11/16 4 Jobs Thu 9 14/18 4 Jobs Fri 10 Sat 11 Sun 12 M…" at bounding box center [375, 353] width 750 height 560
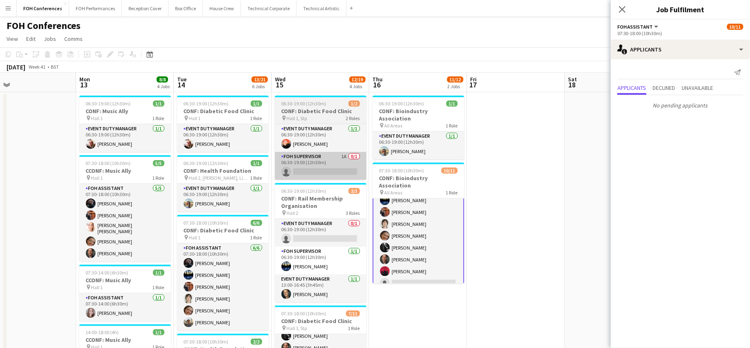
scroll to position [0, 261]
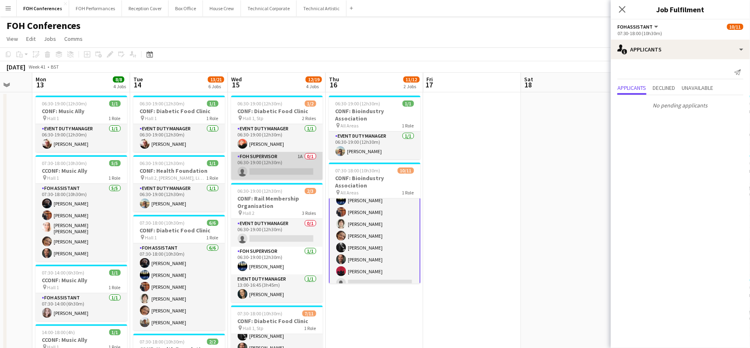
click at [264, 168] on app-card-role "FOH Supervisor 1A 0/1 06:30-19:00 (12h30m) single-neutral-actions" at bounding box center [277, 166] width 92 height 28
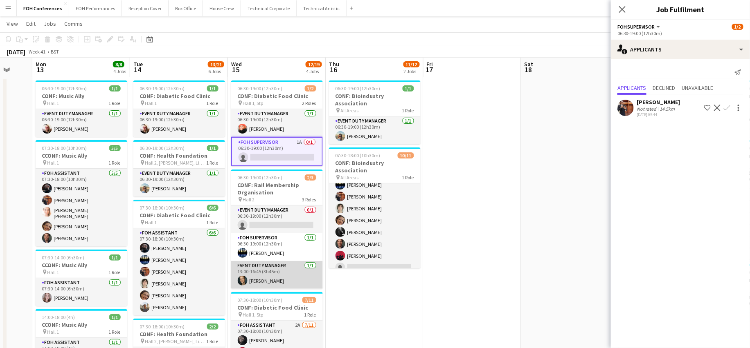
scroll to position [0, 0]
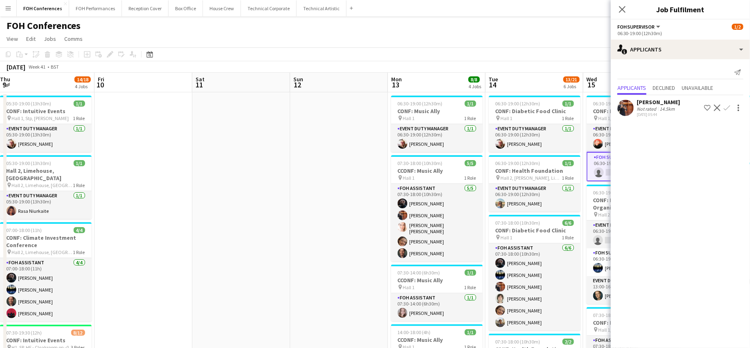
drag, startPoint x: 86, startPoint y: 83, endPoint x: 345, endPoint y: 103, distance: 259.6
click at [479, 108] on app-calendar-viewport "Tue 7 11/12 2 Jobs Wed 8 11/16 4 Jobs Thu 9 14/18 4 Jobs Fri 10 Sat 11 Sun 12 M…" at bounding box center [375, 353] width 750 height 560
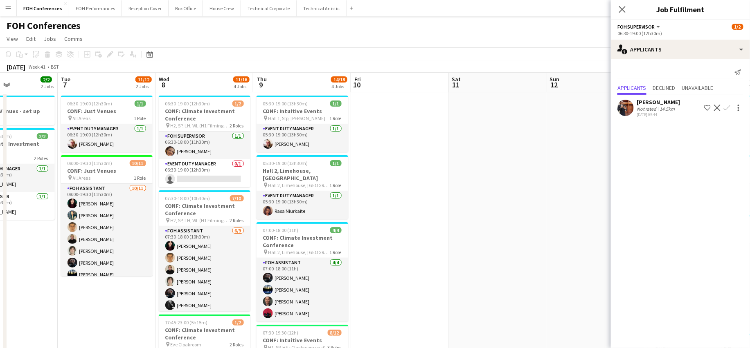
scroll to position [0, 222]
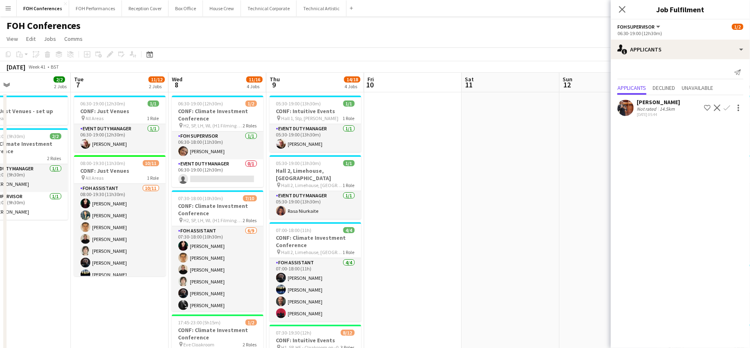
drag, startPoint x: 68, startPoint y: 85, endPoint x: 300, endPoint y: 99, distance: 232.3
click at [300, 99] on app-calendar-viewport "Sat 4 Sun 5 Mon 6 2/2 2 Jobs Tue 7 11/12 2 Jobs Wed 8 11/16 4 Jobs Thu 9 14/18 …" at bounding box center [375, 353] width 750 height 560
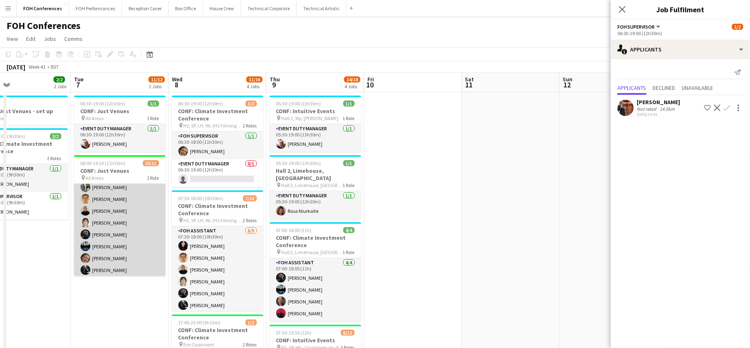
scroll to position [54, 0]
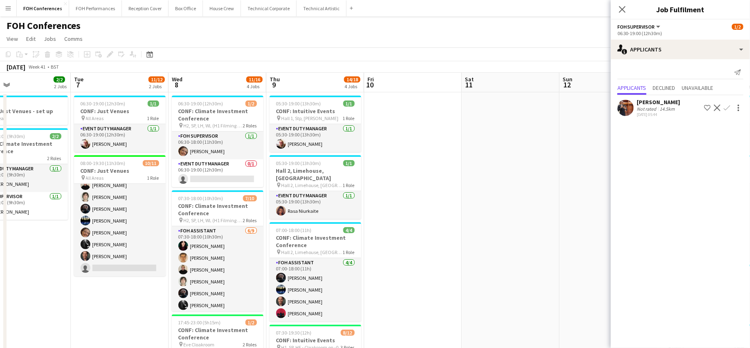
click at [514, 22] on div "FOH Conferences user user" at bounding box center [375, 24] width 750 height 16
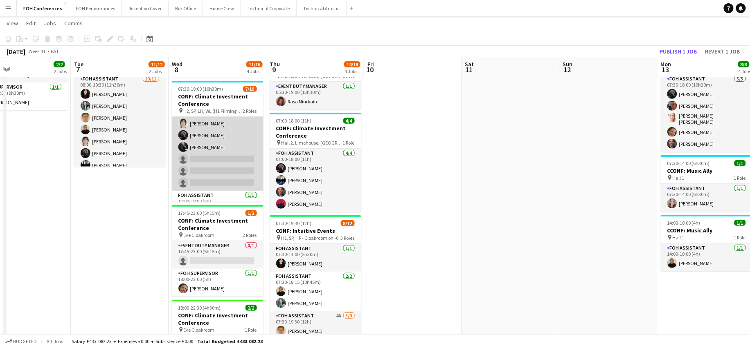
scroll to position [65, 0]
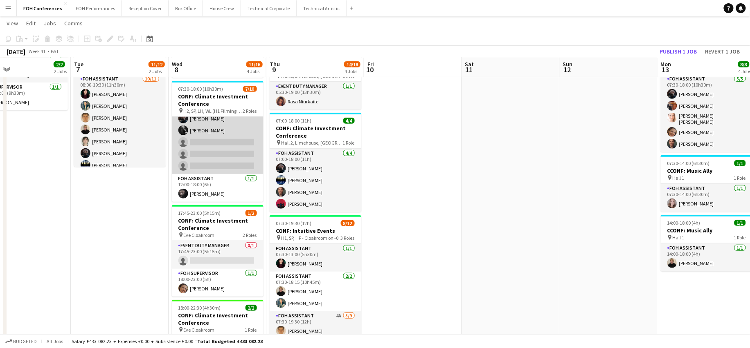
click at [212, 142] on app-card-role "FOH Assistant 6/9 07:30-18:00 (10h30m) Pamela Sledzik William Warren Jojo Ruta …" at bounding box center [218, 113] width 92 height 123
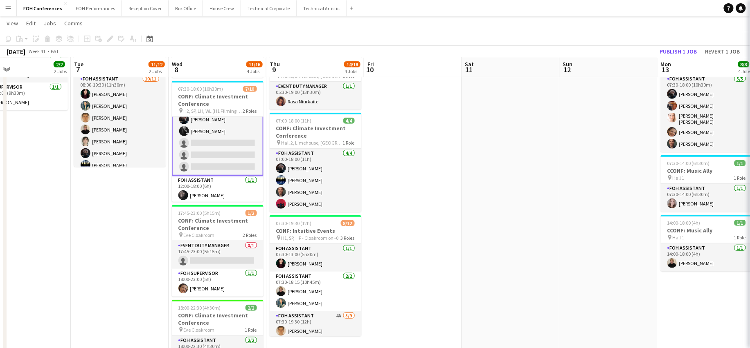
scroll to position [66, 0]
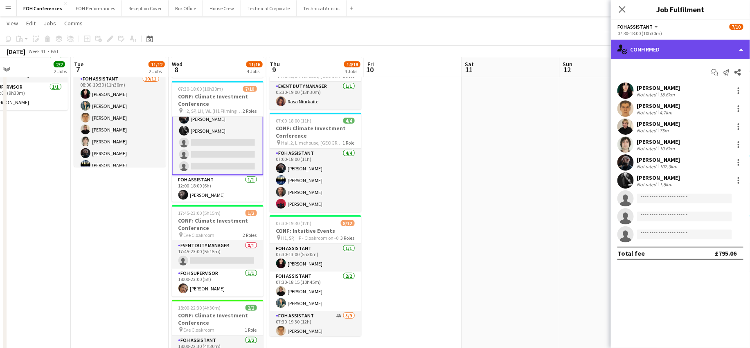
click at [649, 48] on div "single-neutral-actions-check-2 Confirmed" at bounding box center [680, 50] width 139 height 20
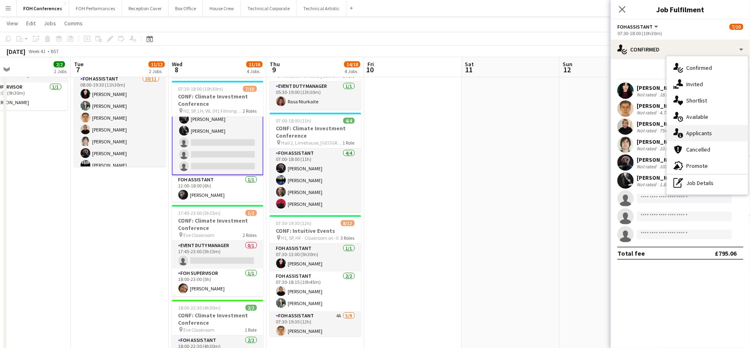
click at [698, 131] on span "Applicants" at bounding box center [699, 133] width 26 height 7
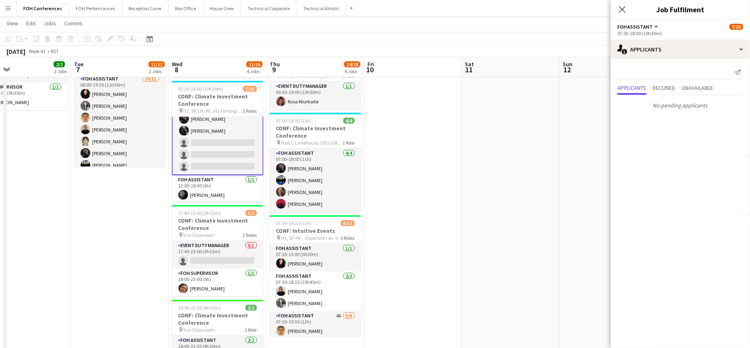
click at [367, 31] on app-page-menu "View Day view expanded Day view collapsed Month view Date picker Jump to [DATE]…" at bounding box center [375, 24] width 750 height 16
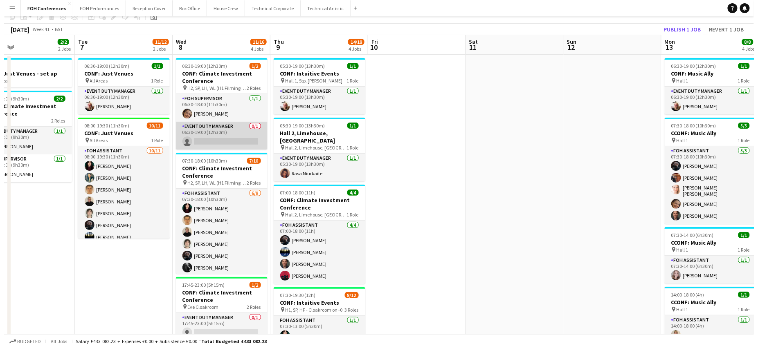
scroll to position [0, 0]
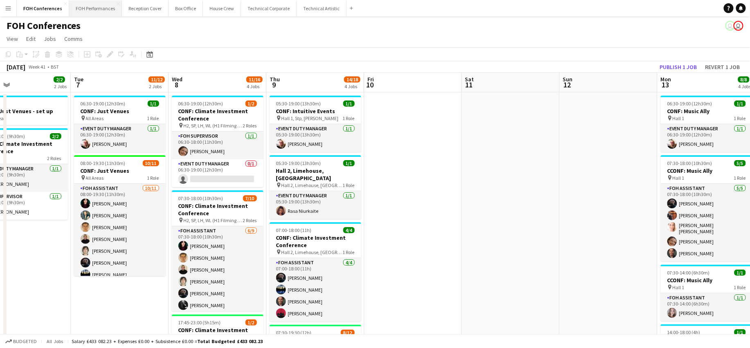
click at [79, 13] on button "FOH Performances Close" at bounding box center [95, 8] width 53 height 16
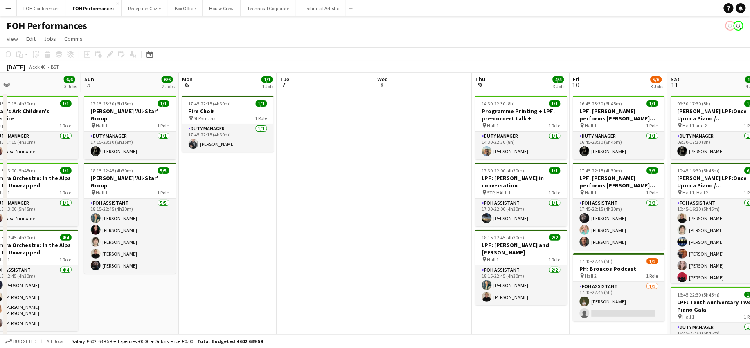
scroll to position [0, 314]
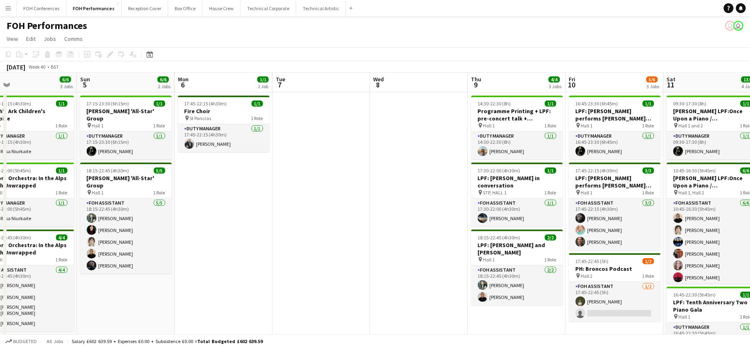
drag, startPoint x: 427, startPoint y: 79, endPoint x: 211, endPoint y: 94, distance: 216.9
click at [211, 94] on app-calendar-viewport "Wed 1 4/5 2 Jobs Thu 2 1/1 1 Job Fri 3 4/4 2 Jobs Sat 4 6/6 3 Jobs Sun 5 6/6 2 …" at bounding box center [375, 278] width 750 height 411
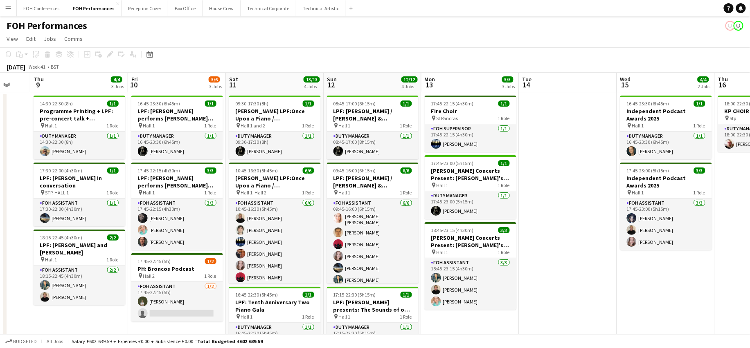
scroll to position [0, 260]
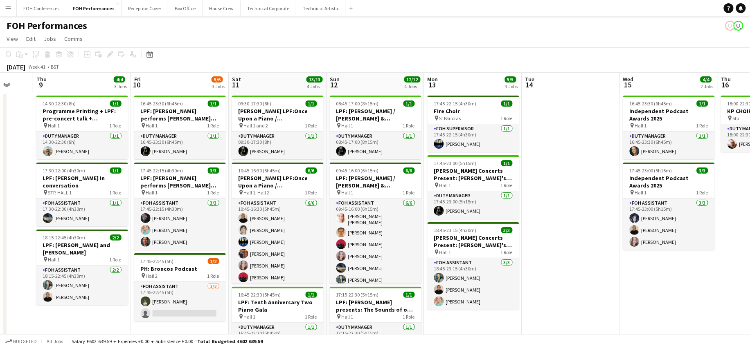
drag, startPoint x: 526, startPoint y: 88, endPoint x: 90, endPoint y: 83, distance: 435.6
click at [90, 83] on app-calendar-viewport "Mon 6 1/1 1 Job Tue 7 Wed 8 Thu 9 4/4 3 Jobs Fri 10 5/6 3 Jobs Sat 11 13/13 4 J…" at bounding box center [375, 278] width 750 height 411
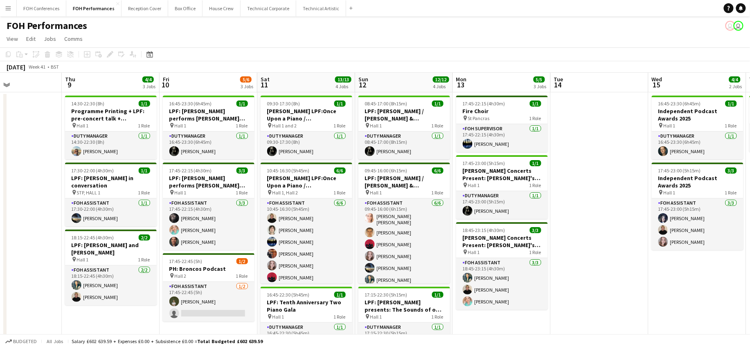
scroll to position [0, 231]
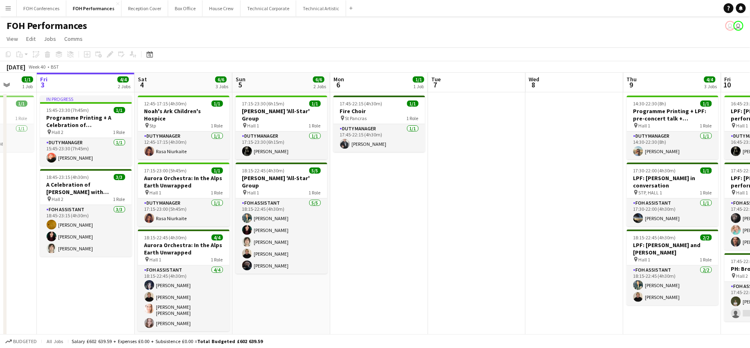
drag, startPoint x: 58, startPoint y: 87, endPoint x: 524, endPoint y: 88, distance: 465.8
click at [747, 154] on app-calendar-viewport "Wed 1 4/5 2 Jobs Thu 2 1/1 1 Job Fri 3 4/4 2 Jobs Sat 4 6/6 3 Jobs Sun 5 6/6 2 …" at bounding box center [375, 278] width 750 height 411
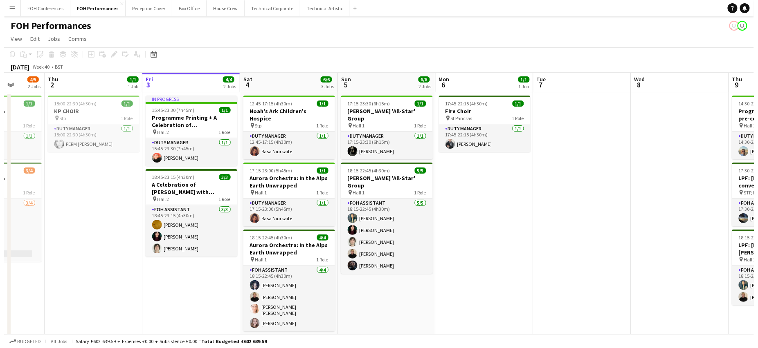
scroll to position [0, 275]
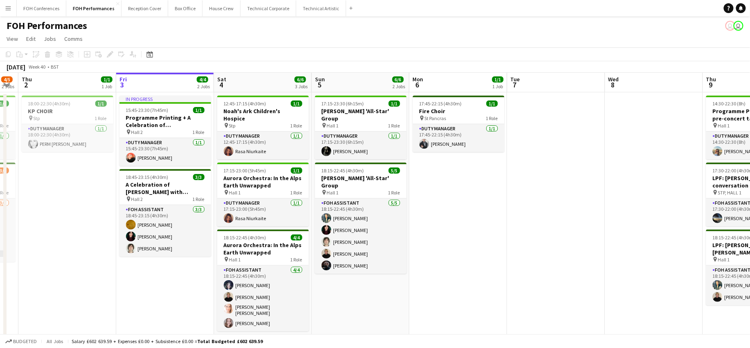
drag, startPoint x: 85, startPoint y: 85, endPoint x: 66, endPoint y: 84, distance: 19.3
click at [66, 84] on app-calendar-viewport "Mon 29 Tue 30 Wed 1 4/5 2 Jobs Thu 2 1/1 1 Job Fri 3 4/4 2 Jobs Sat 4 6/6 3 Job…" at bounding box center [375, 278] width 750 height 411
click at [35, 6] on button "FOH Conferences Close" at bounding box center [41, 8] width 49 height 16
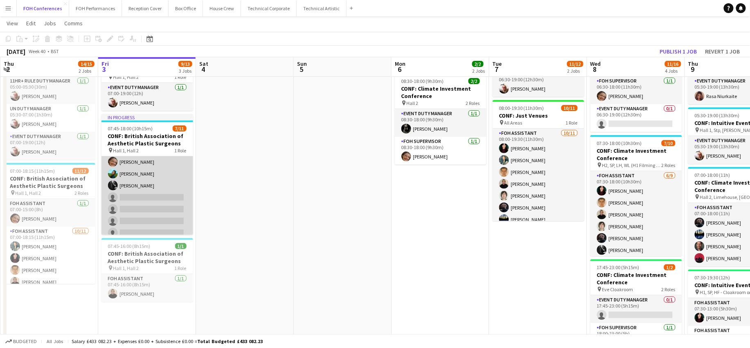
scroll to position [68, 0]
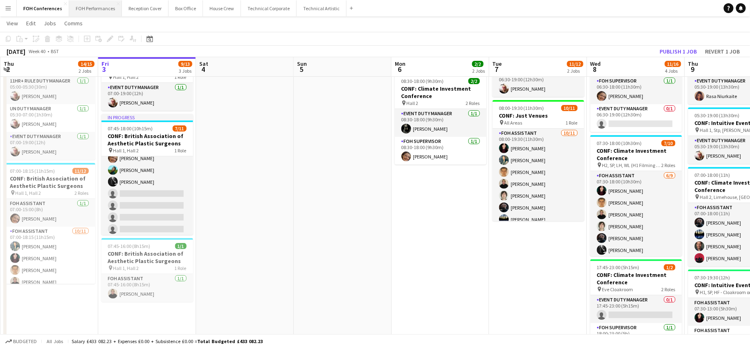
click at [92, 11] on button "FOH Performances Close" at bounding box center [95, 8] width 53 height 16
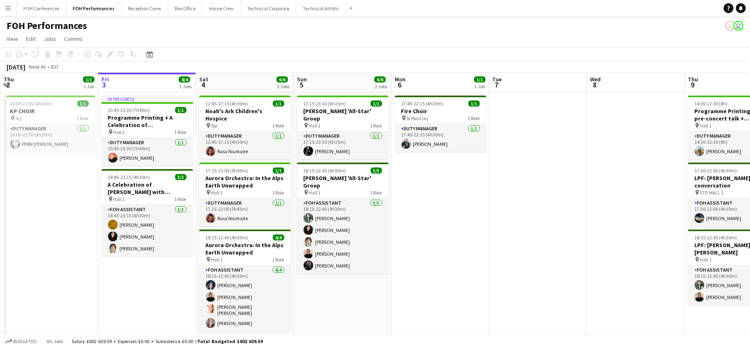
click at [281, 28] on div "FOH Performances user user" at bounding box center [375, 24] width 750 height 16
